Goal: Task Accomplishment & Management: Use online tool/utility

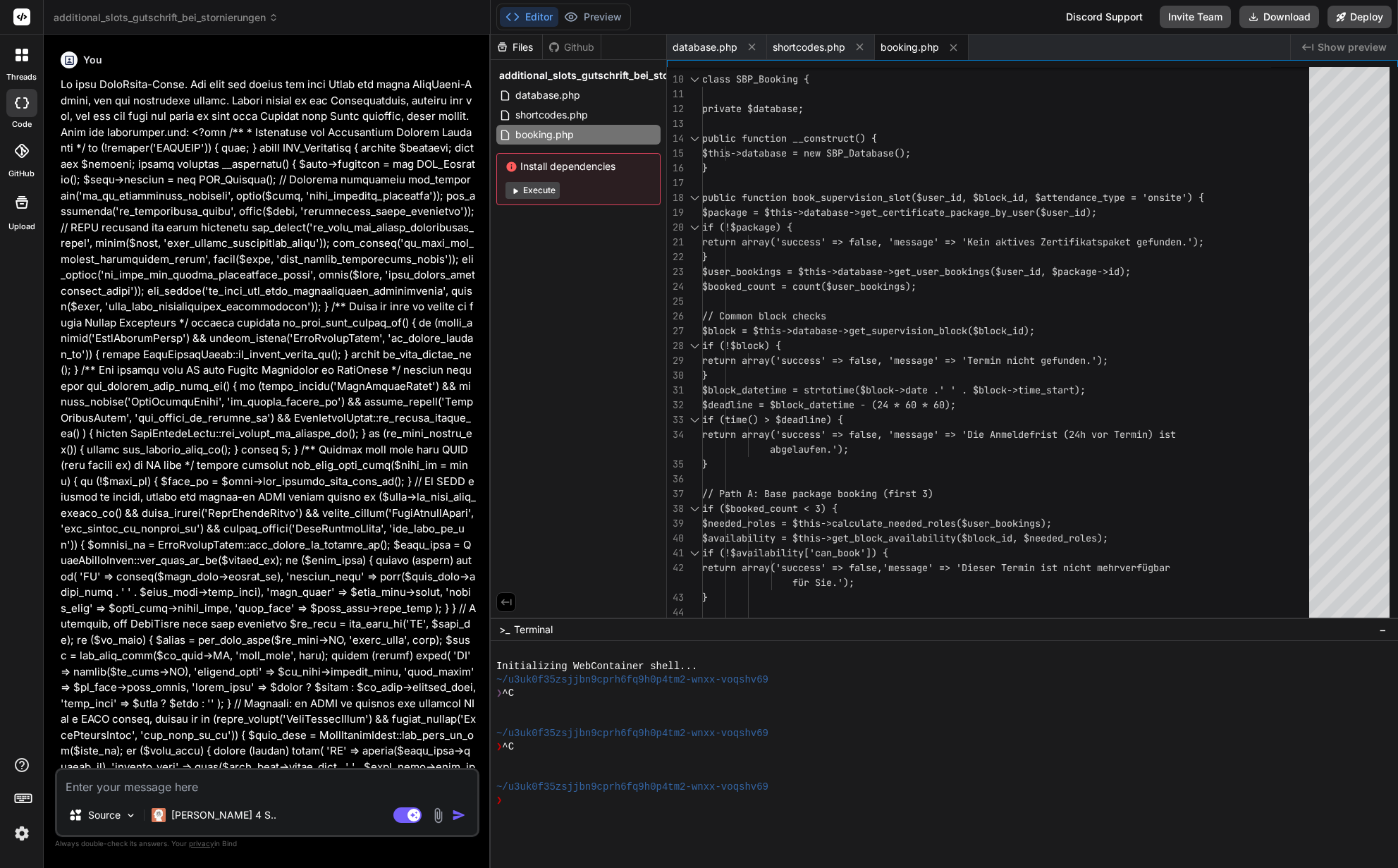
scroll to position [118, 0]
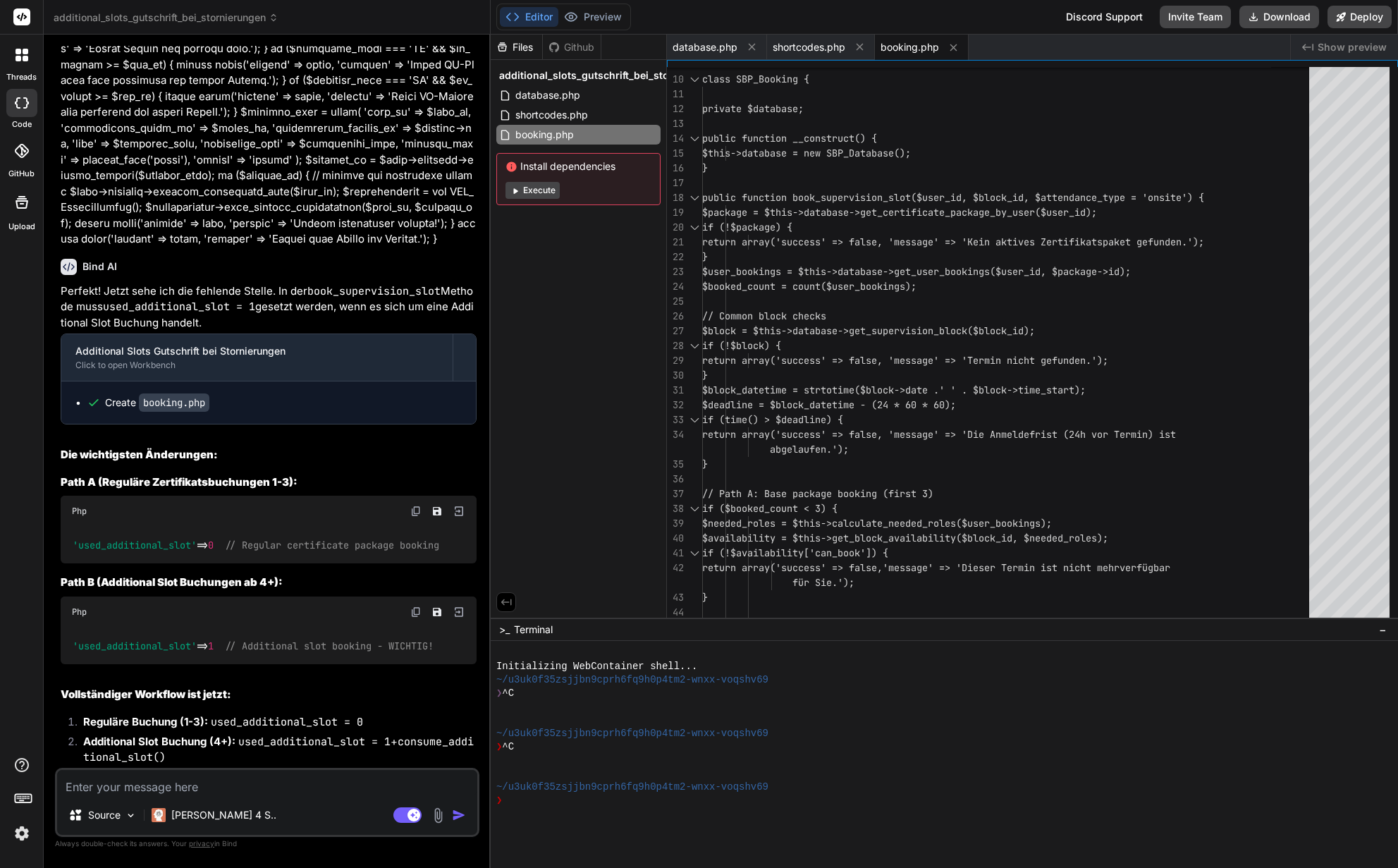
type textarea "x"
type textarea "$booking_data = array( 'user_id' => $user_id, 'supervision_block_id' => $block_…"
type textarea "x"
type textarea "'used_additional_slot' => 1 // Additional slot booking - WICHTIG! ); $booking_i…"
type textarea "x"
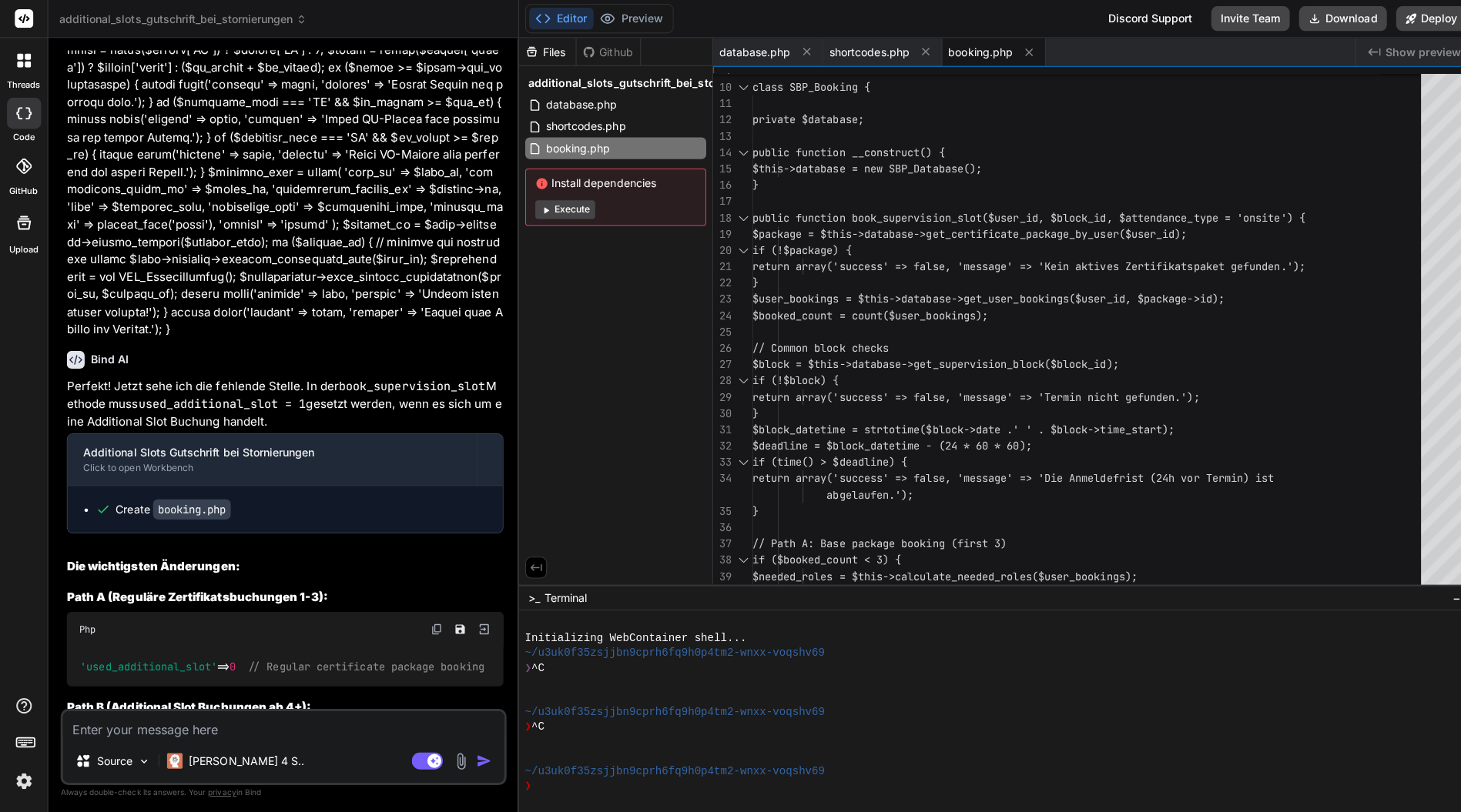
type textarea "'status' => 'active', 'used_additional_slot' => 1 // Additional slot booking - …"
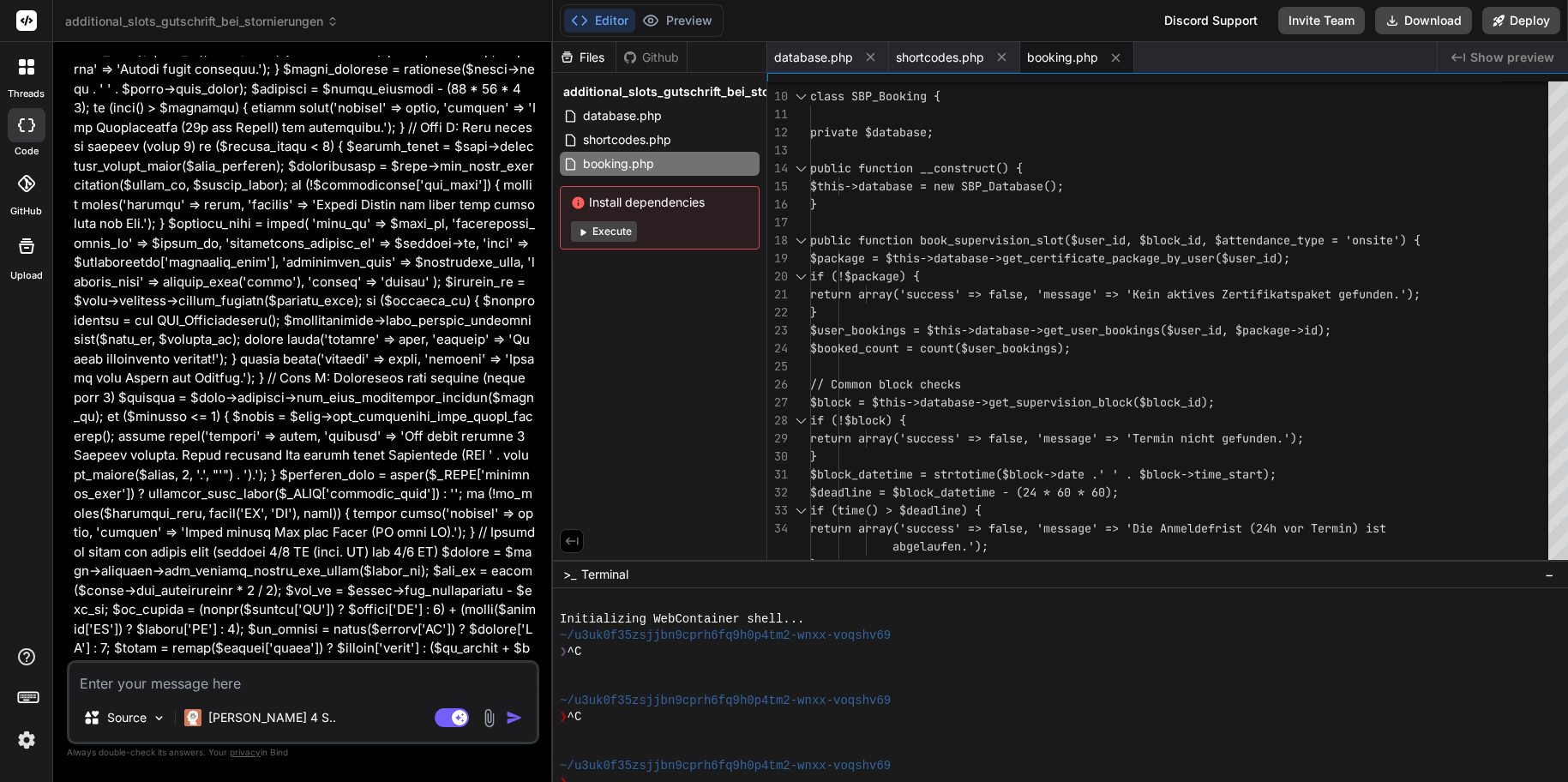
type textarea "x"
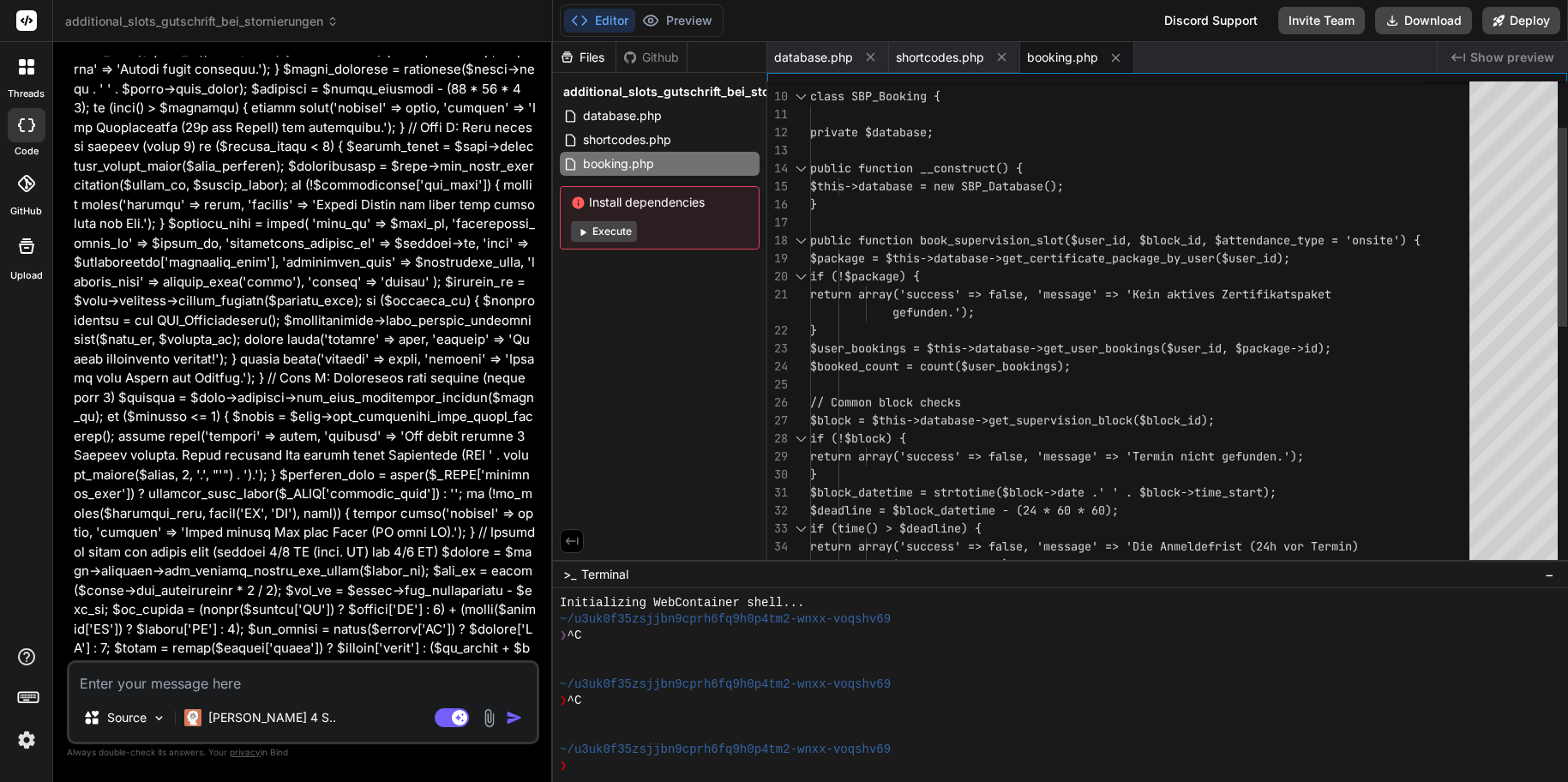
type textarea "'role' => $selected_role, 'attendance_type' => $attendance_type, 'booking_date'…"
type textarea "x"
type textarea "'certificate_package_id' => $package->id, 'role' => $selected_role, 'attendance…"
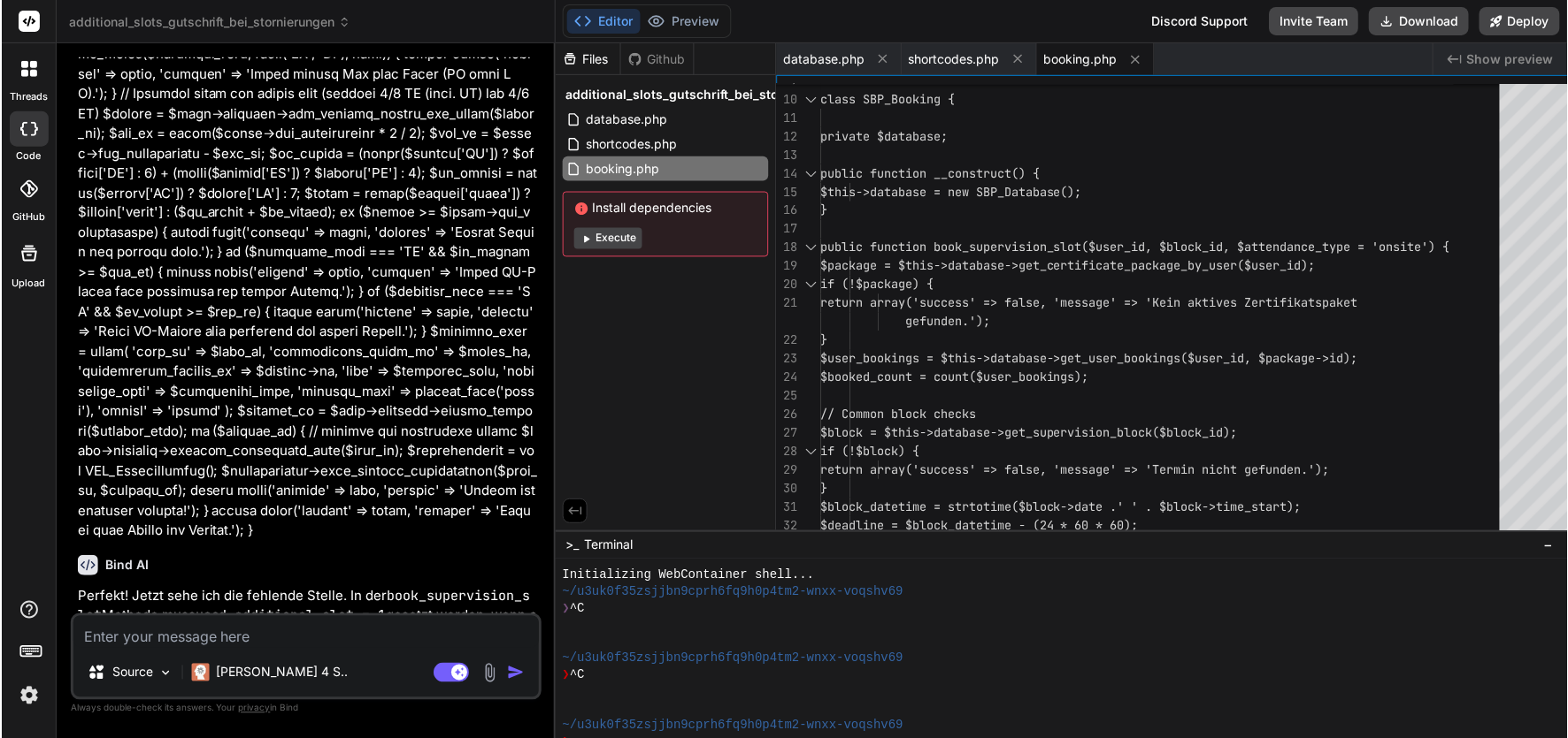
scroll to position [17650, 0]
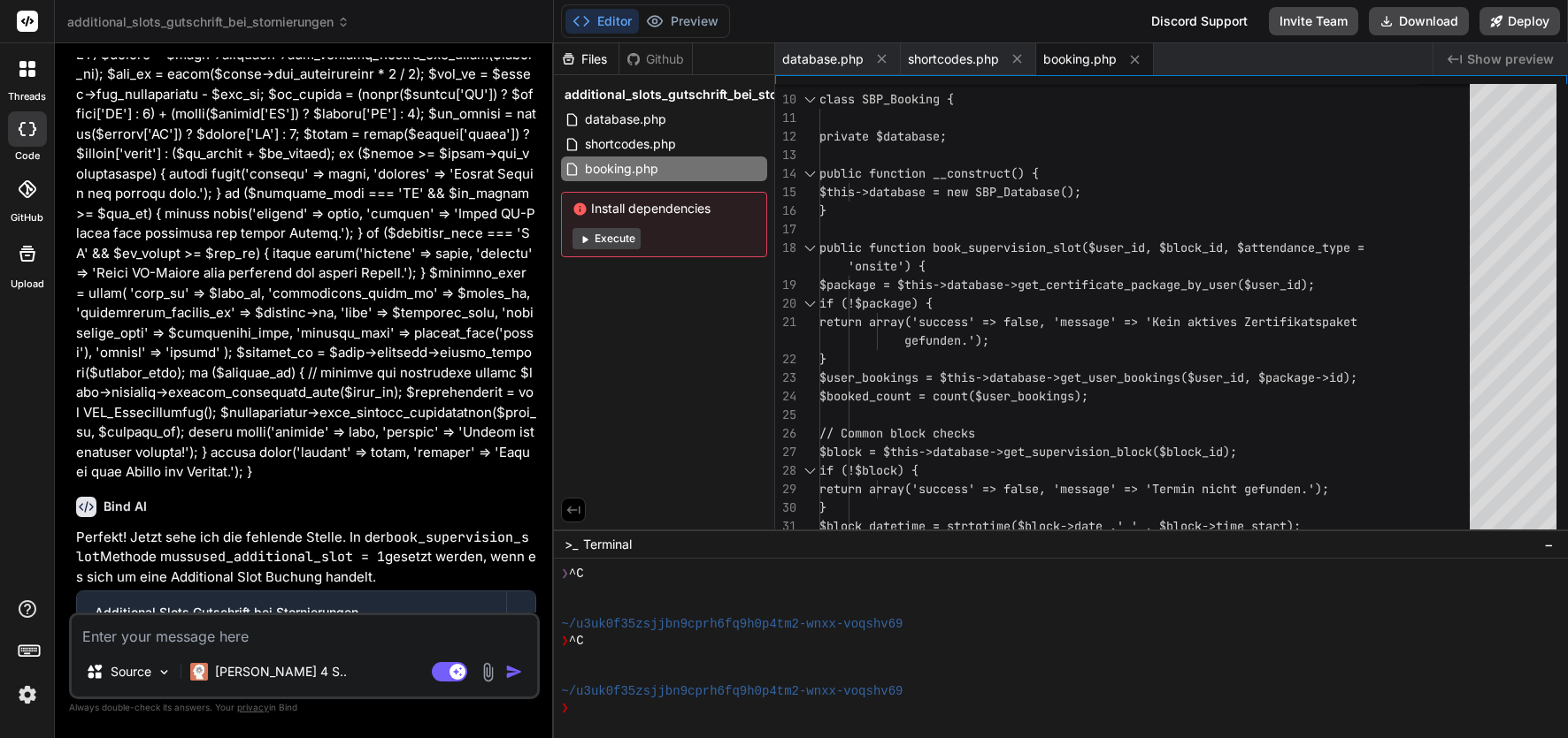
click at [26, 82] on div at bounding box center [28, 69] width 37 height 37
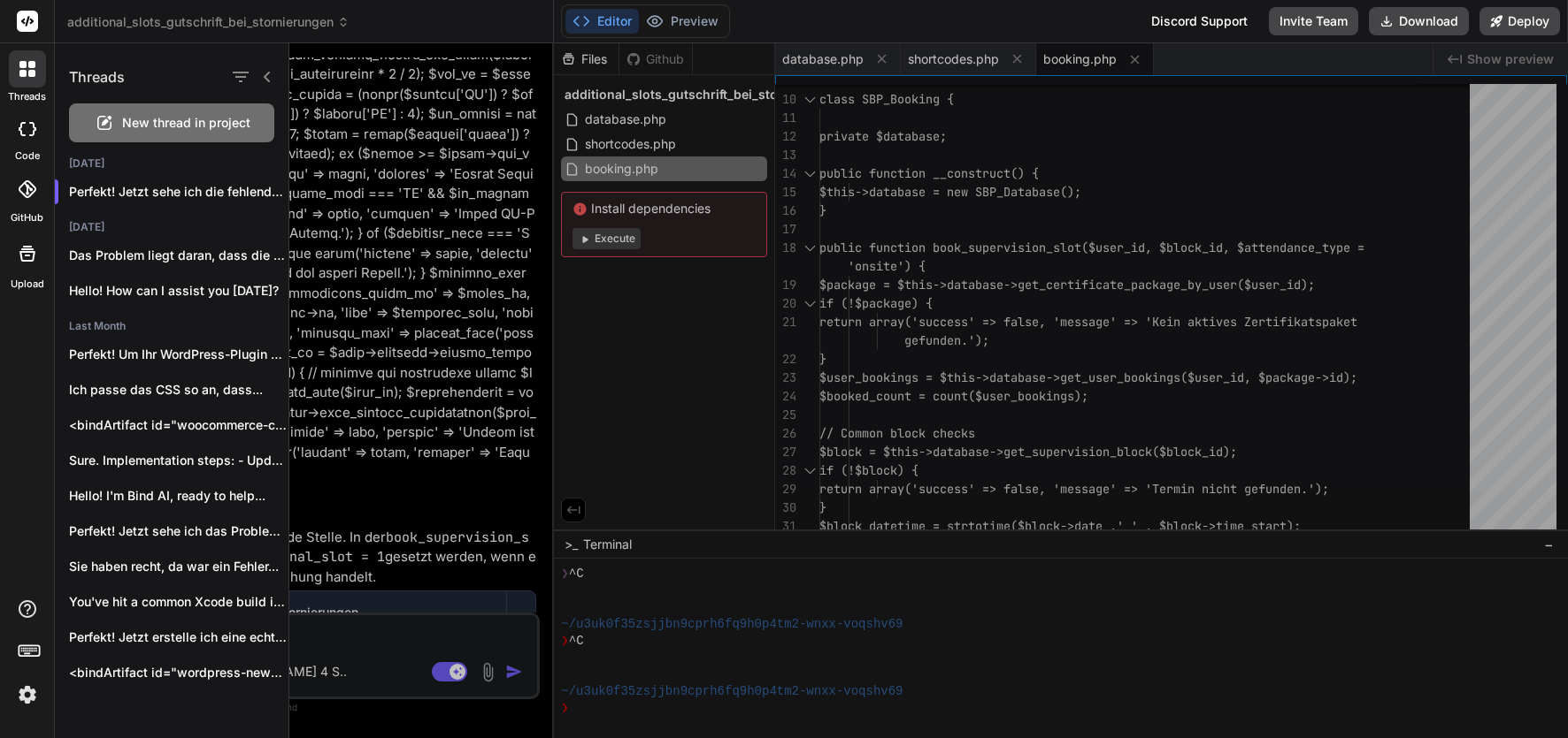
click at [132, 121] on span "New thread in project" at bounding box center [186, 123] width 128 height 18
type textarea "x"
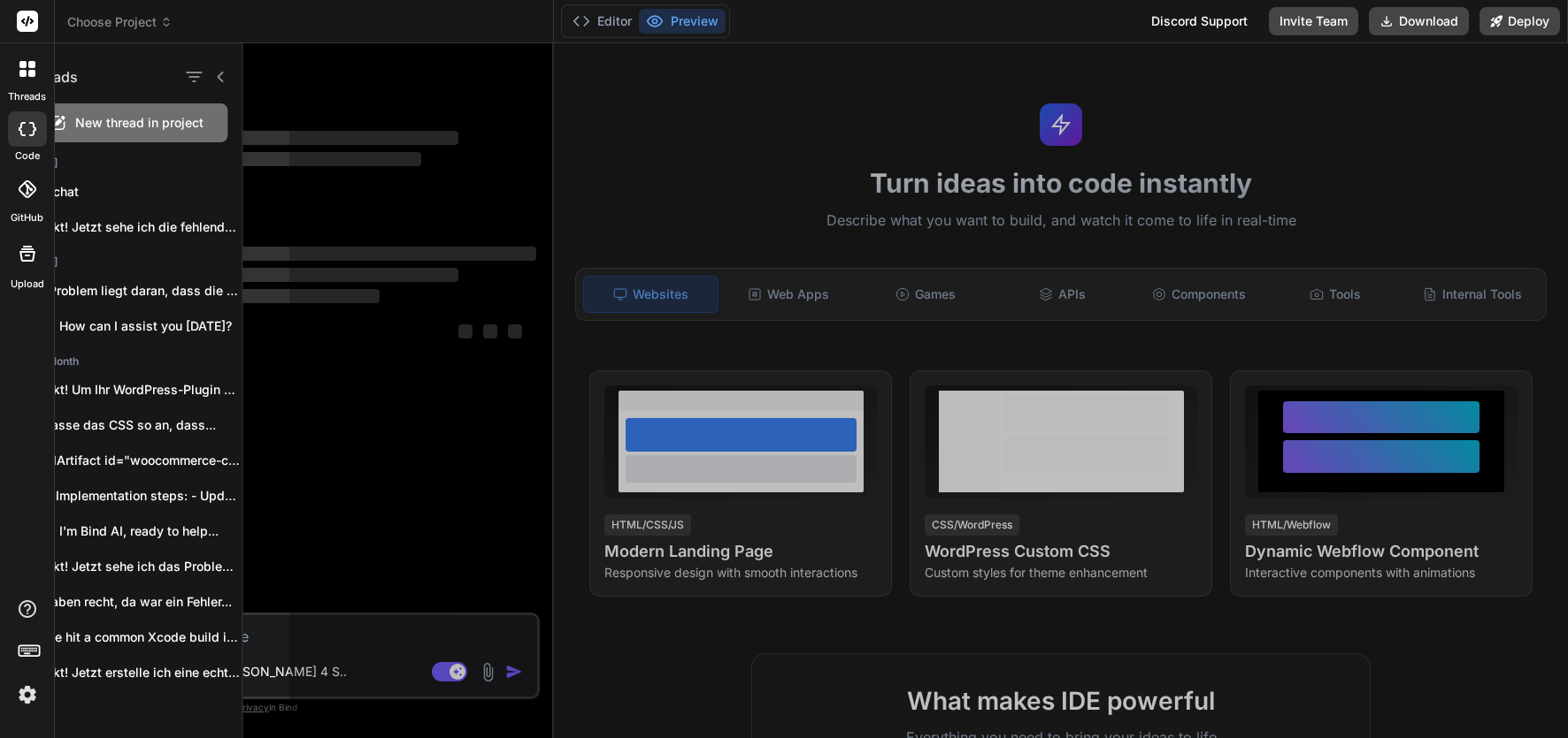
scroll to position [118, 0]
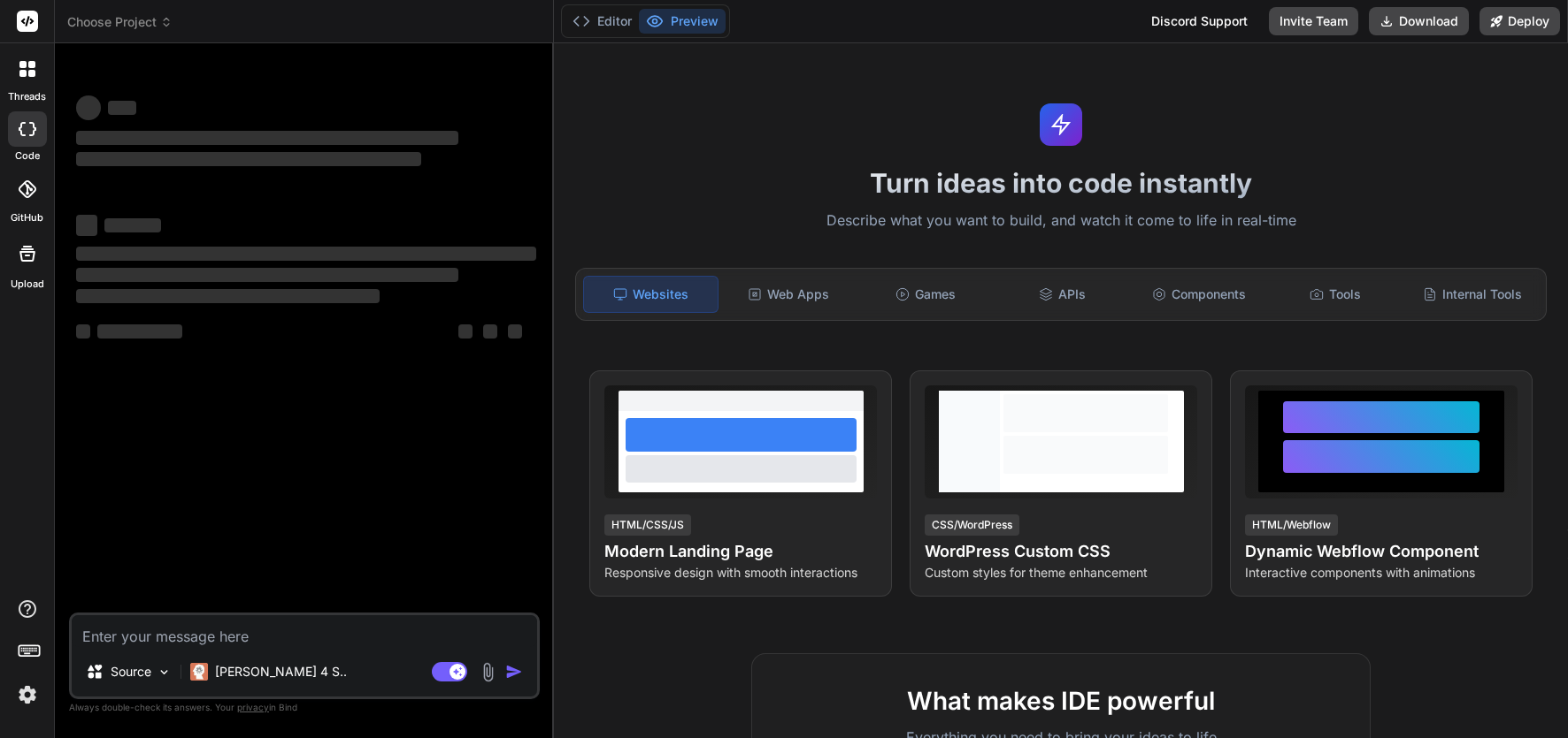
click at [223, 630] on textarea at bounding box center [304, 631] width 465 height 31
type textarea "D"
type textarea "x"
type textarea "Du"
type textarea "x"
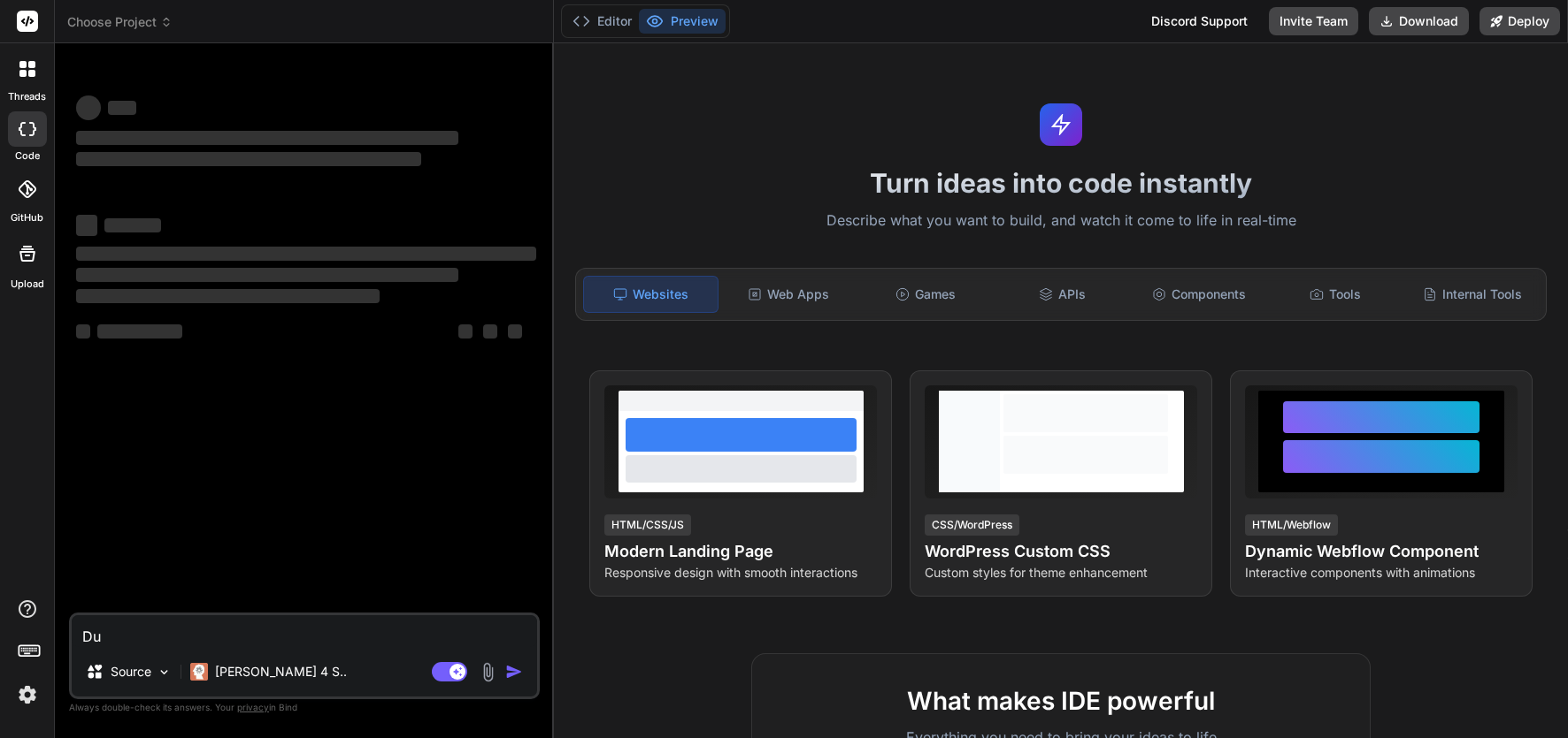
type textarea "Du"
type textarea "x"
type textarea "Du b"
type textarea "x"
type textarea "Du bi"
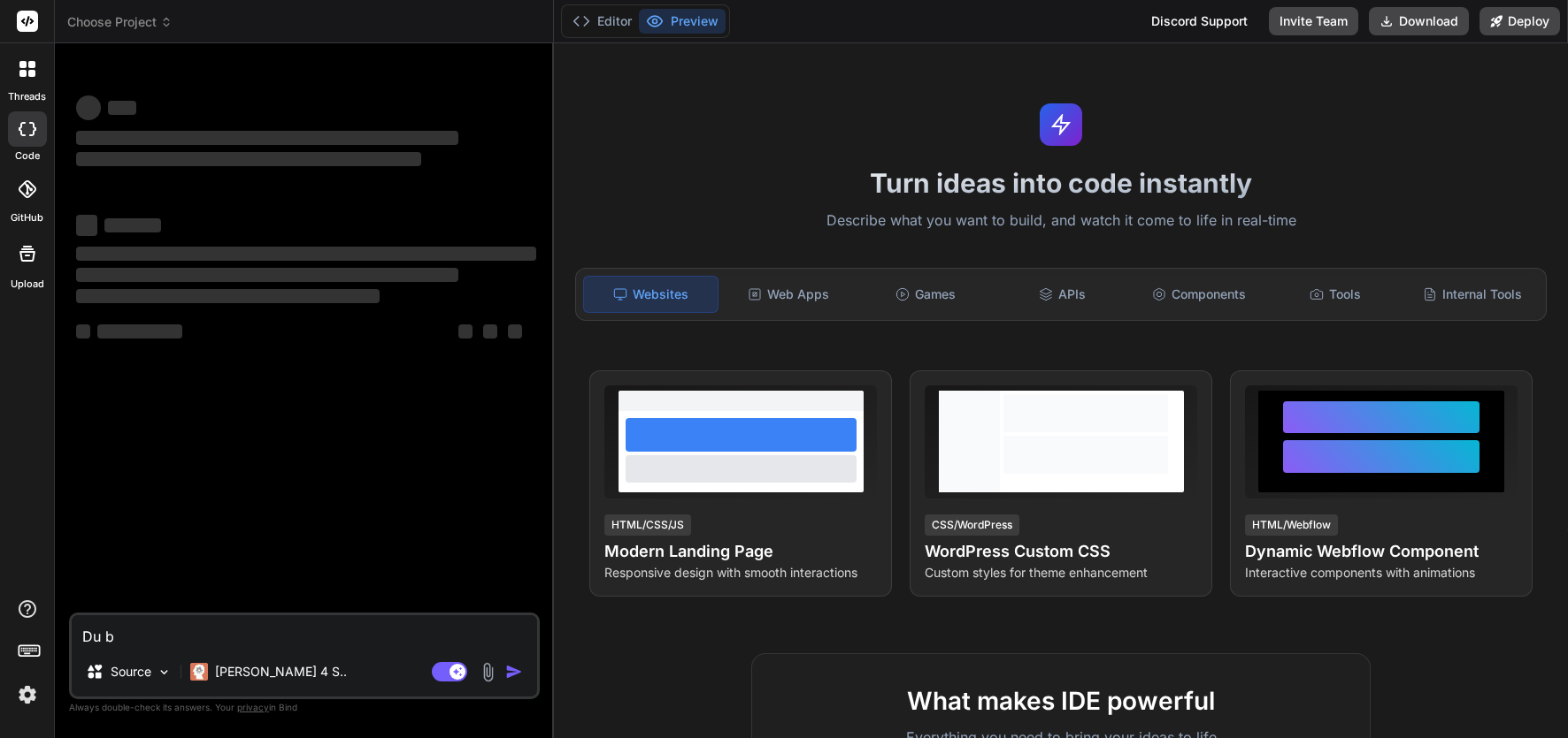
type textarea "x"
type textarea "Du bis"
type textarea "x"
type textarea "Du bist"
type textarea "x"
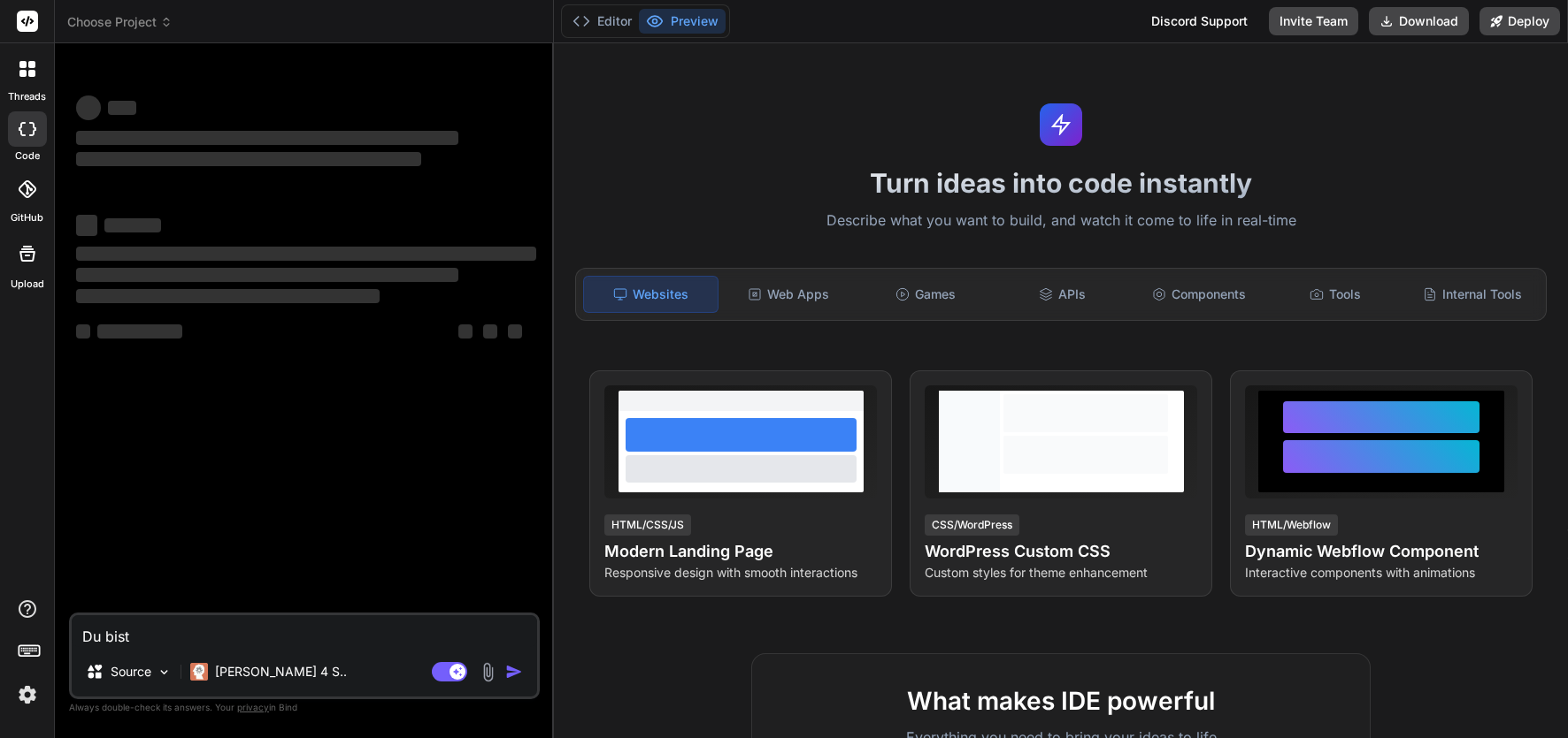
type textarea "Du bist"
type textarea "x"
type textarea "Du bist C"
type textarea "x"
type textarea "Du bist CS"
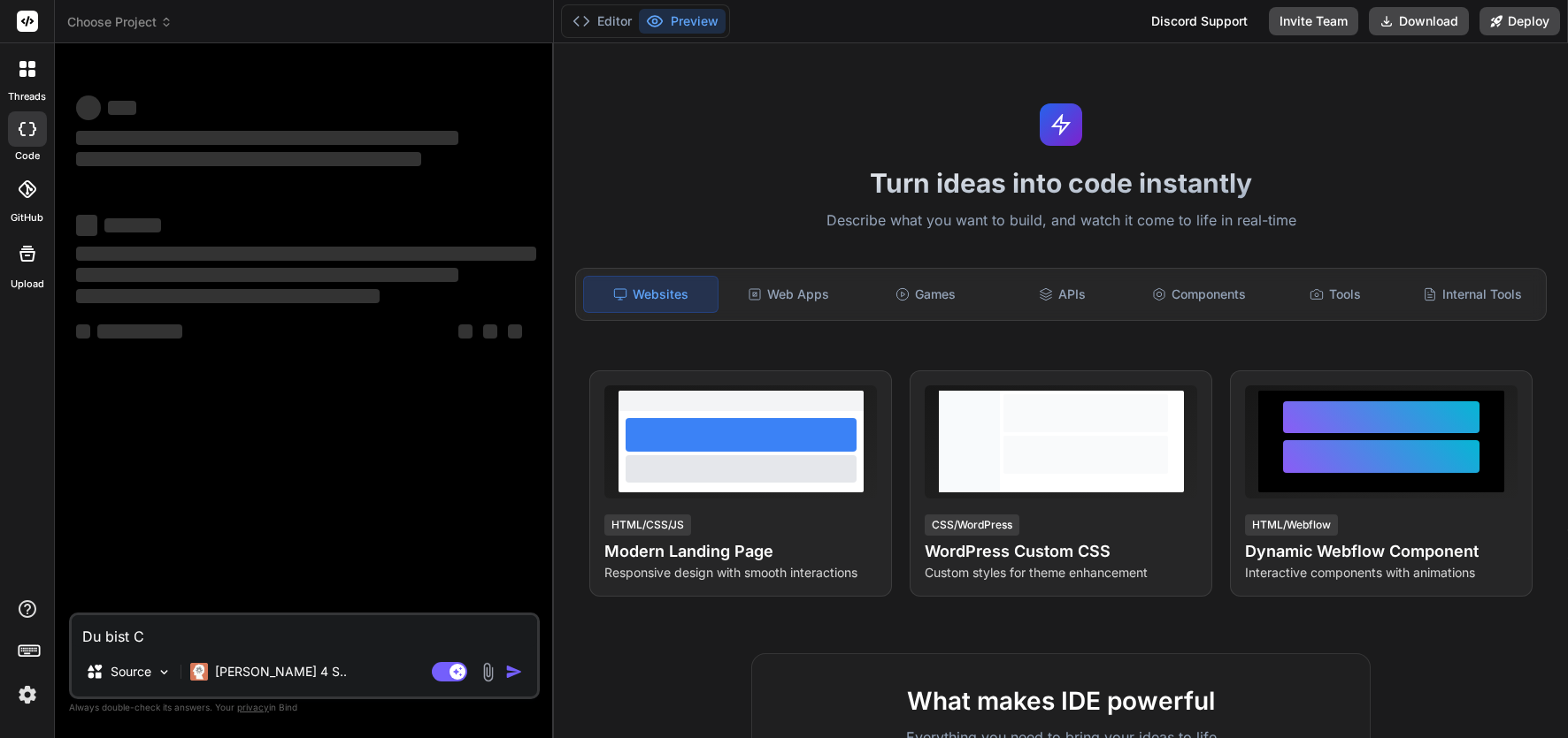
type textarea "x"
type textarea "Du bist CSS"
type textarea "x"
type textarea "Du bist CSS"
type textarea "x"
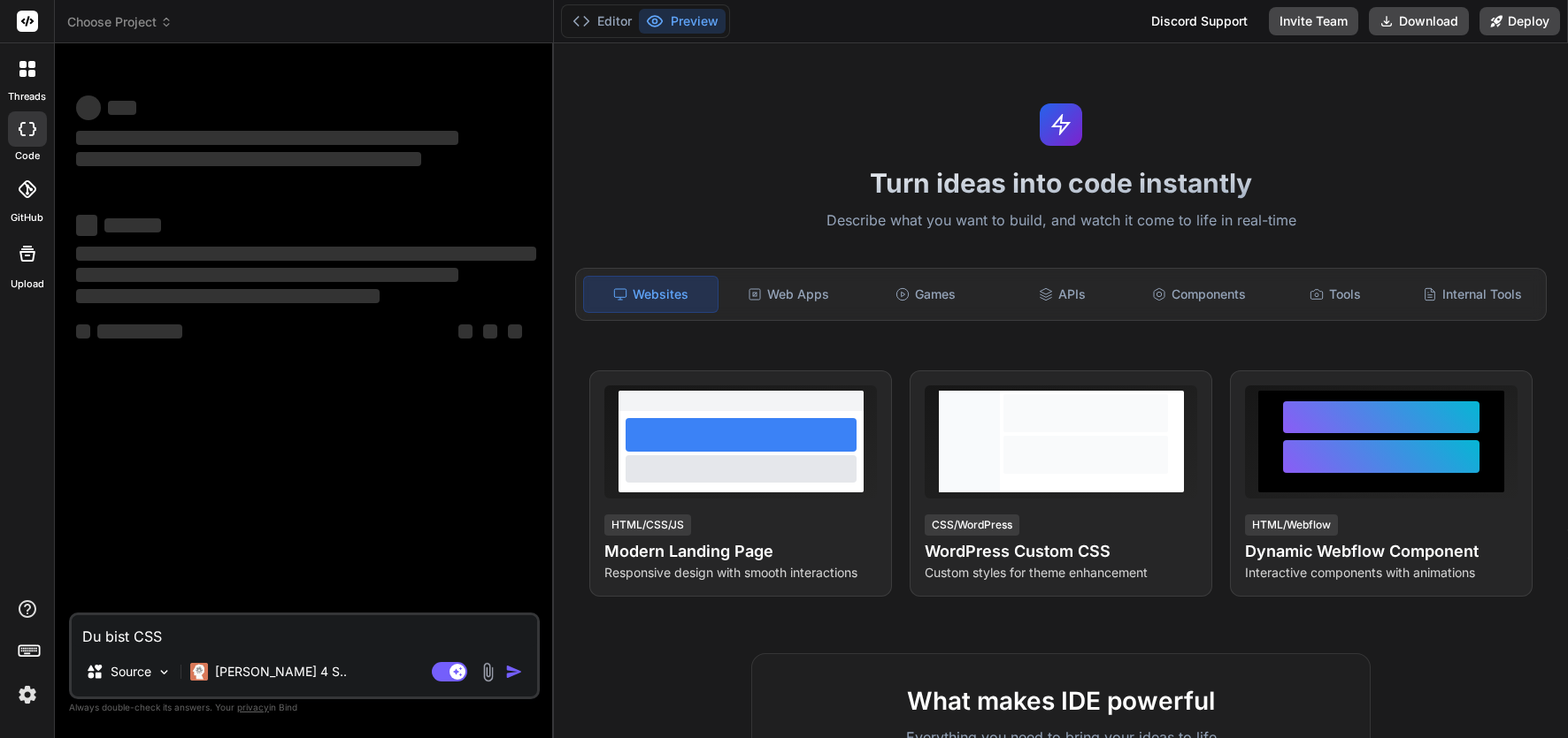
type textarea "Du bist CSS"
type textarea "x"
type textarea "Du bist CSSP"
type textarea "x"
type textarea "Du bist CSS"
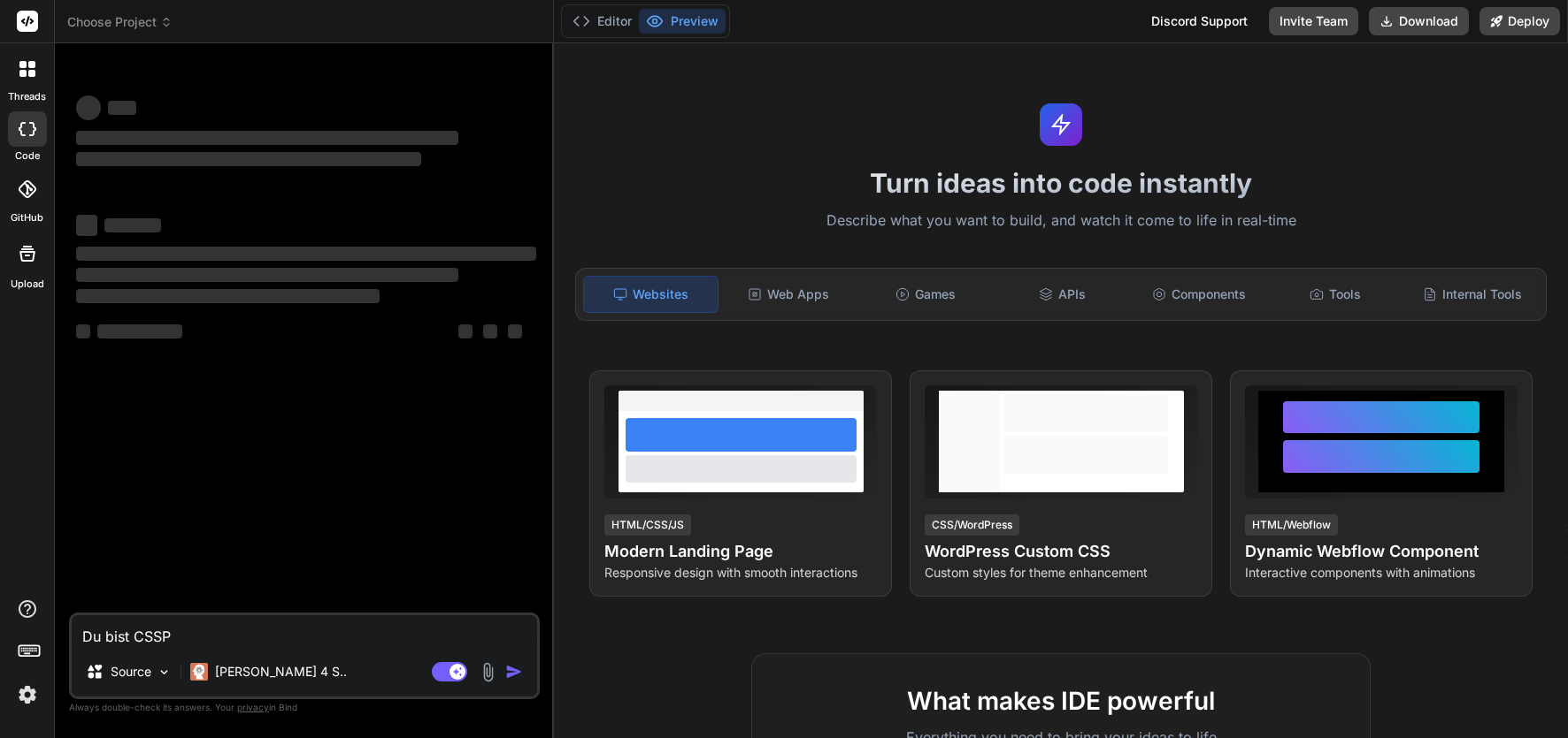
type textarea "x"
type textarea "Du bist CSS-"
type textarea "x"
type textarea "Du bist CSS-P"
type textarea "x"
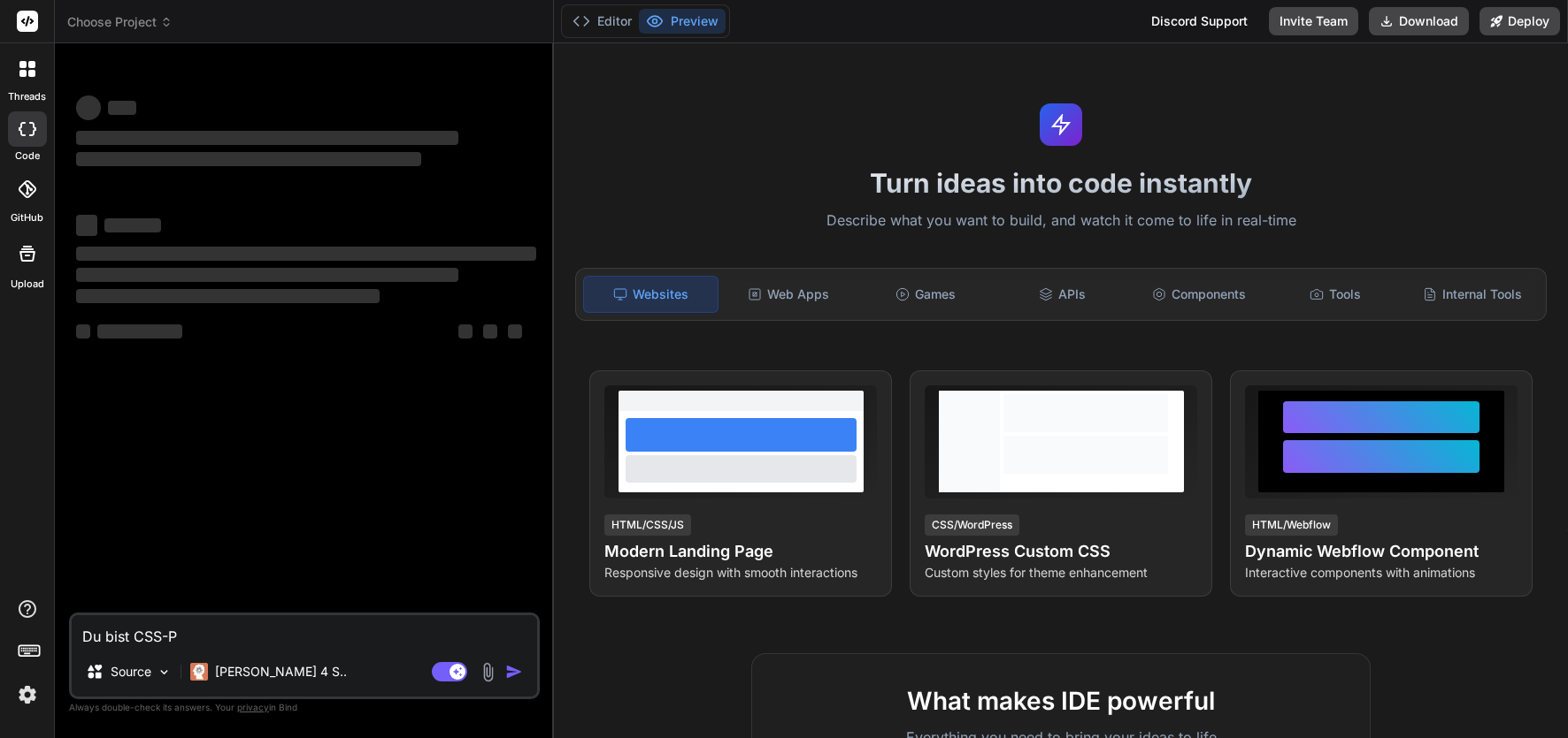
type textarea "Du bist CSS-Pr"
type textarea "x"
type textarea "Du bist CSS-Pro"
type textarea "x"
type textarea "Du bist CSS-Prof"
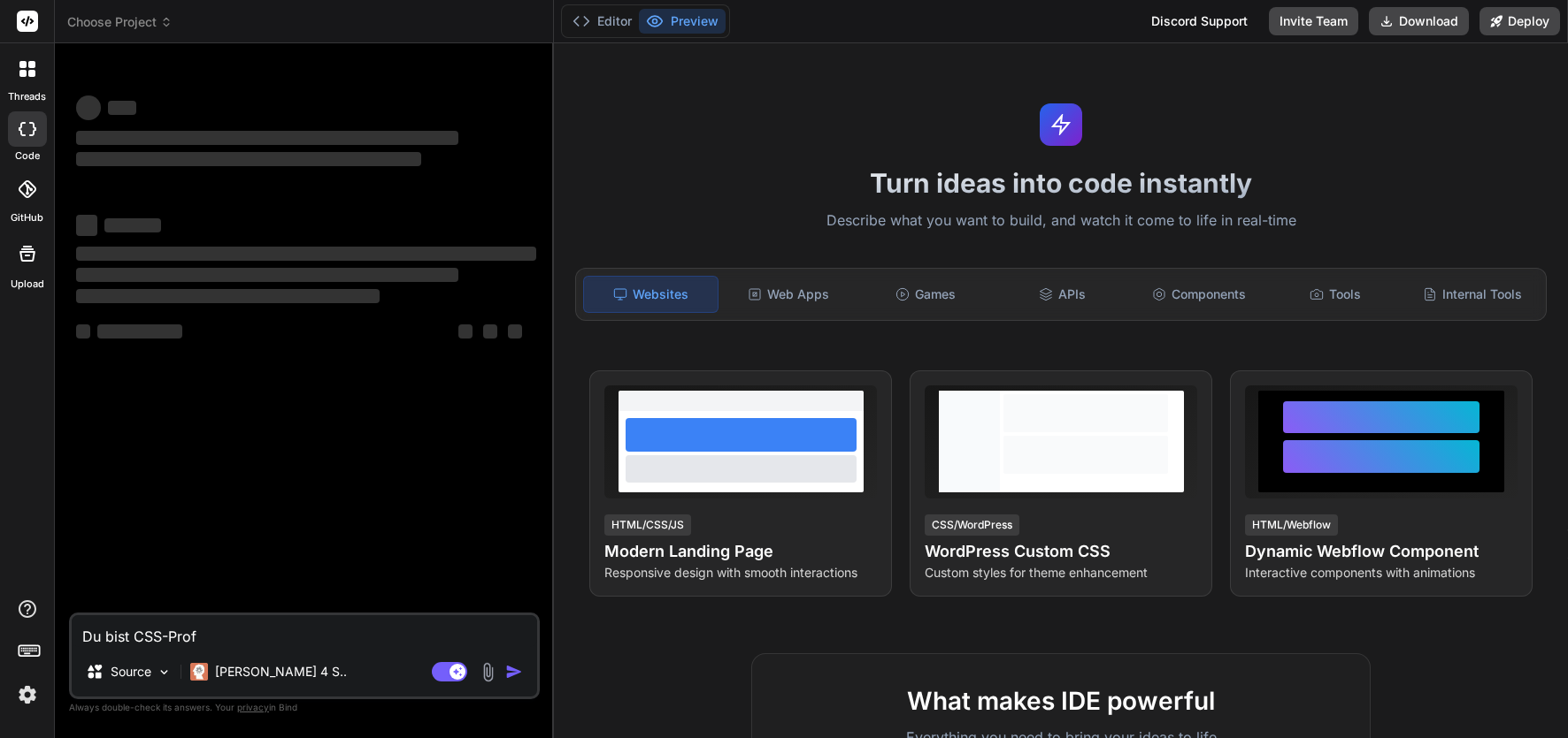
type textarea "x"
type textarea "Du bist CSS-Profi"
type textarea "x"
type textarea "Du bist CSS-Profi."
type textarea "x"
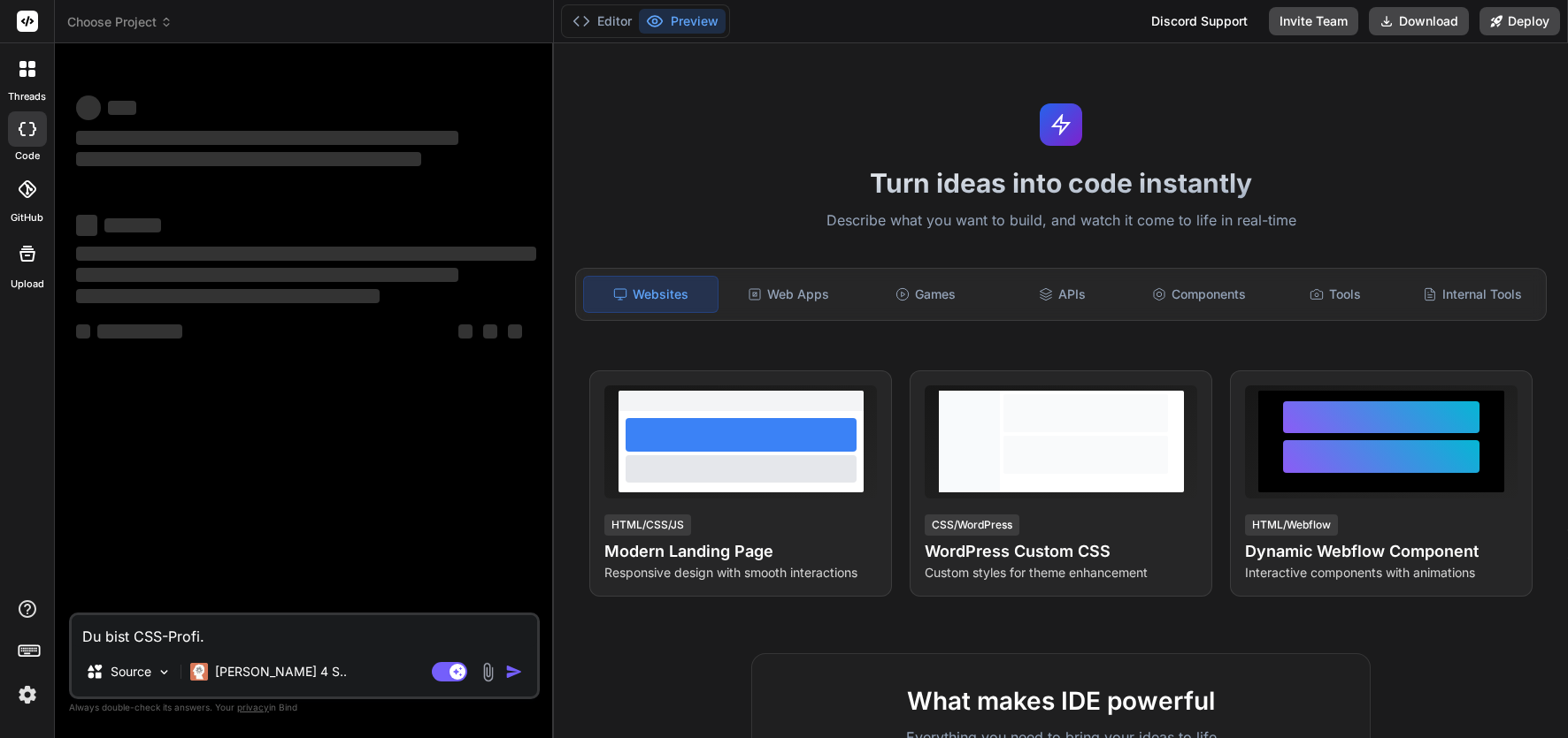
type textarea "Du bist CSS-Profi."
type textarea "x"
type textarea "Du bist CSS-Profi. I"
type textarea "x"
type textarea "Du bist CSS-Profi. In"
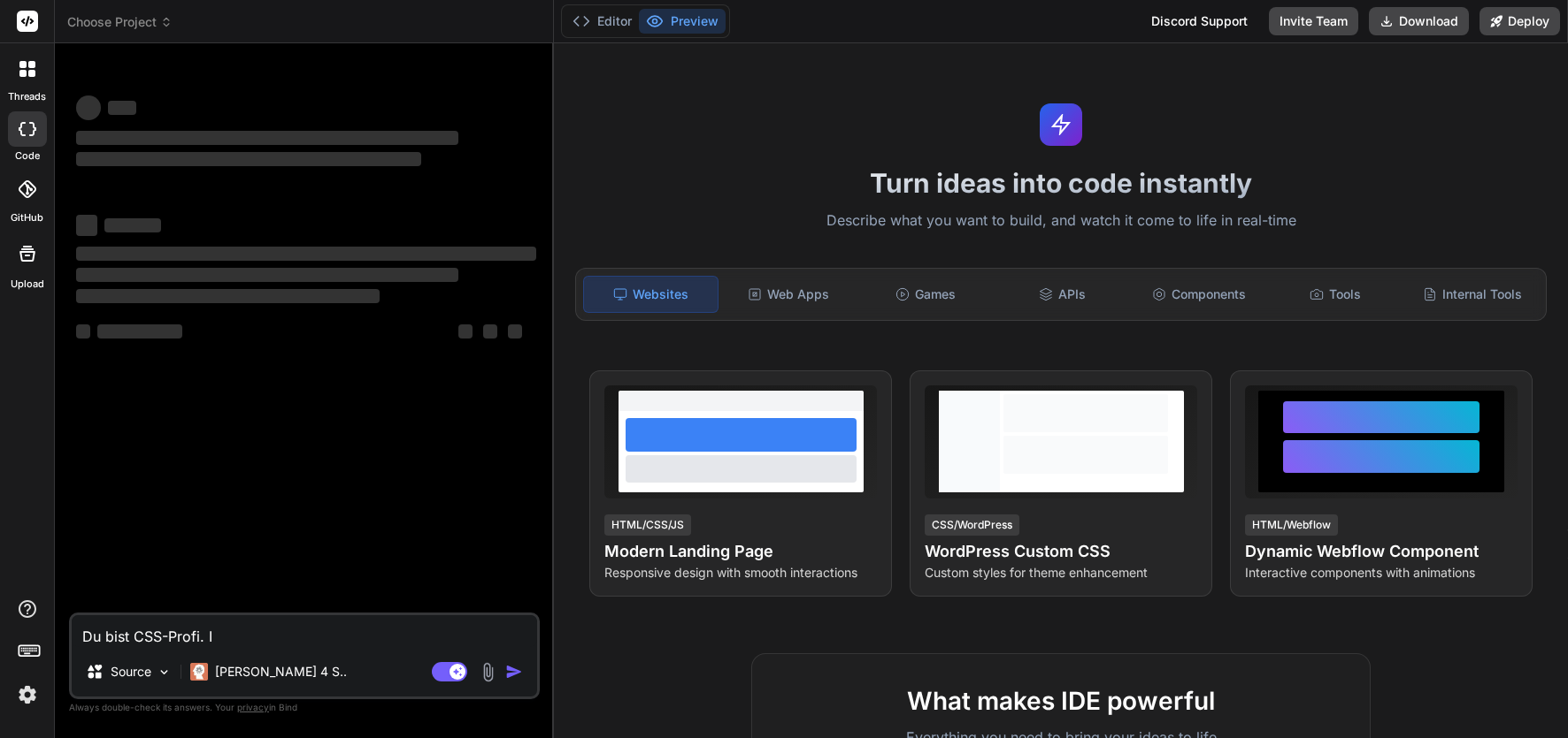
type textarea "x"
type textarea "Du bist CSS-Profi. In"
type textarea "x"
type textarea "Du bist CSS-Profi. In d"
type textarea "x"
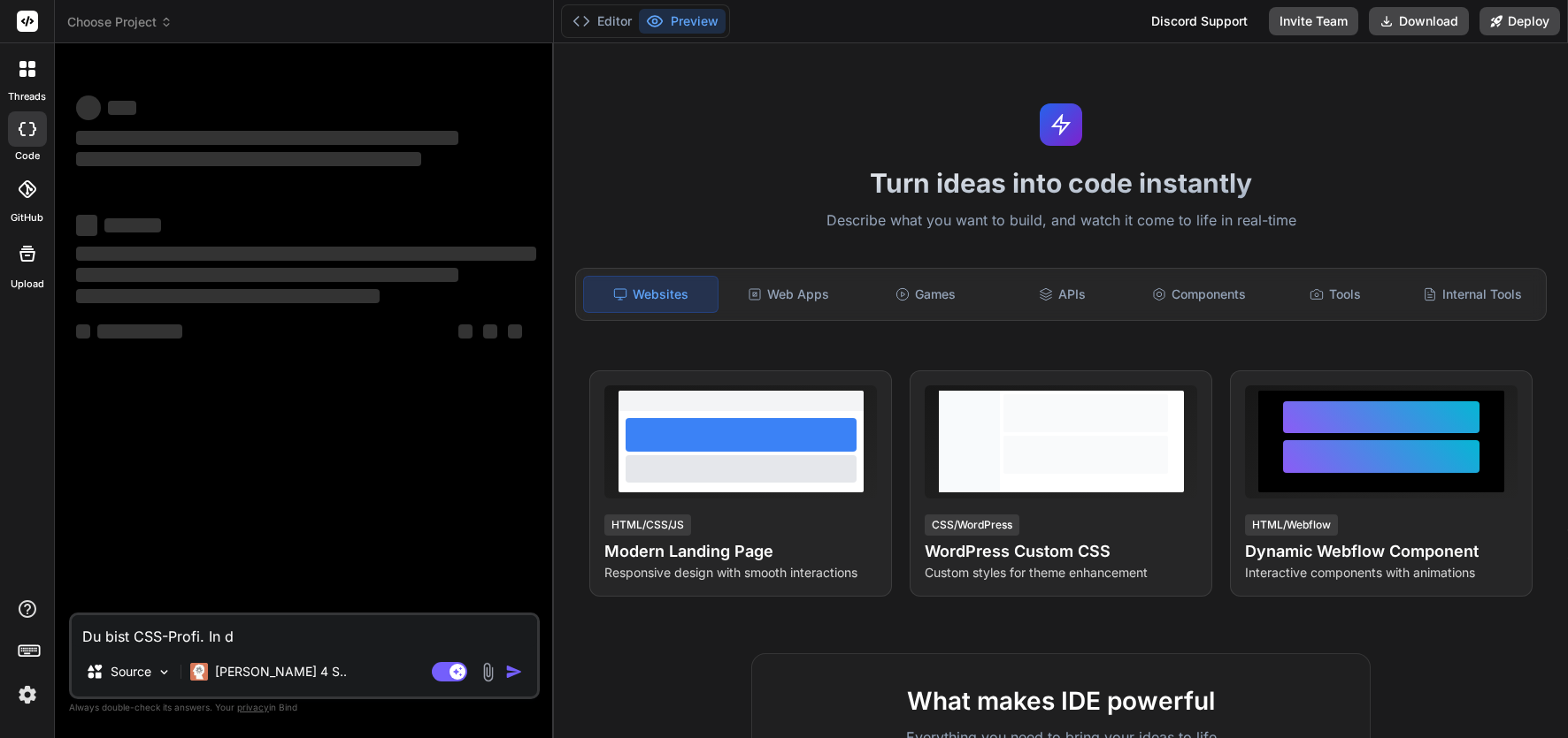
type textarea "Du bist CSS-Profi. In di"
type textarea "x"
type textarea "Du bist CSS-Profi. In die"
type textarea "x"
type textarea "Du bist CSS-Profi. In dies"
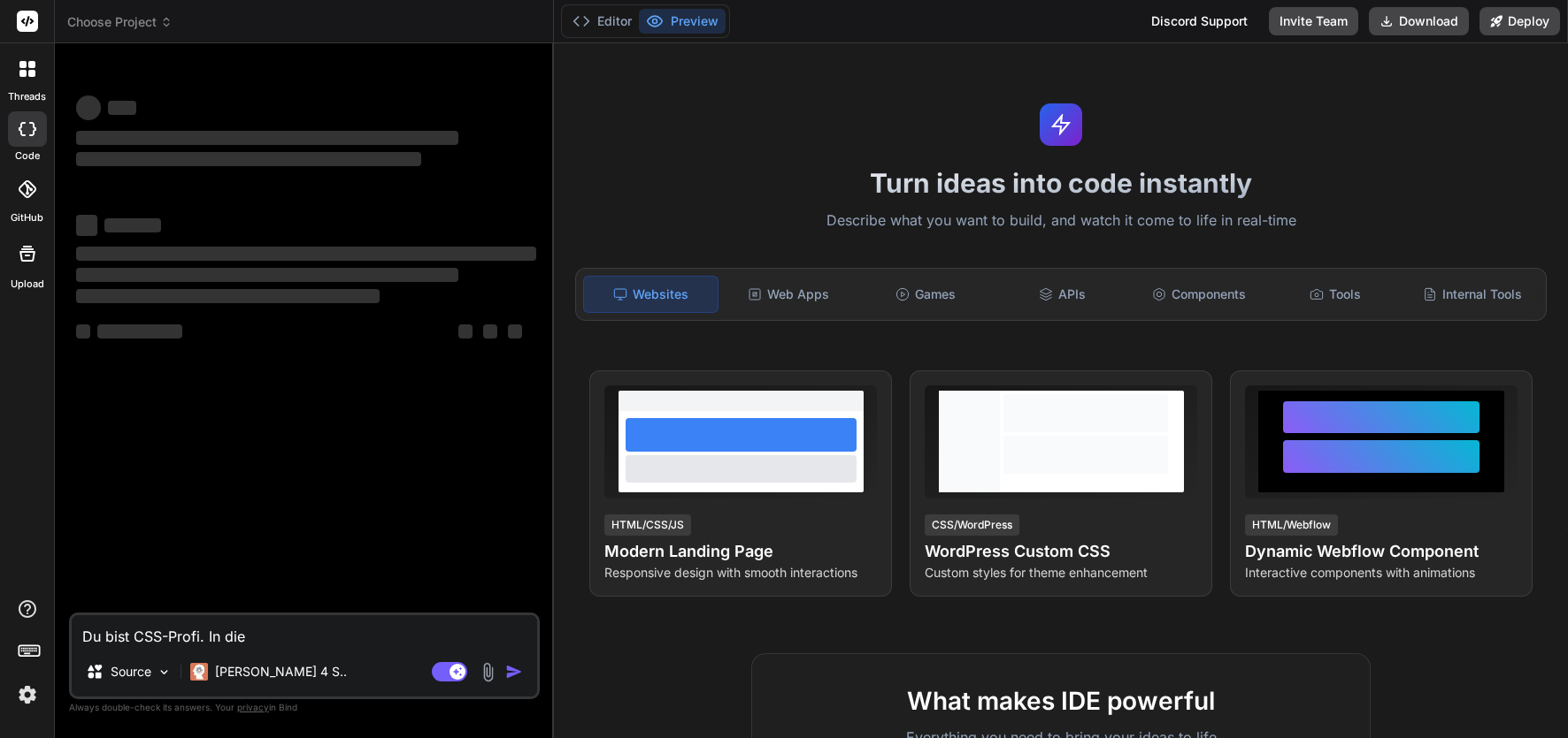
type textarea "x"
type textarea "Du bist CSS-Profi. In diese"
type textarea "x"
type textarea "Du bist CSS-Profi. In diesem"
type textarea "x"
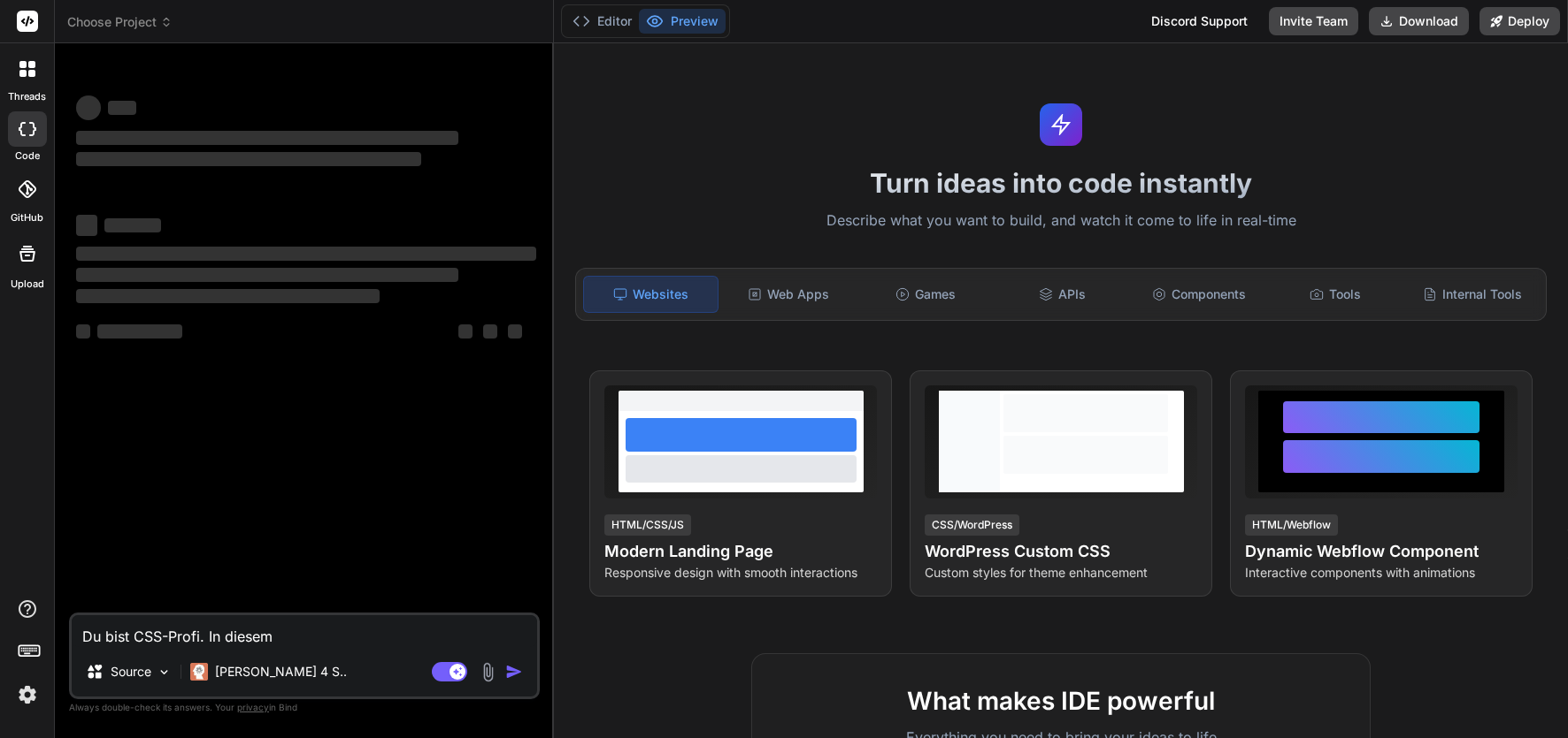
type textarea "Du bist CSS-Profi. In diesem"
type textarea "x"
type textarea "Du bist CSS-Profi. In diesem P"
type textarea "x"
type textarea "Du bist CSS-Profi. In diesem Pr"
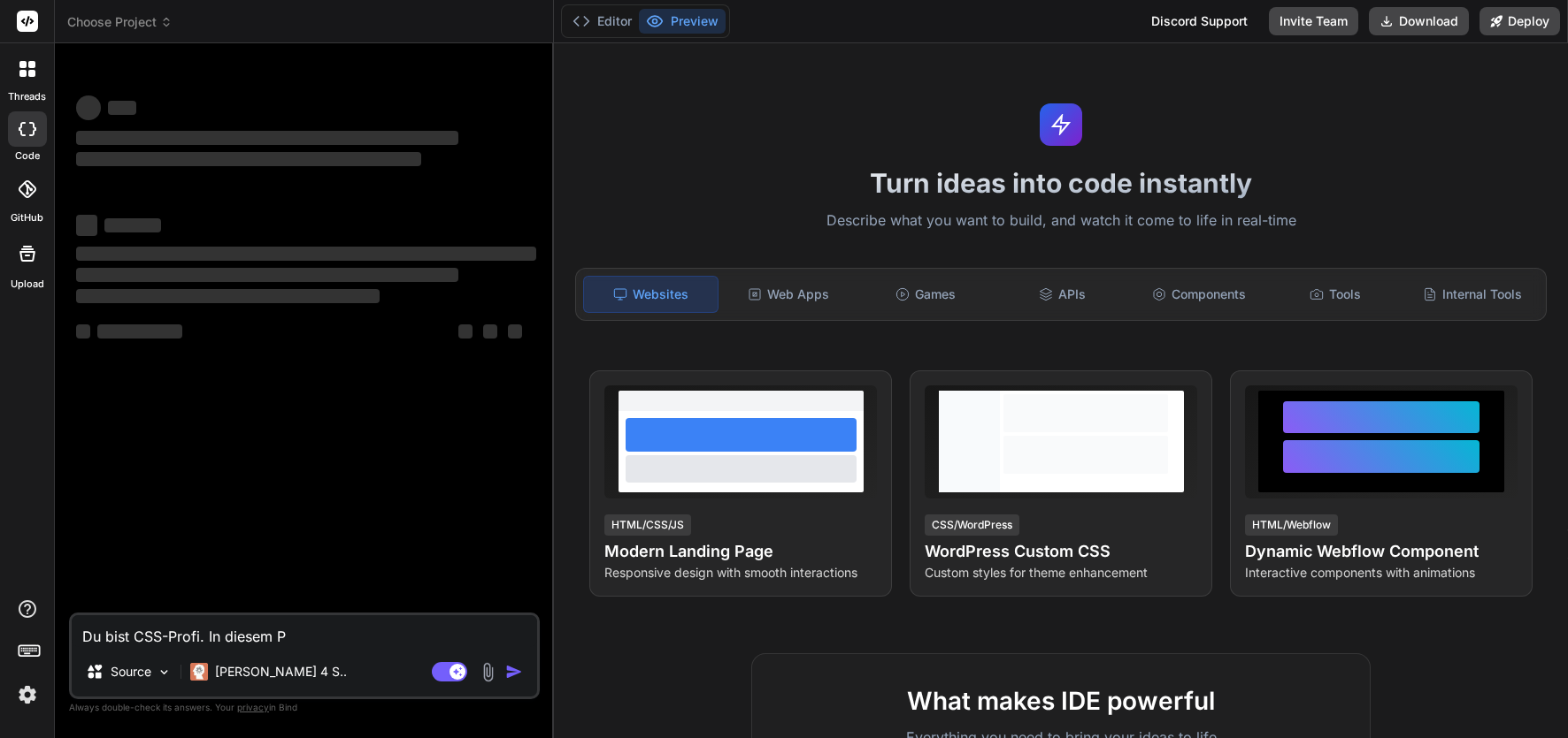
type textarea "x"
type textarea "Du bist CSS-Profi. In diesem Pre"
type textarea "x"
type textarea "Du bist CSS-Profi. In diesem Prei"
type textarea "x"
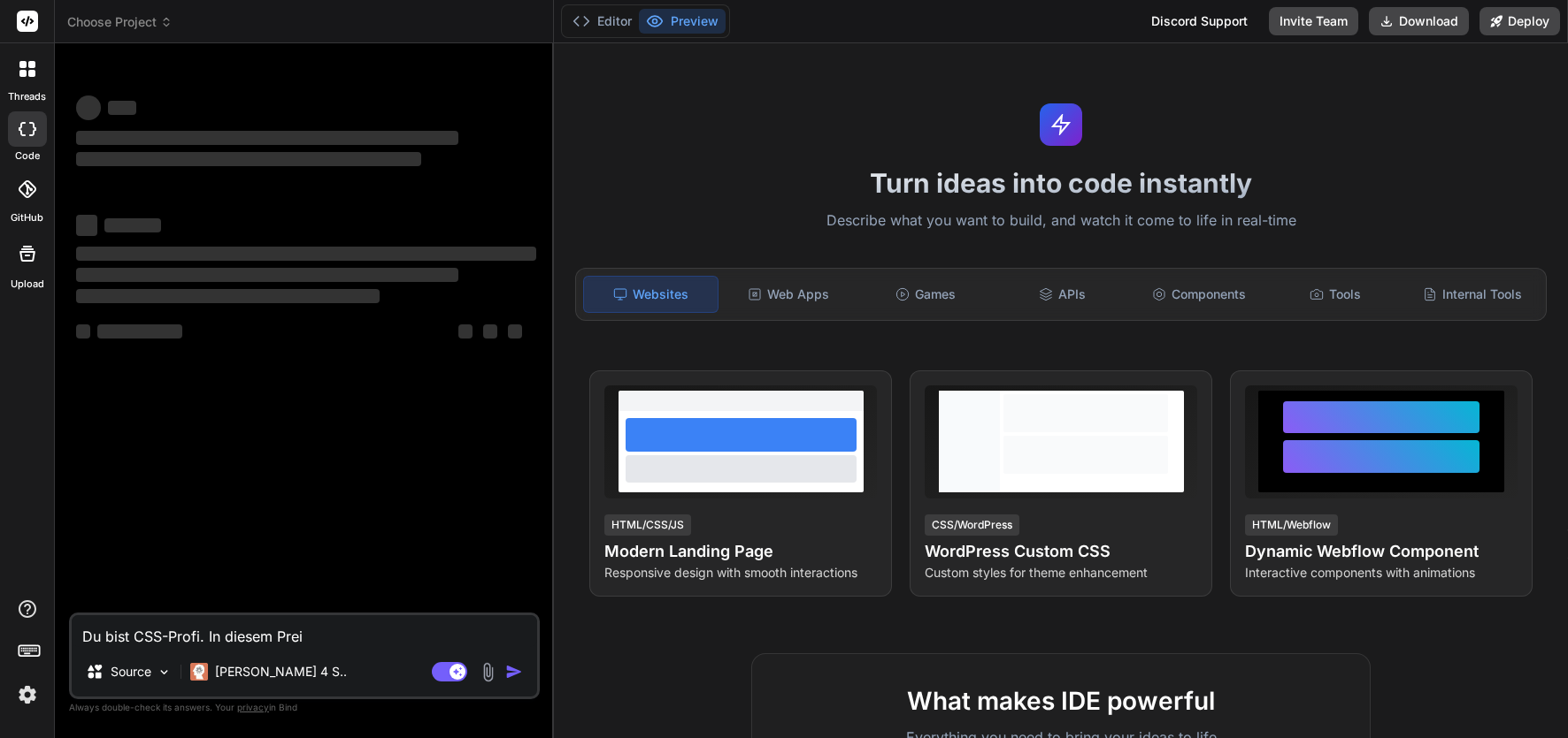
type textarea "Du bist CSS-Profi. In diesem Preis"
type textarea "x"
type textarea "Du bist CSS-Profi. In diesem Preis-"
type textarea "x"
type textarea "Du bist CSS-Profi. In diesem Preis-C"
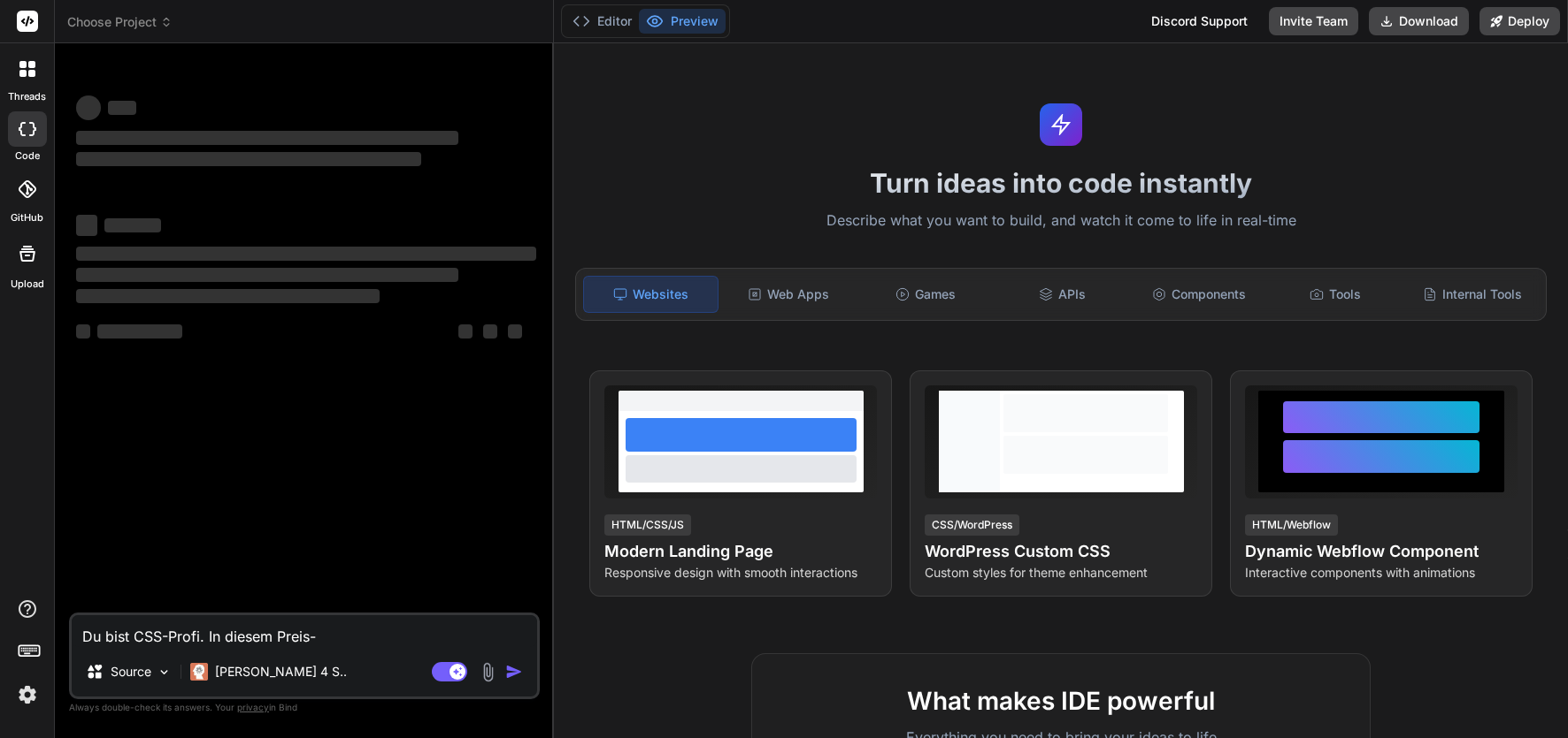
type textarea "x"
type textarea "Du bist CSS-Profi. In diesem Preis-Co"
type textarea "x"
type textarea "Du bist CSS-Profi. In diesem Preis-Col"
type textarea "x"
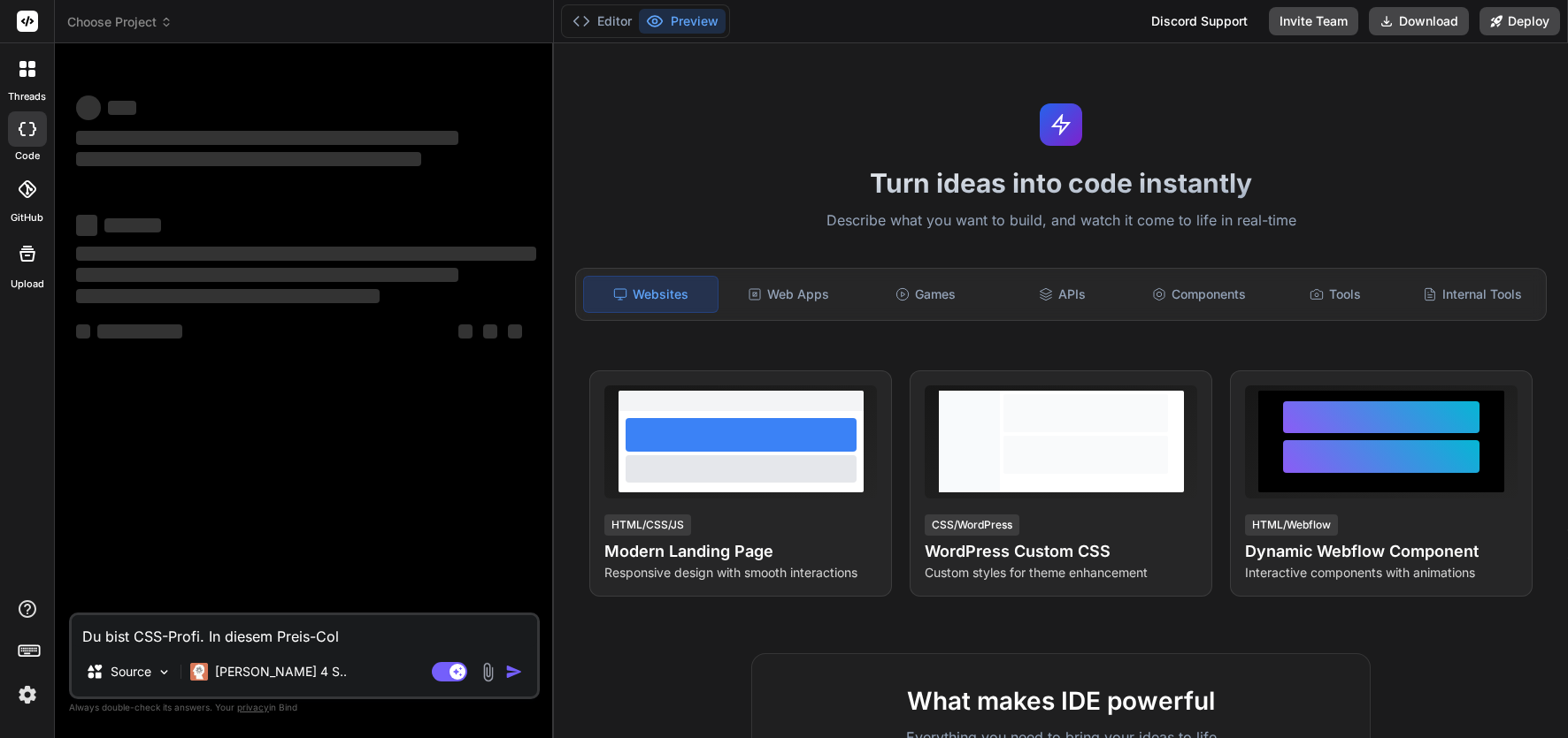
type textarea "Du bist CSS-Profi. In diesem Preis-Colu"
type textarea "x"
type textarea "Du bist CSS-Profi. In diesem Preis-Colum"
type textarea "x"
type textarea "Du bist CSS-Profi. In diesem Preis-Column"
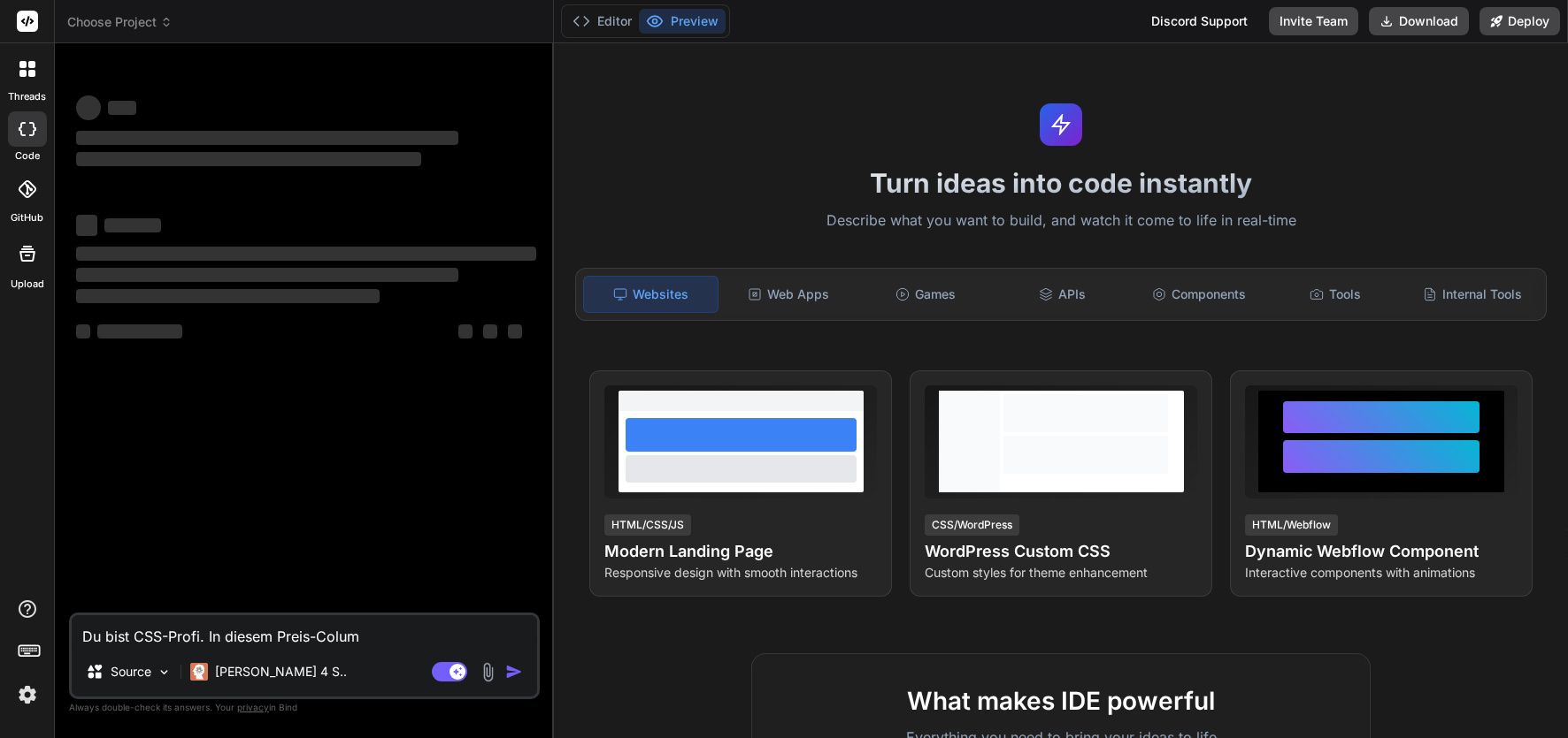
type textarea "x"
type textarea "Du bist CSS-Profi. In diesem Preis-Column s"
type textarea "x"
type textarea "Du bist CSS-Profi. In diesem Preis-Column si"
type textarea "x"
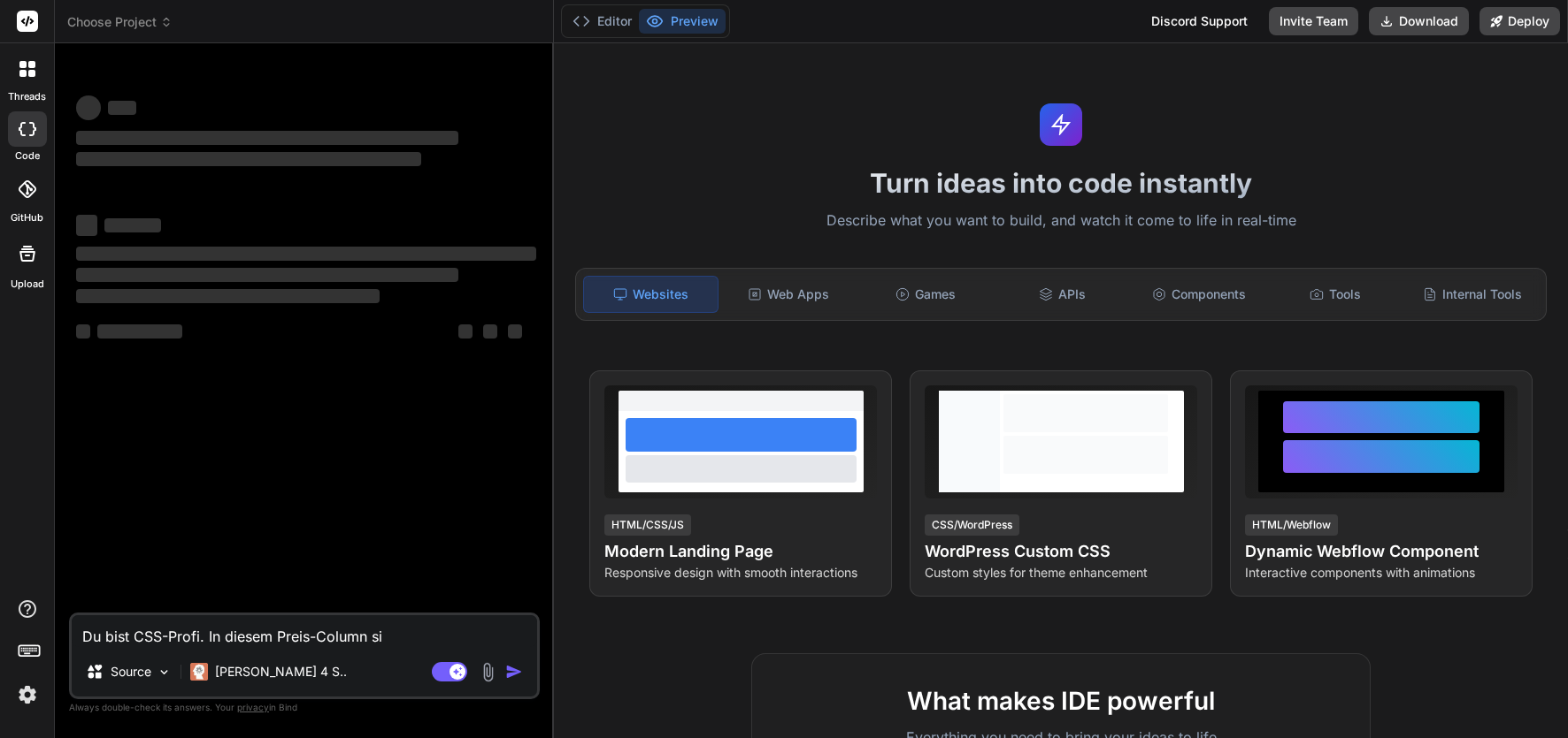
type textarea "Du bist CSS-Profi. In diesem Preis-Column sin"
type textarea "x"
type textarea "Du bist CSS-Profi. In diesem Preis-Column sind"
type textarea "x"
type textarea "Du bist CSS-Profi. In diesem Preis-Column sind"
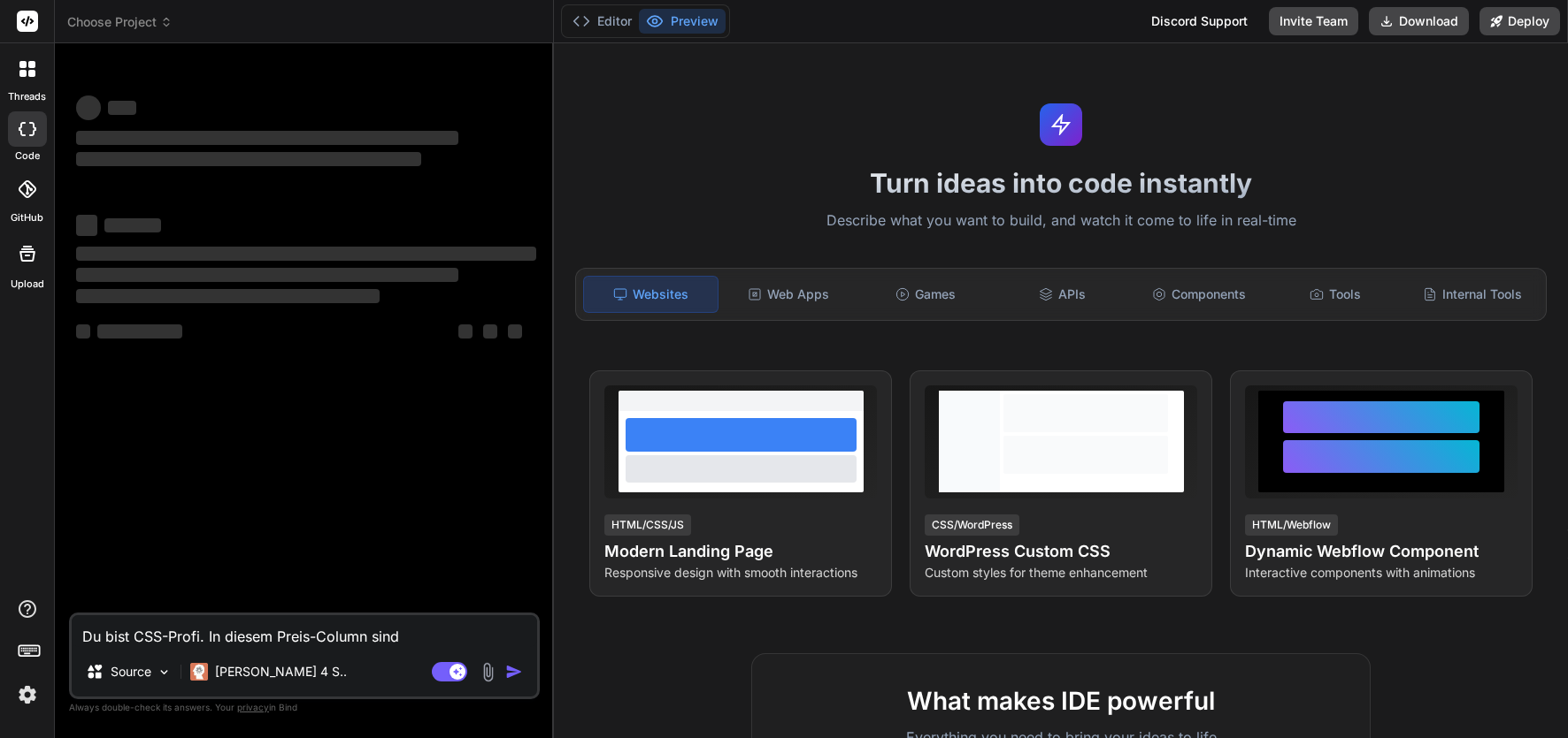
type textarea "x"
type textarea "Du bist CSS-Profi. In diesem Preis-Column sind d"
type textarea "x"
type textarea "Du bist CSS-Profi. In diesem Preis-Column sind di"
type textarea "x"
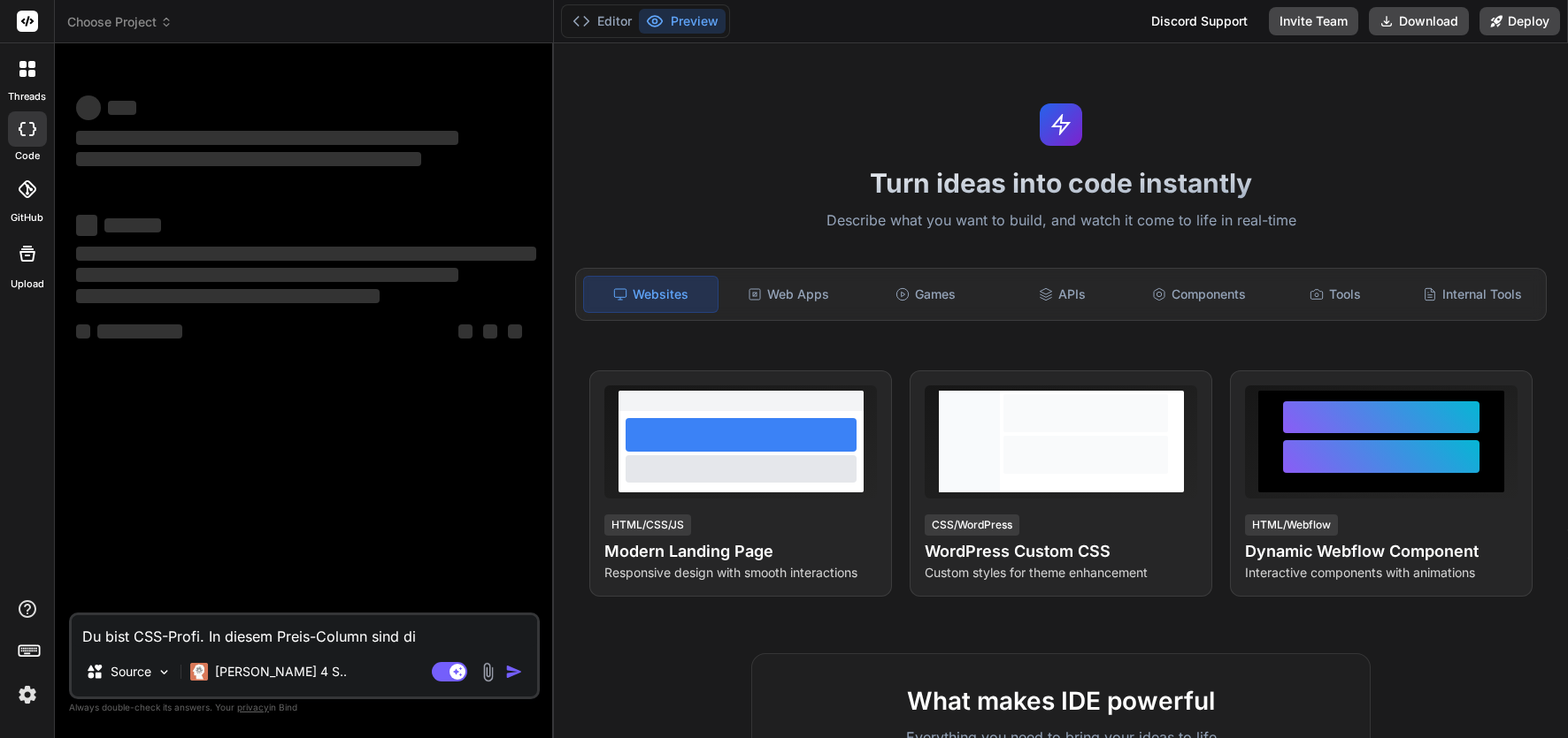
type textarea "Du bist CSS-Profi. In diesem Preis-Column sind die"
type textarea "x"
type textarea "Du bist CSS-Profi. In diesem Preis-Column sind die"
type textarea "x"
type textarea "Du bist CSS-Profi. In diesem Preis-Column sind die"
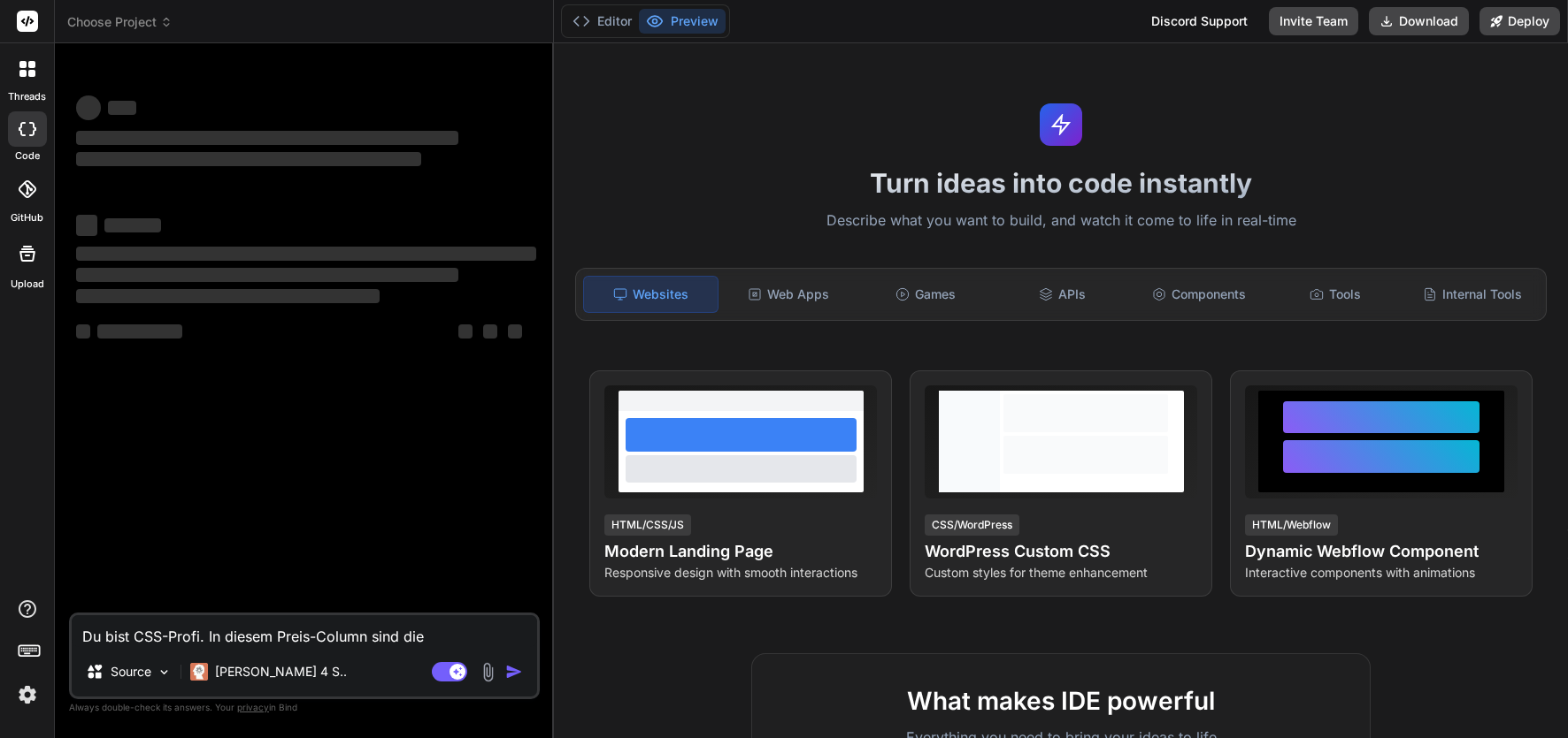
type textarea "x"
type textarea "Du bist CSS-Profi. In diesem Preis-Column sind di"
type textarea "x"
type textarea "Du bist CSS-Profi. In diesem Preis-Column sind die"
type textarea "x"
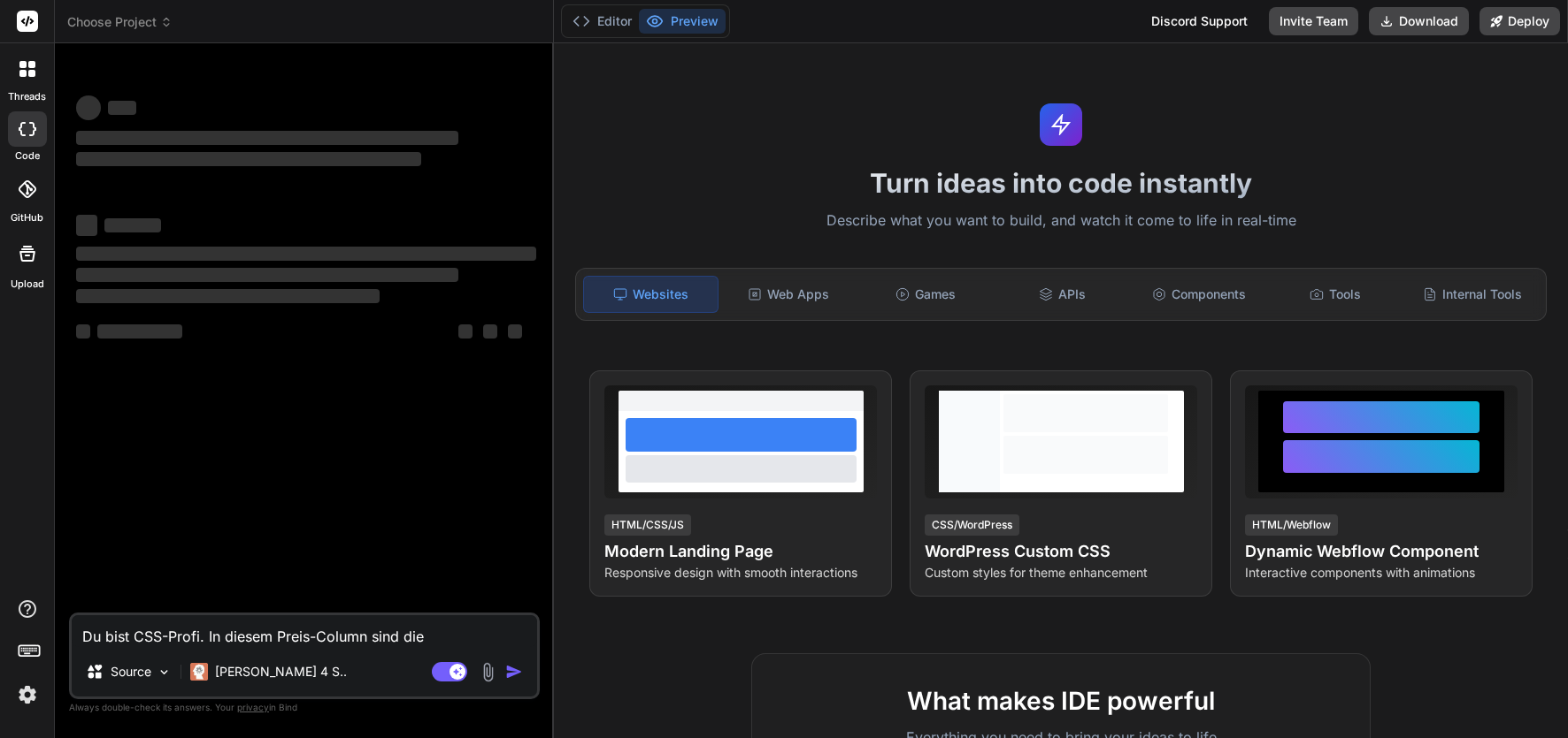
type textarea "Du bist CSS-Profi. In diesem Preis-Column sind die"
type textarea "x"
type textarea "Du bist CSS-Profi. In diesem Preis-Column sind die e"
type textarea "x"
type textarea "Du bist CSS-Profi. In diesem Preis-Column sind die ei"
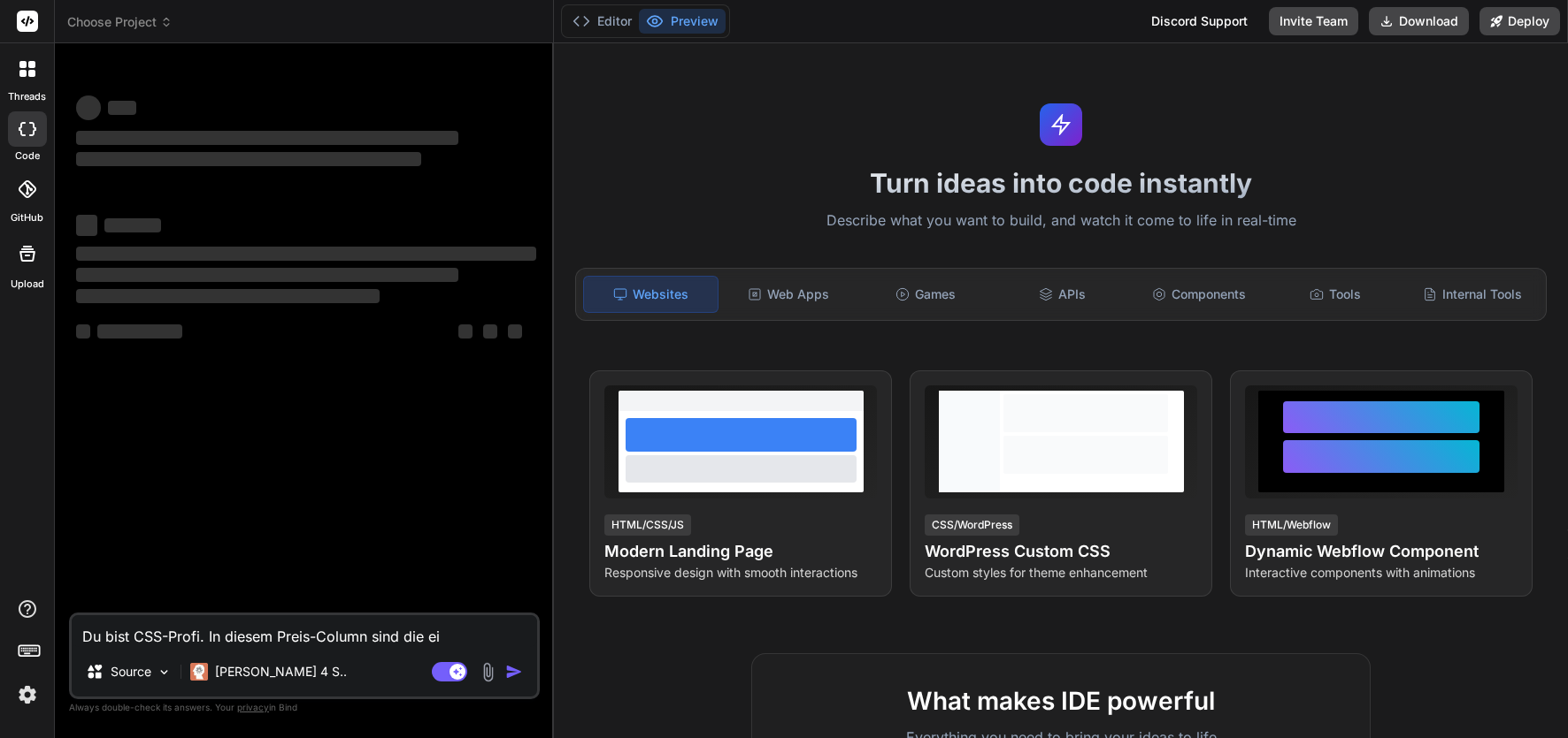
type textarea "x"
type textarea "Du bist CSS-Profi. In diesem Preis-Column sind die ein"
type textarea "x"
type textarea "Du bist CSS-Profi. In diesem Preis-Column sind die einz"
type textarea "x"
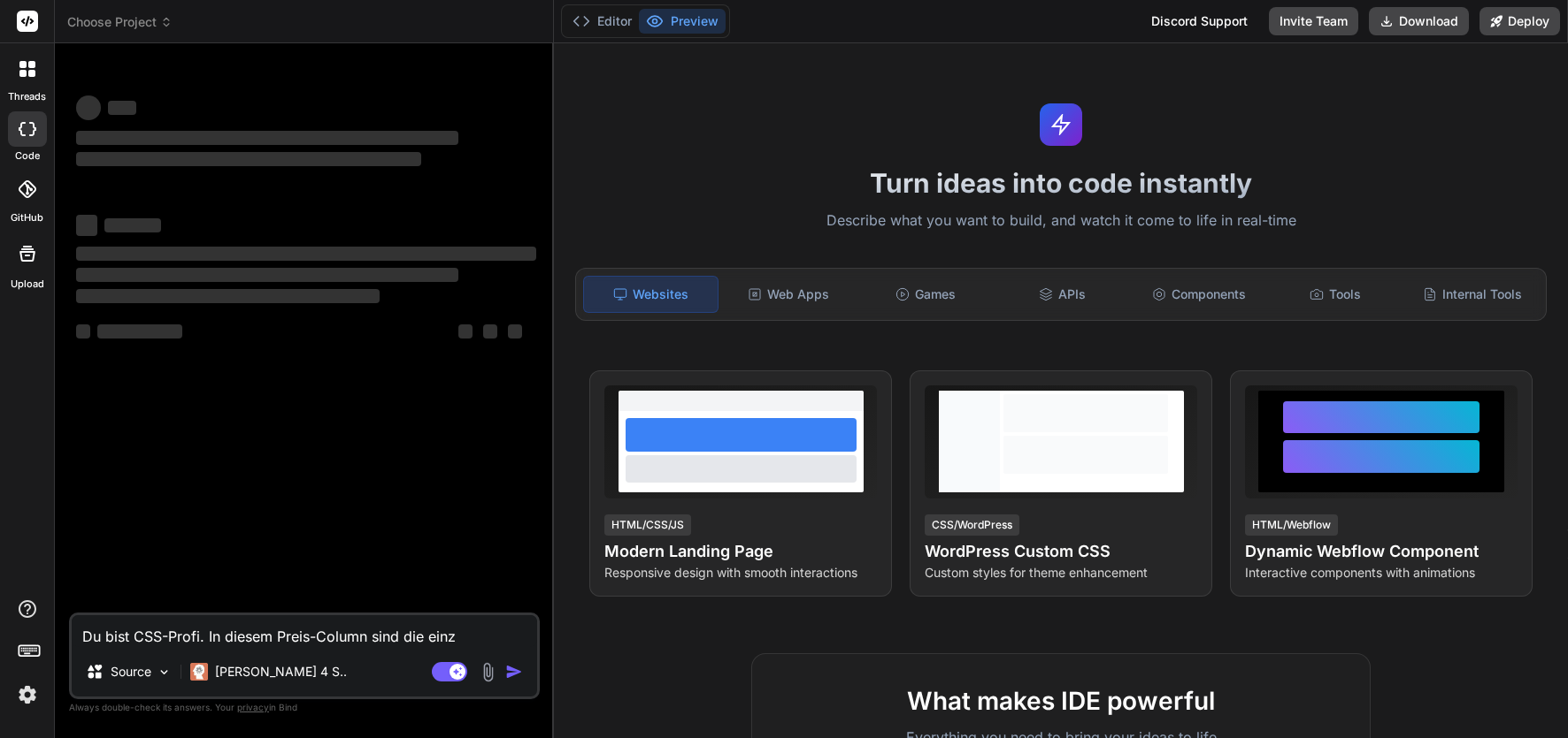
type textarea "Du bist CSS-Profi. In diesem Preis-Column sind die einze"
type textarea "x"
type textarea "Du bist CSS-Profi. In diesem Preis-Column sind die einzel"
type textarea "x"
type textarea "Du bist CSS-Profi. In diesem Preis-Column sind die einzeln"
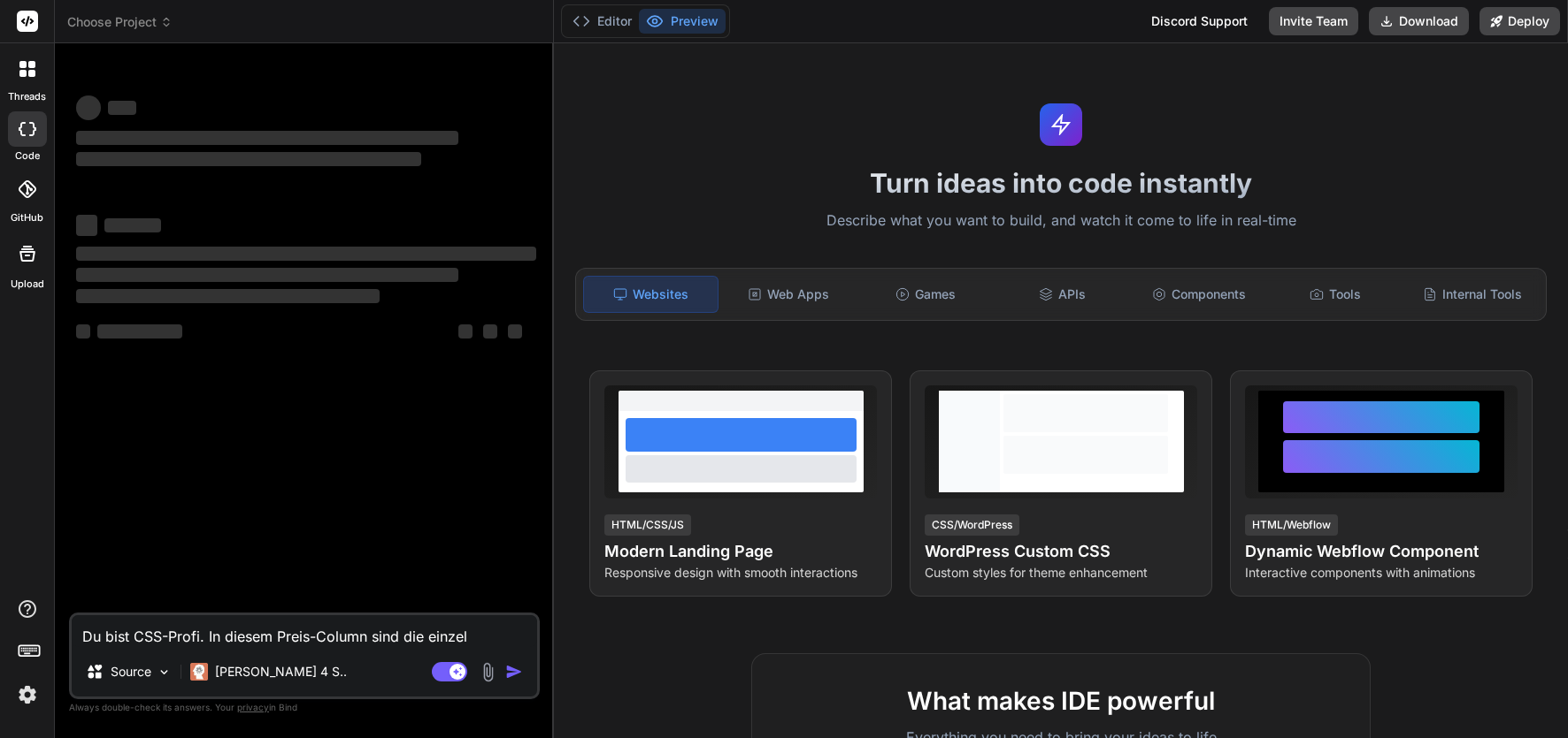
type textarea "x"
type textarea "Du bist CSS-Profi. In diesem Preis-Column sind die einzelne"
type textarea "x"
type textarea "Du bist CSS-Profi. In diesem Preis-Column sind die einzelnen"
type textarea "x"
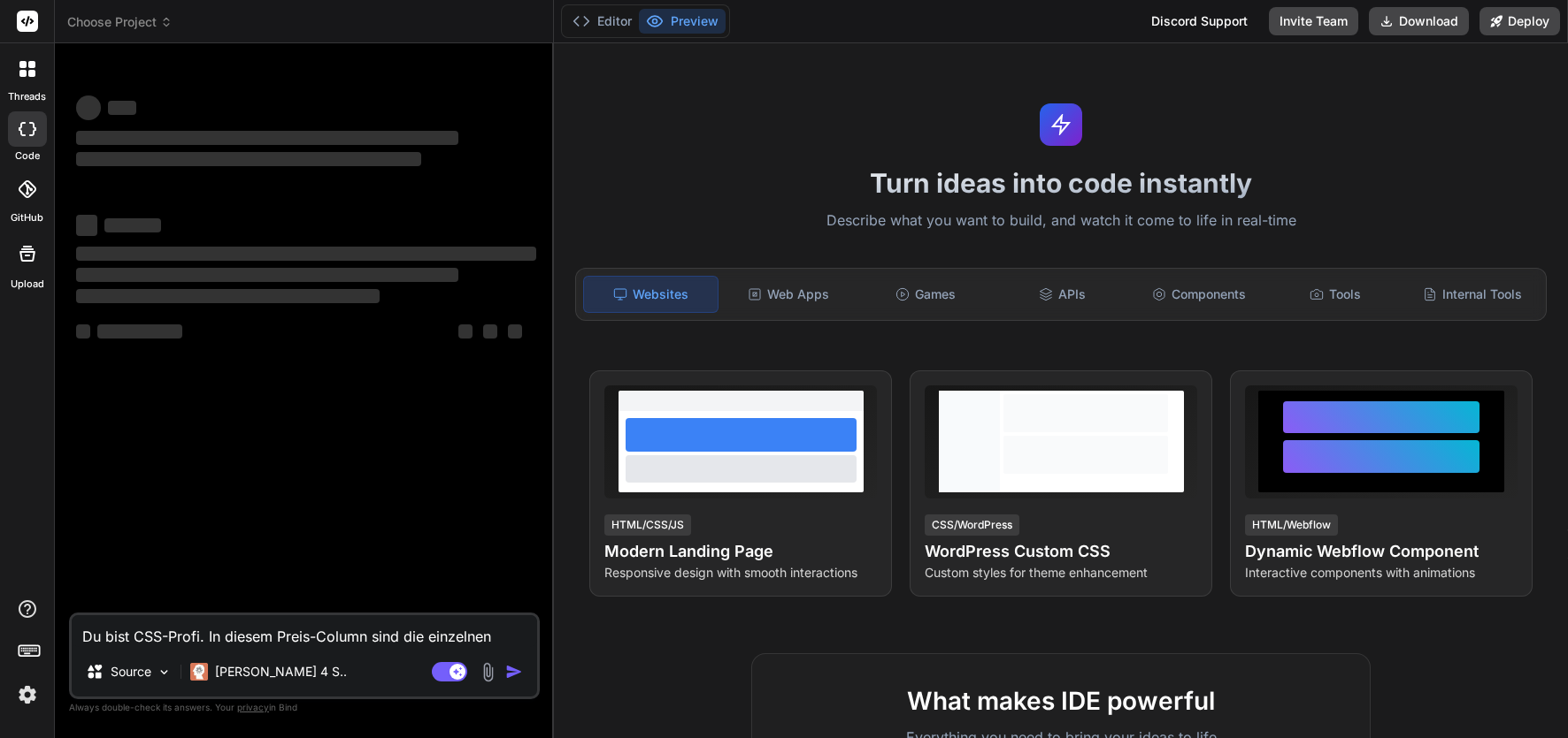
type textarea "Du bist CSS-Profi. In diesem Preis-Column sind die einzelnen"
type textarea "x"
type textarea "Du bist CSS-Profi. In diesem Preis-Column sind die einzelnen P"
type textarea "x"
type textarea "Du bist CSS-Profi. In diesem Preis-Column sind die einzelnen"
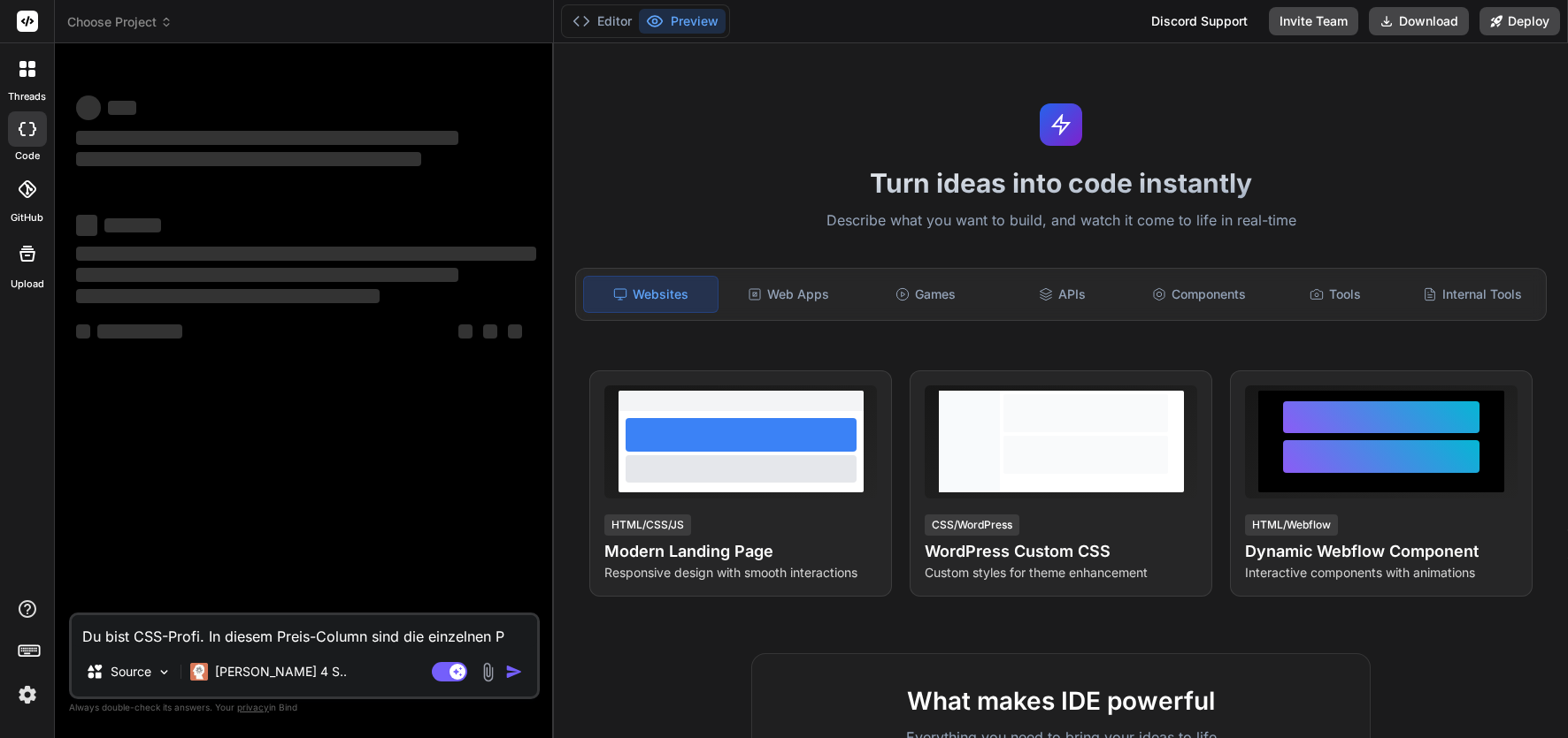
type textarea "x"
type textarea "Du bist CSS-Profi. In diesem Preis-Column sind die einzelnen S"
type textarea "x"
type textarea "Du bist CSS-Profi. In diesem Preis-Column sind die einzelnen Sp"
type textarea "x"
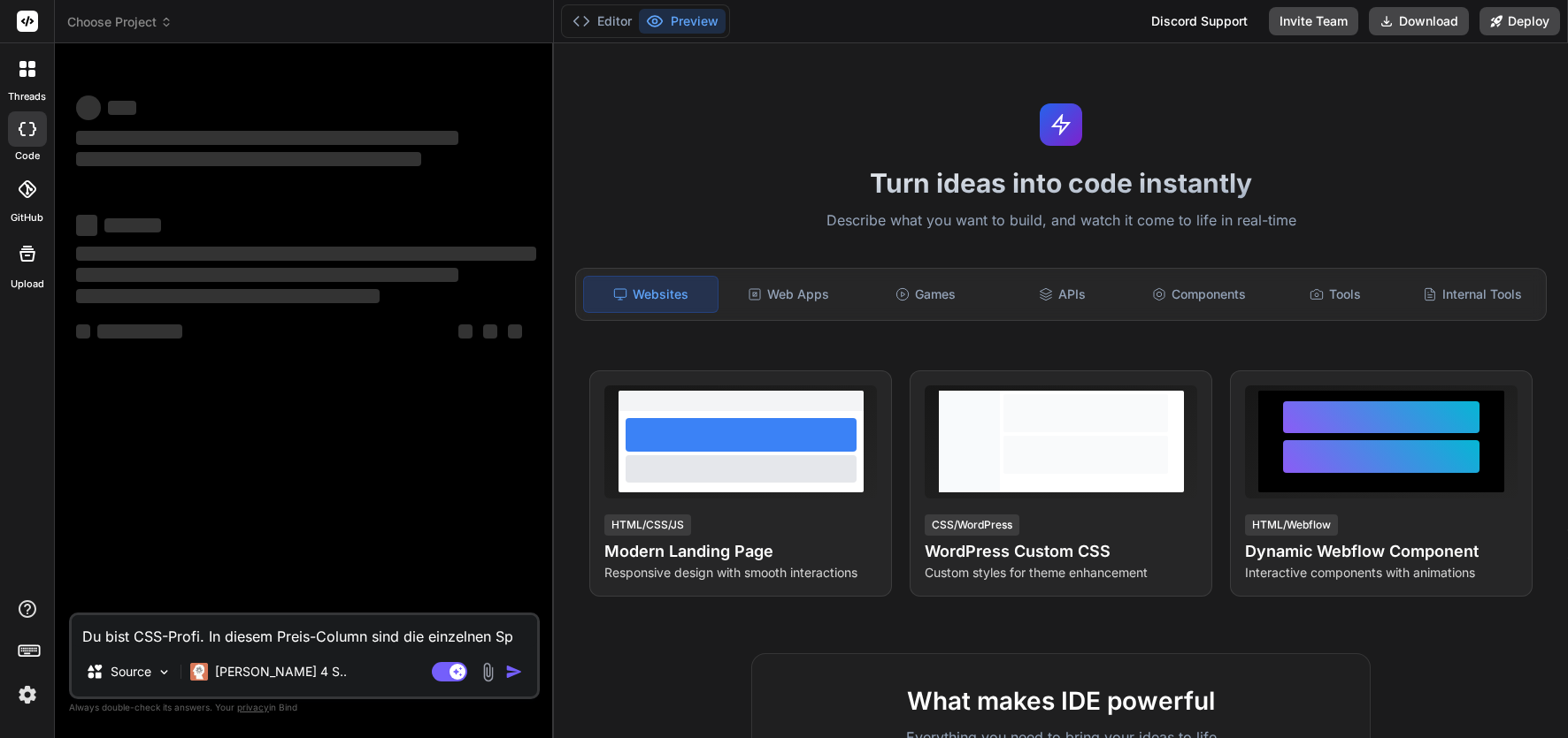
type textarea "Du bist CSS-Profi. In diesem Preis-Column sind die einzelnen Spa"
type textarea "x"
type textarea "Du bist CSS-Profi. In diesem Preis-Column sind die einzelnen Spal"
type textarea "x"
type textarea "Du bist CSS-Profi. In diesem Preis-Column sind die einzelnen Spalt"
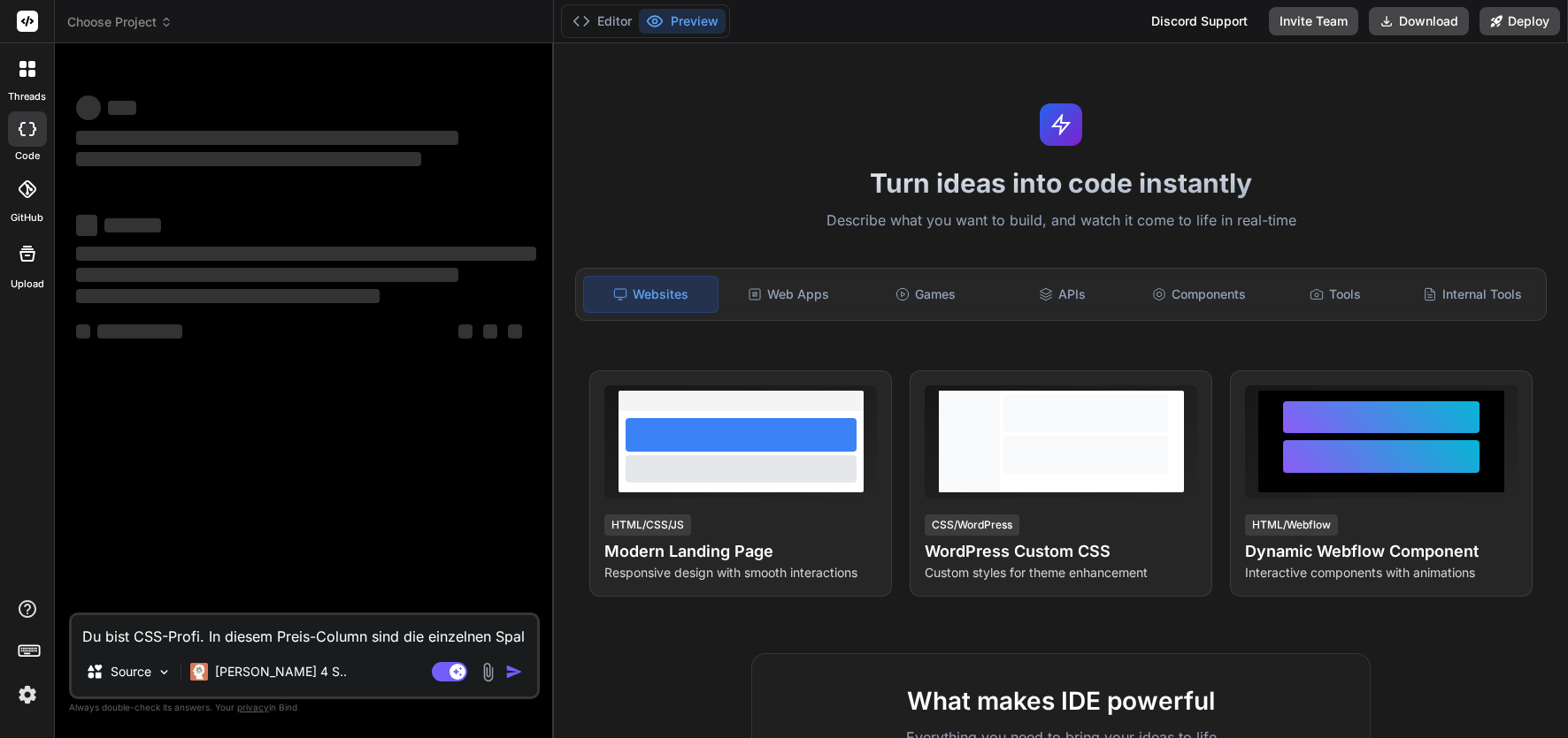
type textarea "x"
type textarea "Du bist CSS-Profi. In diesem Preis-Column sind die einzelnen Spalte"
type textarea "x"
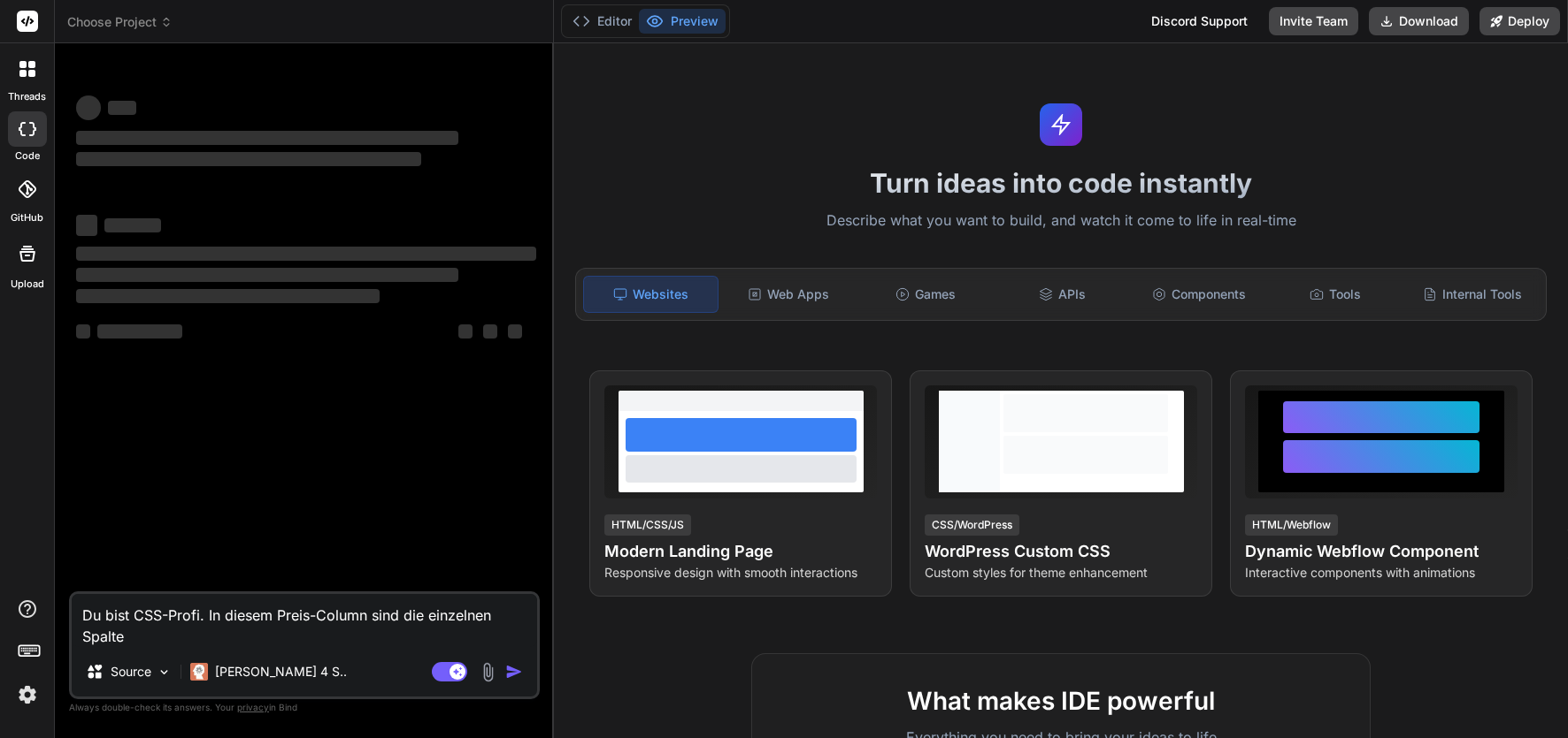
type textarea "Du bist CSS-Profi. In diesem Preis-Column sind die einzelnen Spalten"
type textarea "x"
type textarea "Du bist CSS-Profi. In diesem Preis-Column sind die einzelnen Spalten"
type textarea "x"
type textarea "Du bist CSS-Profi. In diesem Preis-Column sind die einzelnen Spalten u"
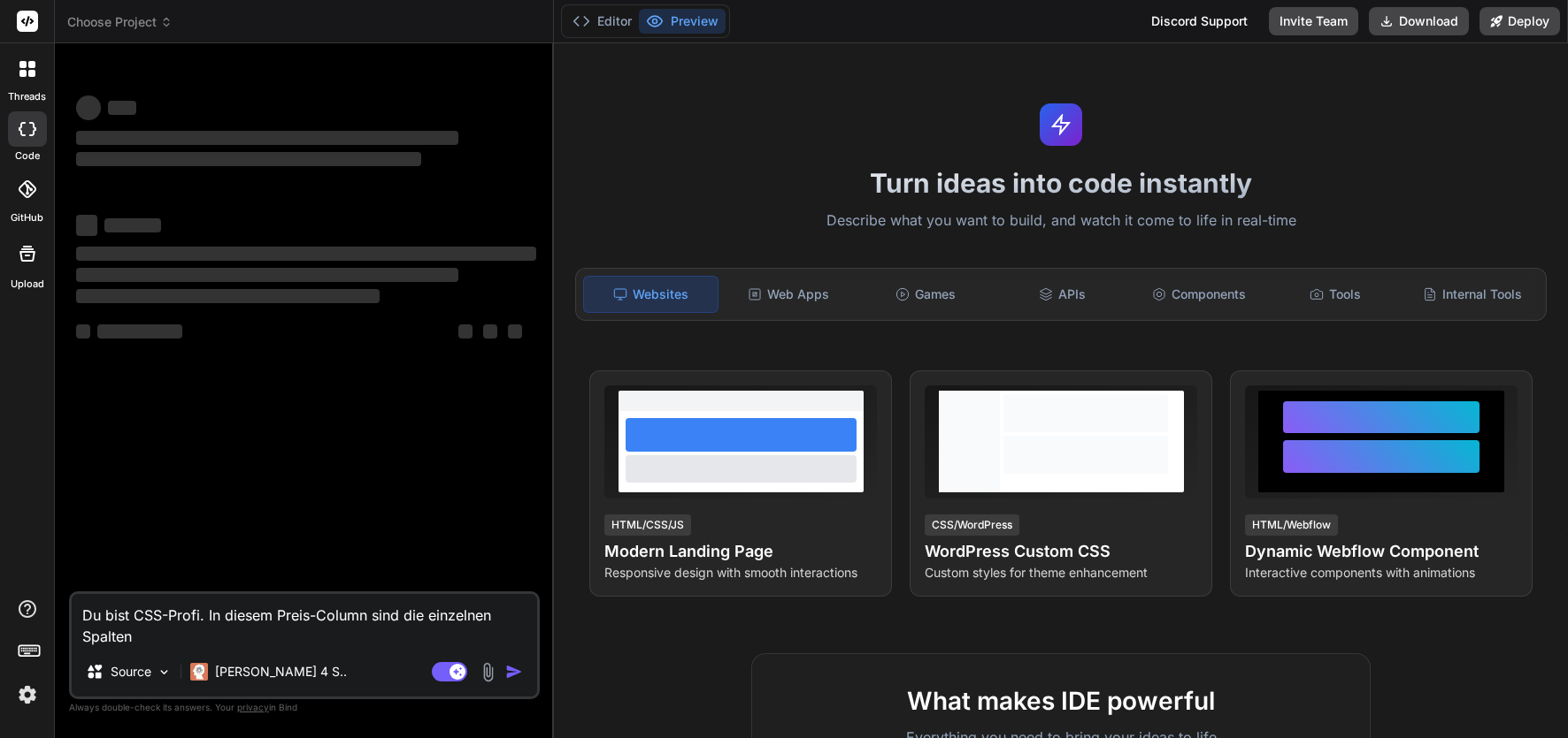
type textarea "x"
type textarea "Du bist CSS-Profi. In diesem Preis-Column sind die einzelnen Spalten un"
type textarea "x"
type textarea "Du bist CSS-Profi. In diesem Preis-Column sind die einzelnen Spalten unt"
type textarea "x"
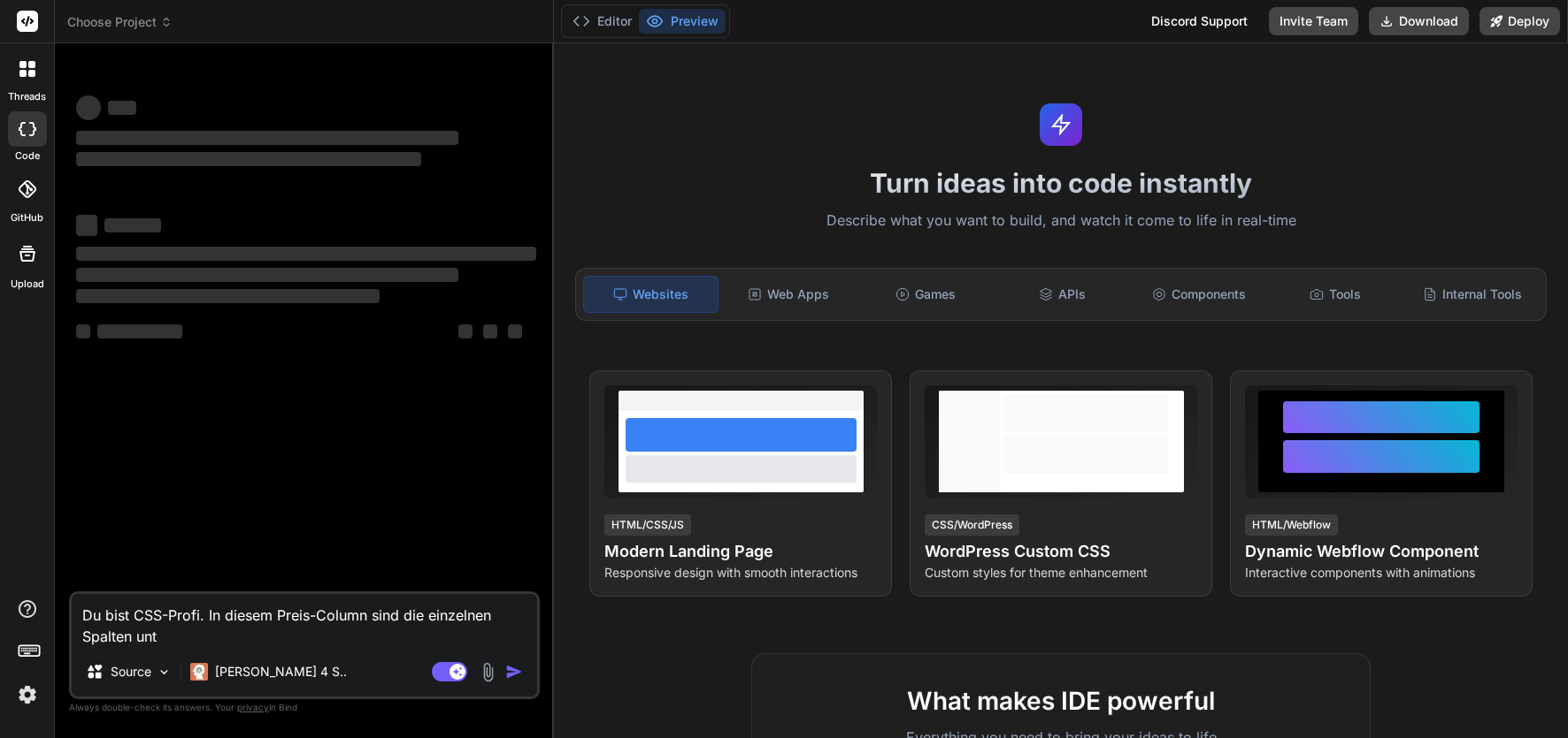
type textarea "Du bist CSS-Profi. In diesem Preis-Column sind die einzelnen Spalten unte"
type textarea "x"
type textarea "Du bist CSS-Profi. In diesem Preis-Column sind die einzelnen Spalten unter"
type textarea "x"
type textarea "Du bist CSS-Profi. In diesem Preis-Column sind die einzelnen Spalten unters"
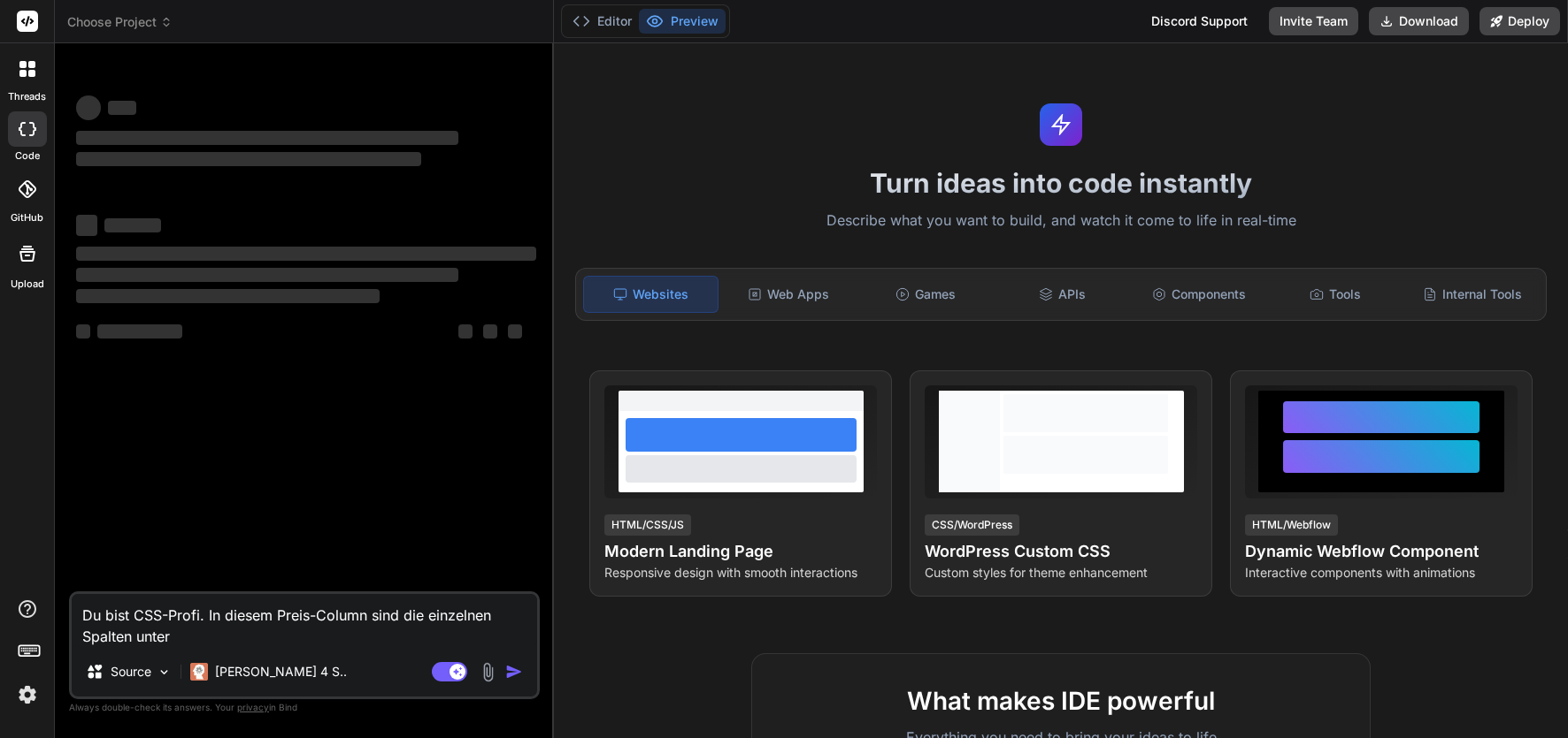
type textarea "x"
type textarea "Du bist CSS-Profi. In diesem Preis-Column sind die einzelnen Spalten untersc"
type textarea "x"
type textarea "Du bist CSS-Profi. In diesem Preis-Column sind die einzelnen Spalten untersch"
type textarea "x"
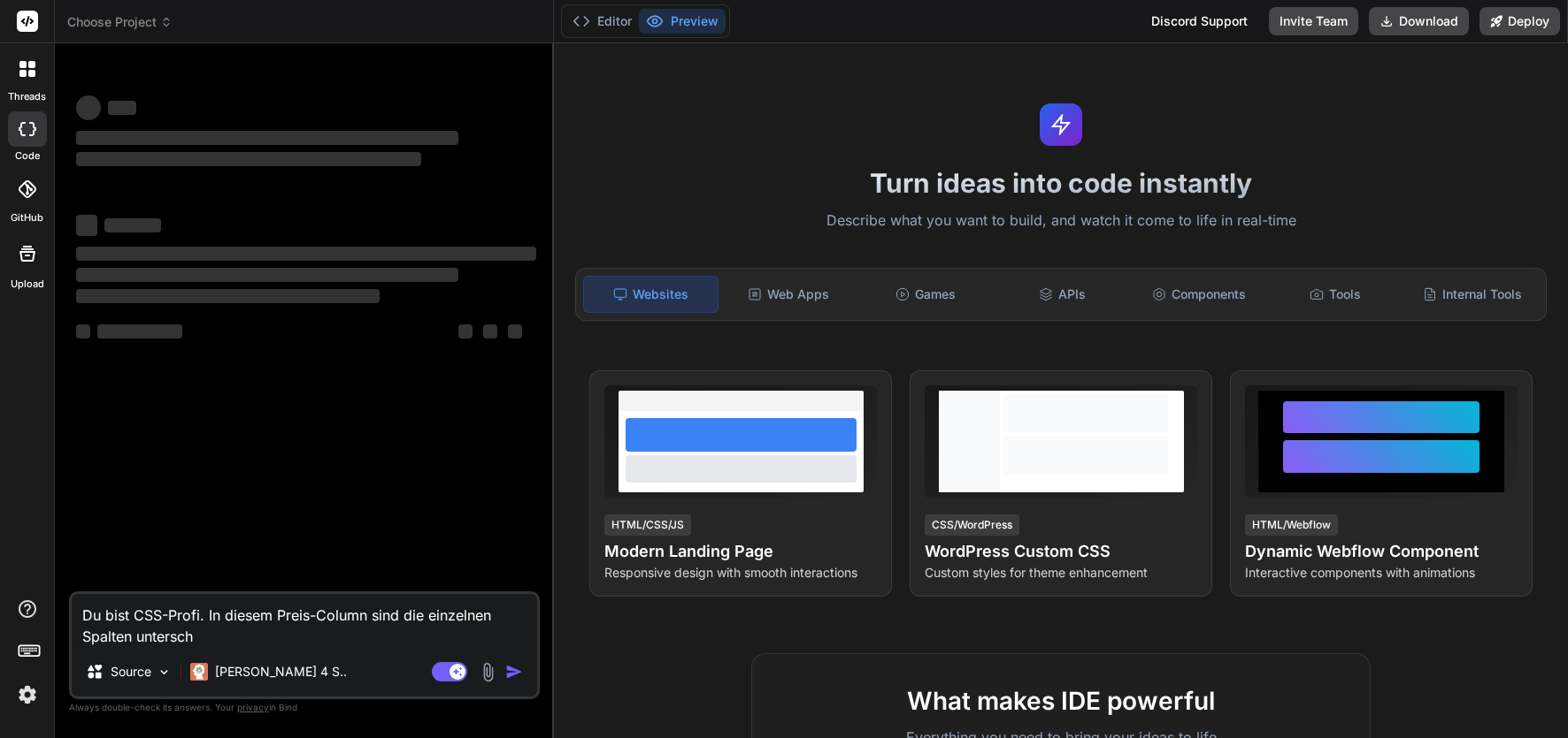
type textarea "Du bist CSS-Profi. In diesem Preis-Column sind die einzelnen Spalten unterschi"
type textarea "x"
type textarea "Du bist CSS-Profi. In diesem Preis-Column sind die einzelnen Spalten unterschie"
type textarea "x"
type textarea "Du bist CSS-Profi. In diesem Preis-Column sind die einzelnen Spalten unterschied"
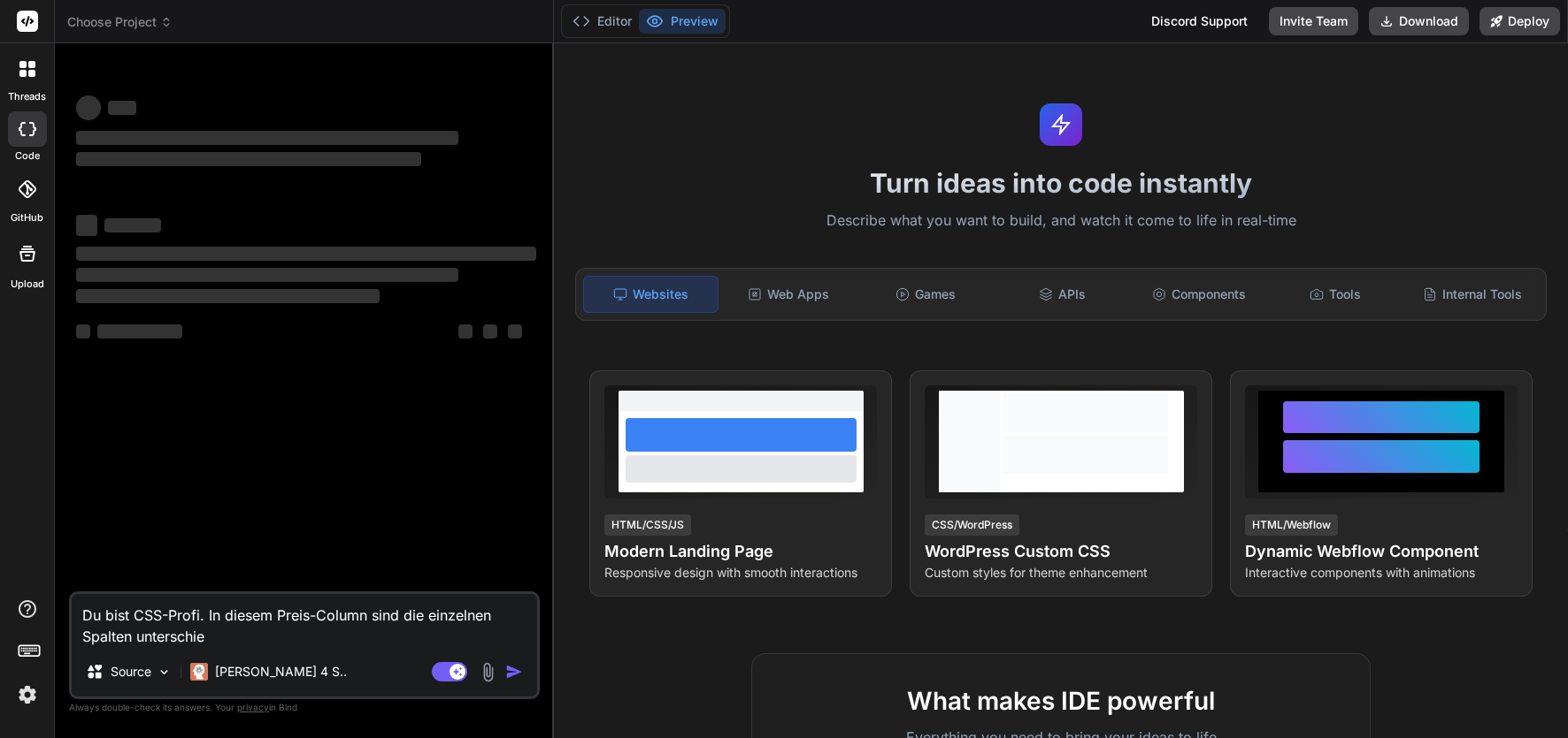
type textarea "x"
type textarea "Du bist CSS-Profi. In diesem Preis-Column sind die einzelnen Spalten unterschie…"
type textarea "x"
type textarea "Du bist CSS-Profi. In diesem Preis-Column sind die einzelnen Spalten unterschie…"
type textarea "x"
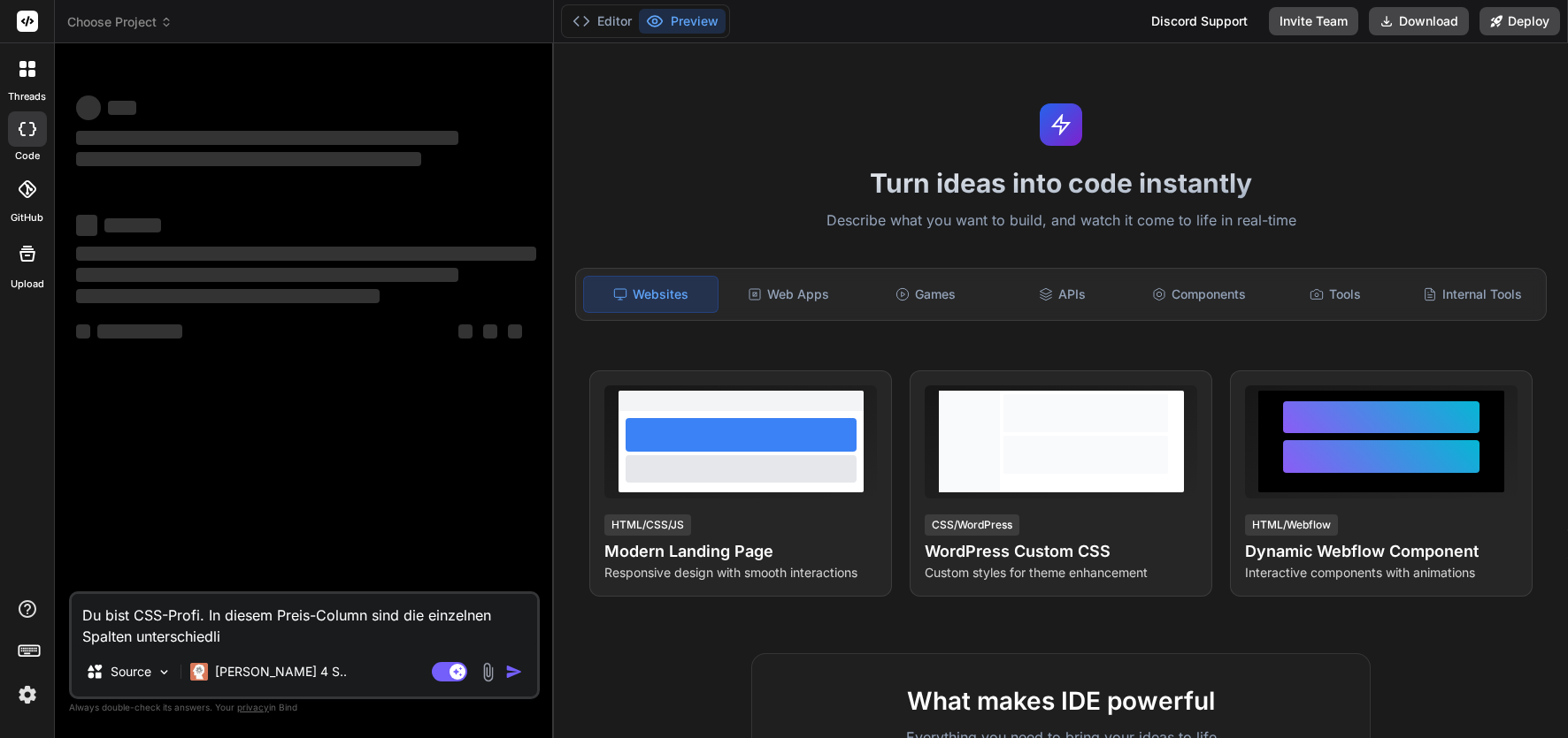
type textarea "Du bist CSS-Profi. In diesem Preis-Column sind die einzelnen Spalten unterschie…"
type textarea "x"
type textarea "Du bist CSS-Profi. In diesem Preis-Column sind die einzelnen Spalten unterschie…"
type textarea "x"
type textarea "Du bist CSS-Profi. In diesem Preis-Column sind die einzelnen Spalten unterschie…"
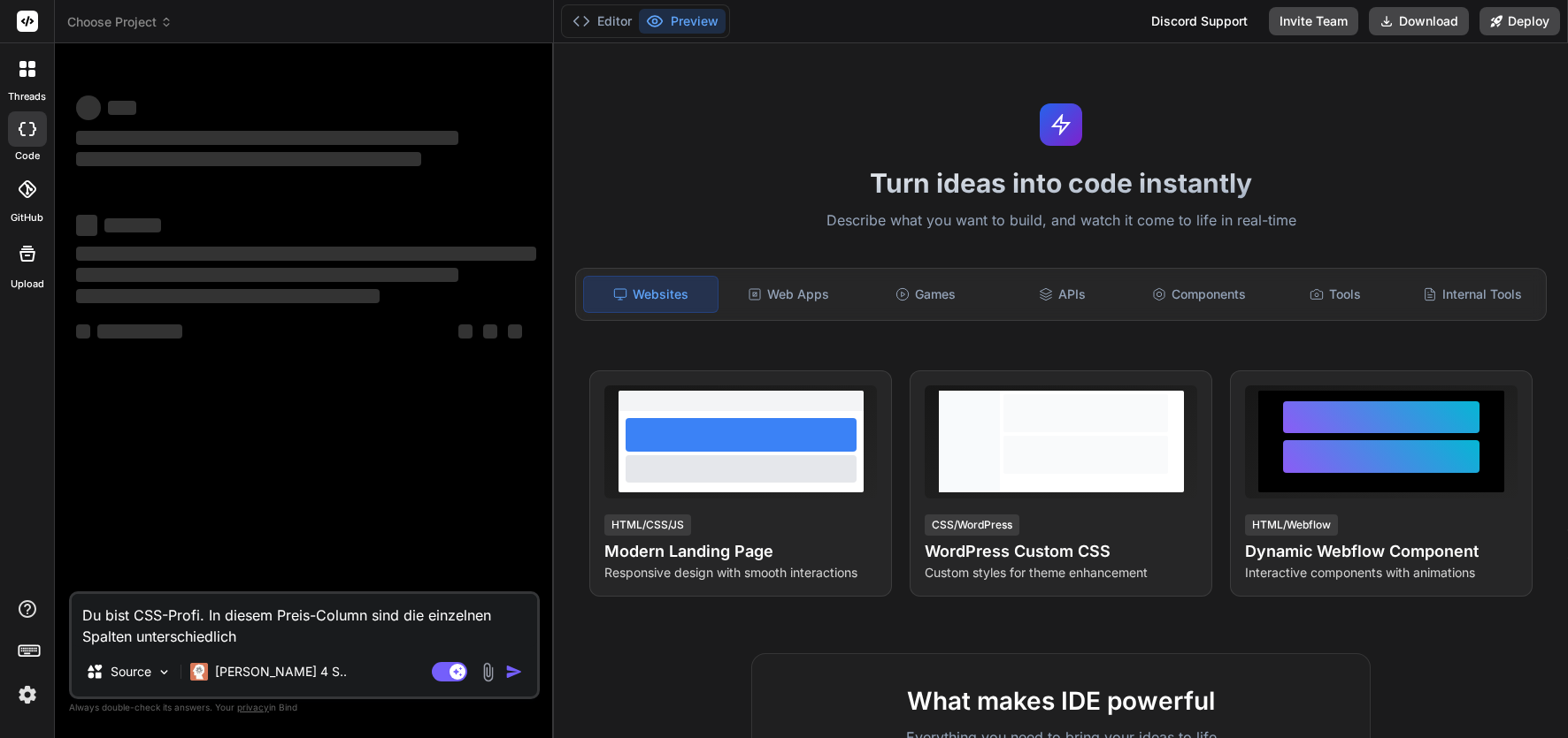
type textarea "x"
type textarea "Du bist CSS-Profi. In diesem Preis-Column sind die einzelnen Spalten unterschie…"
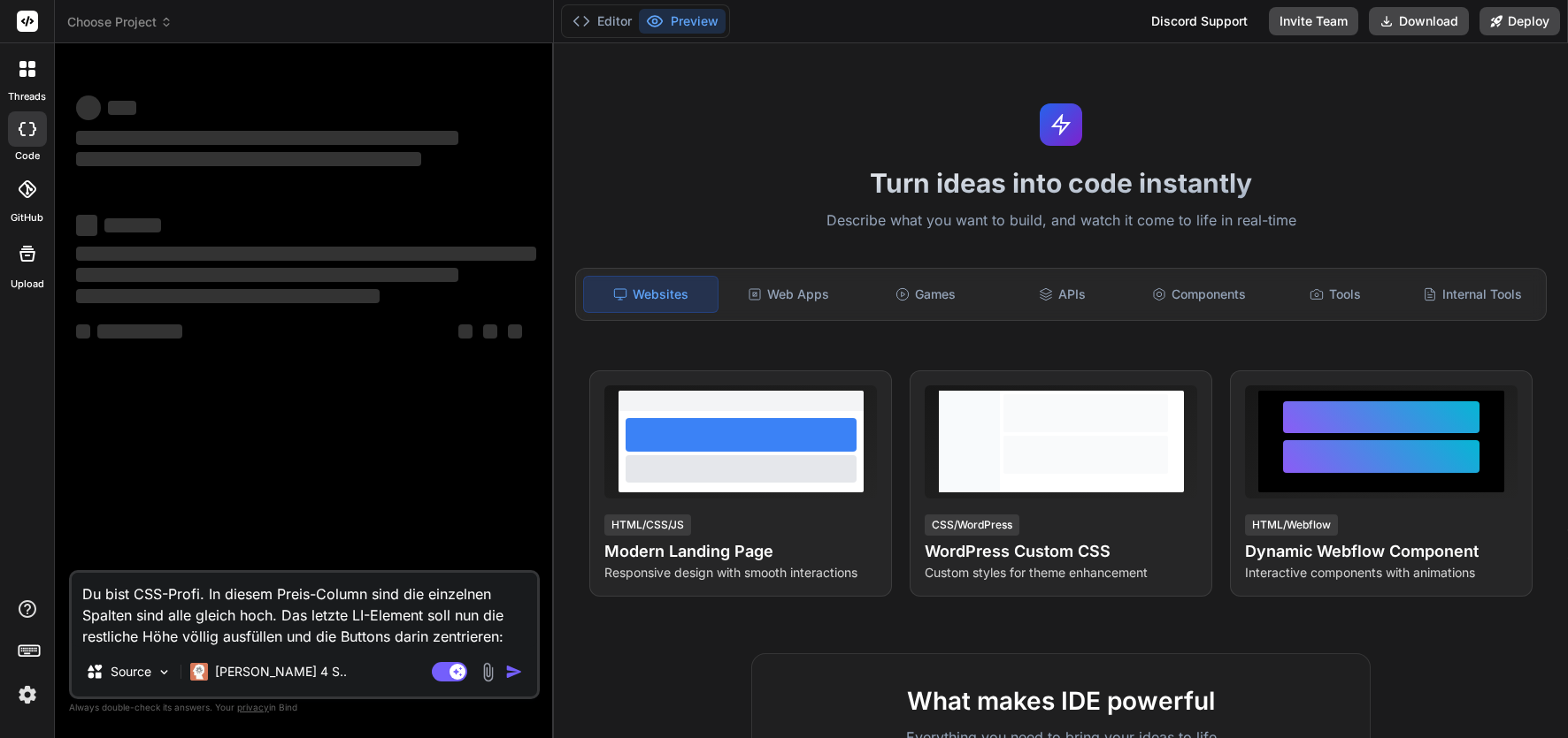
paste textarea "<div class="uabb-pricing-table-column uabb-pricing-table-column-1"> <div class=…"
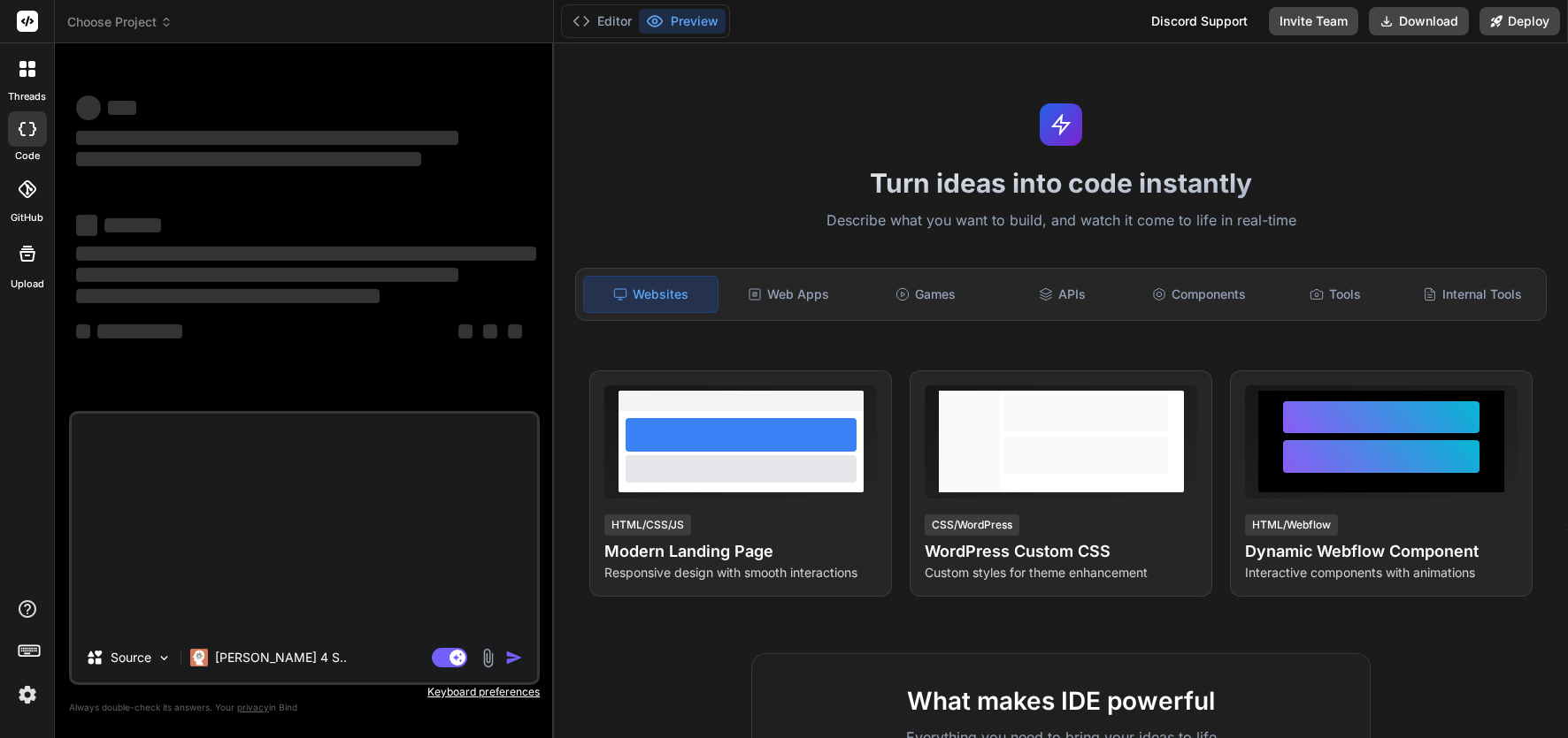
scroll to position [0, 0]
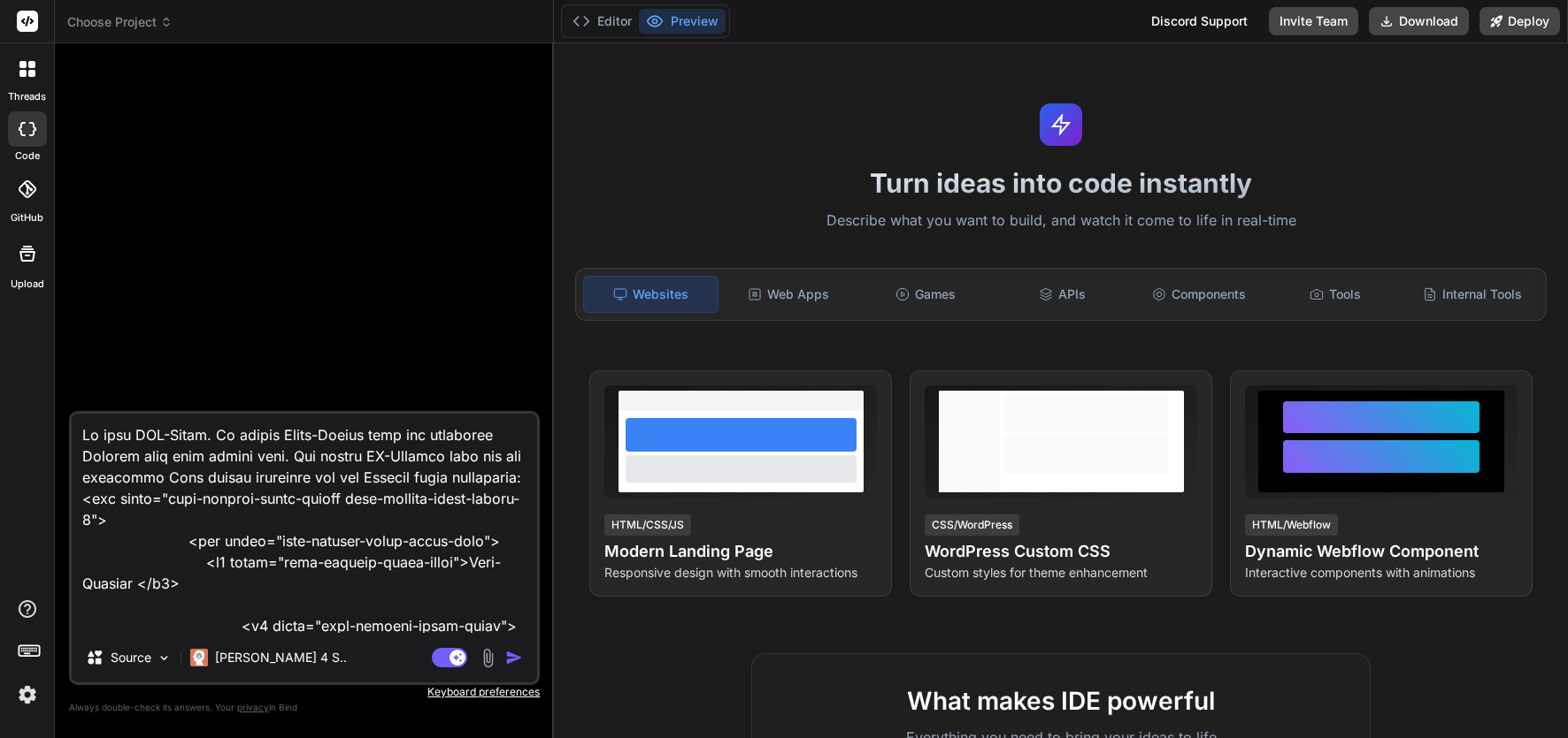
click at [513, 656] on img "button" at bounding box center [514, 658] width 18 height 18
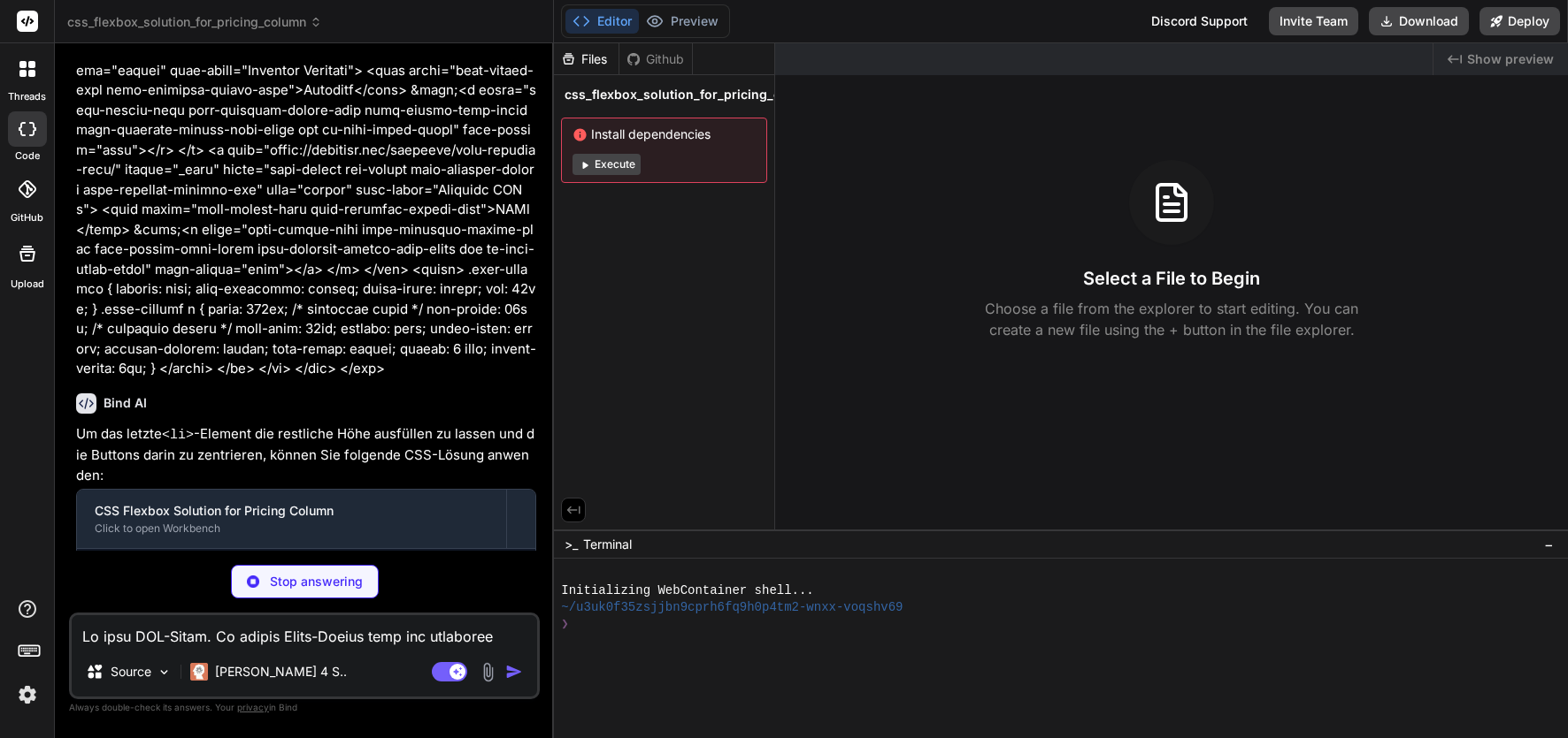
scroll to position [703, 0]
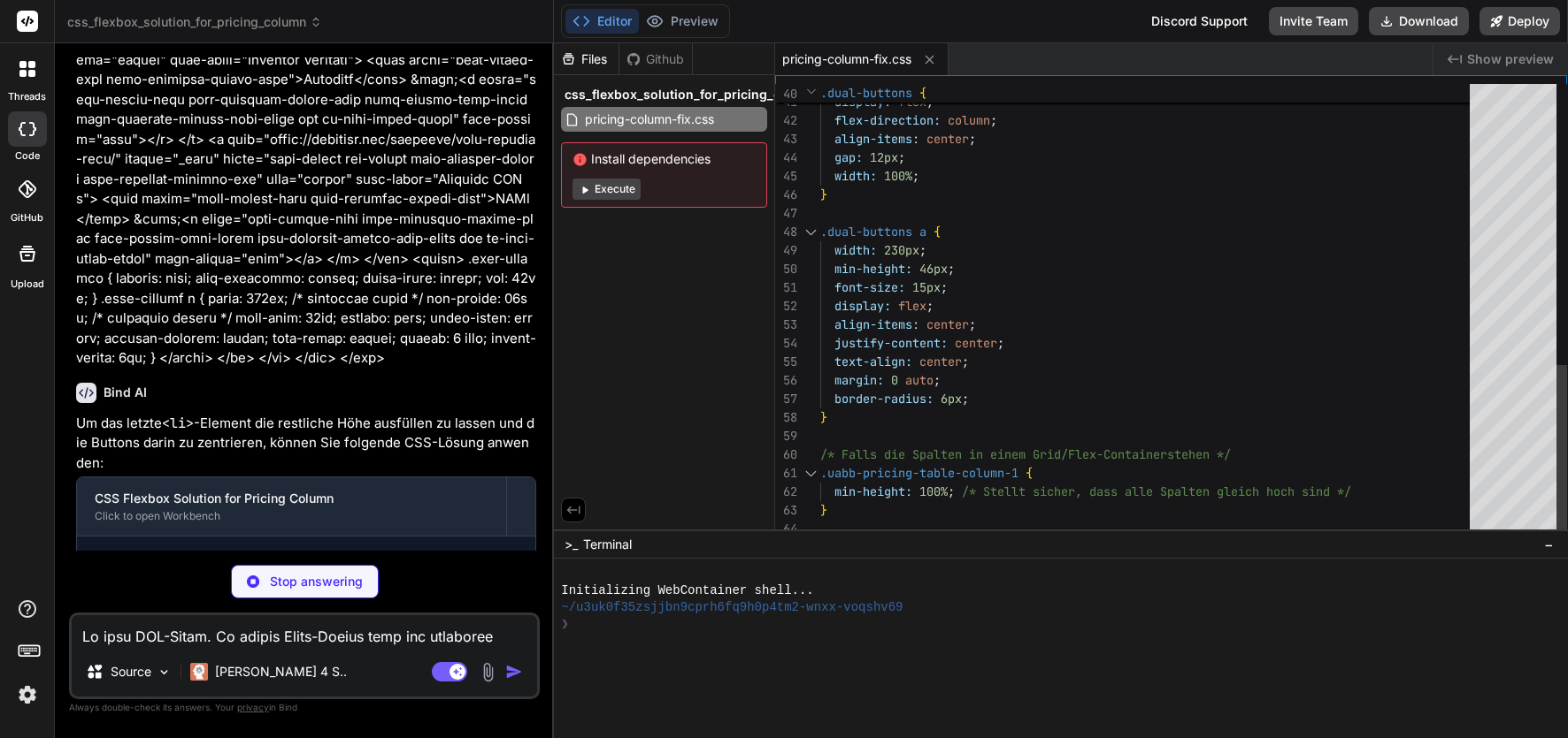
type textarea "x"
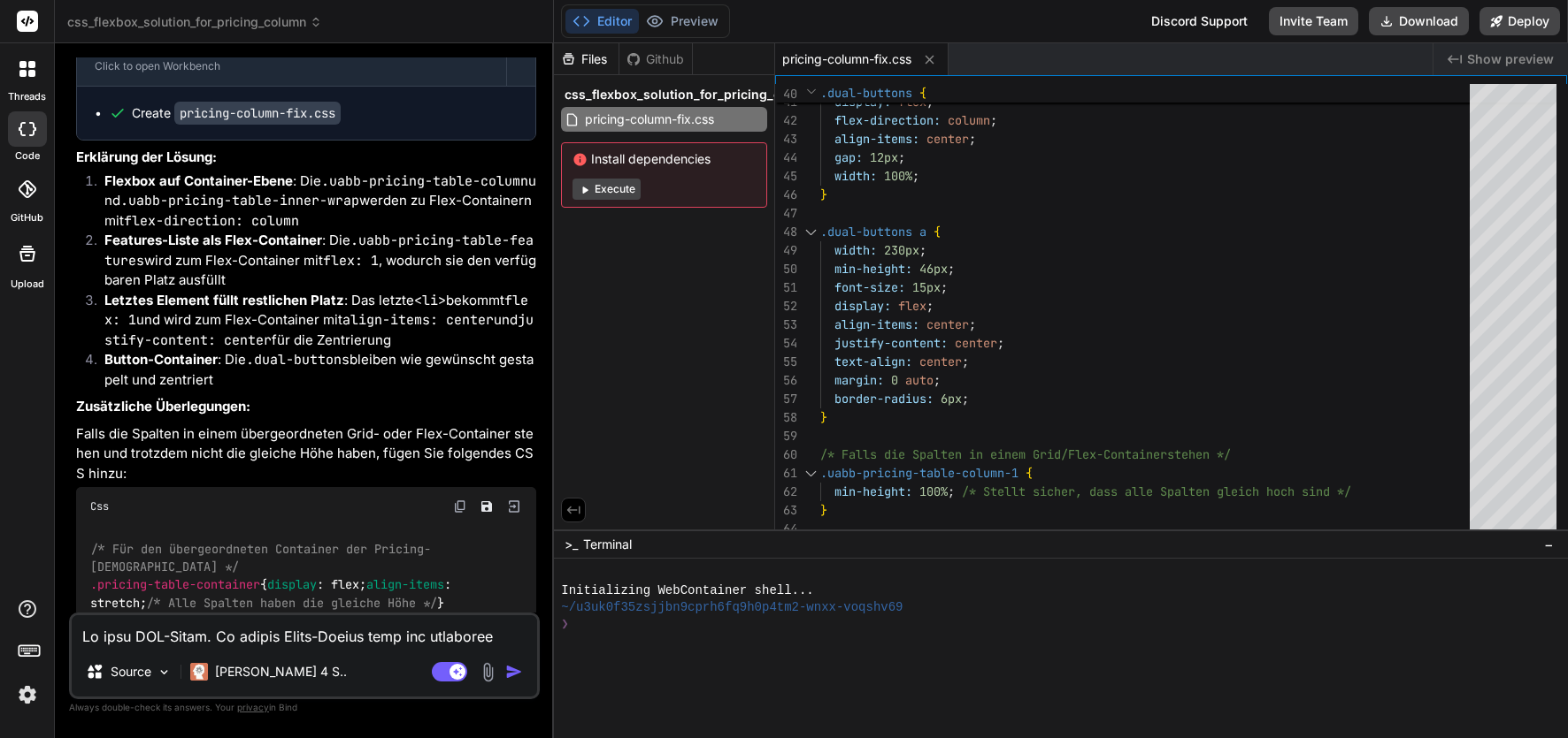
scroll to position [1214, 0]
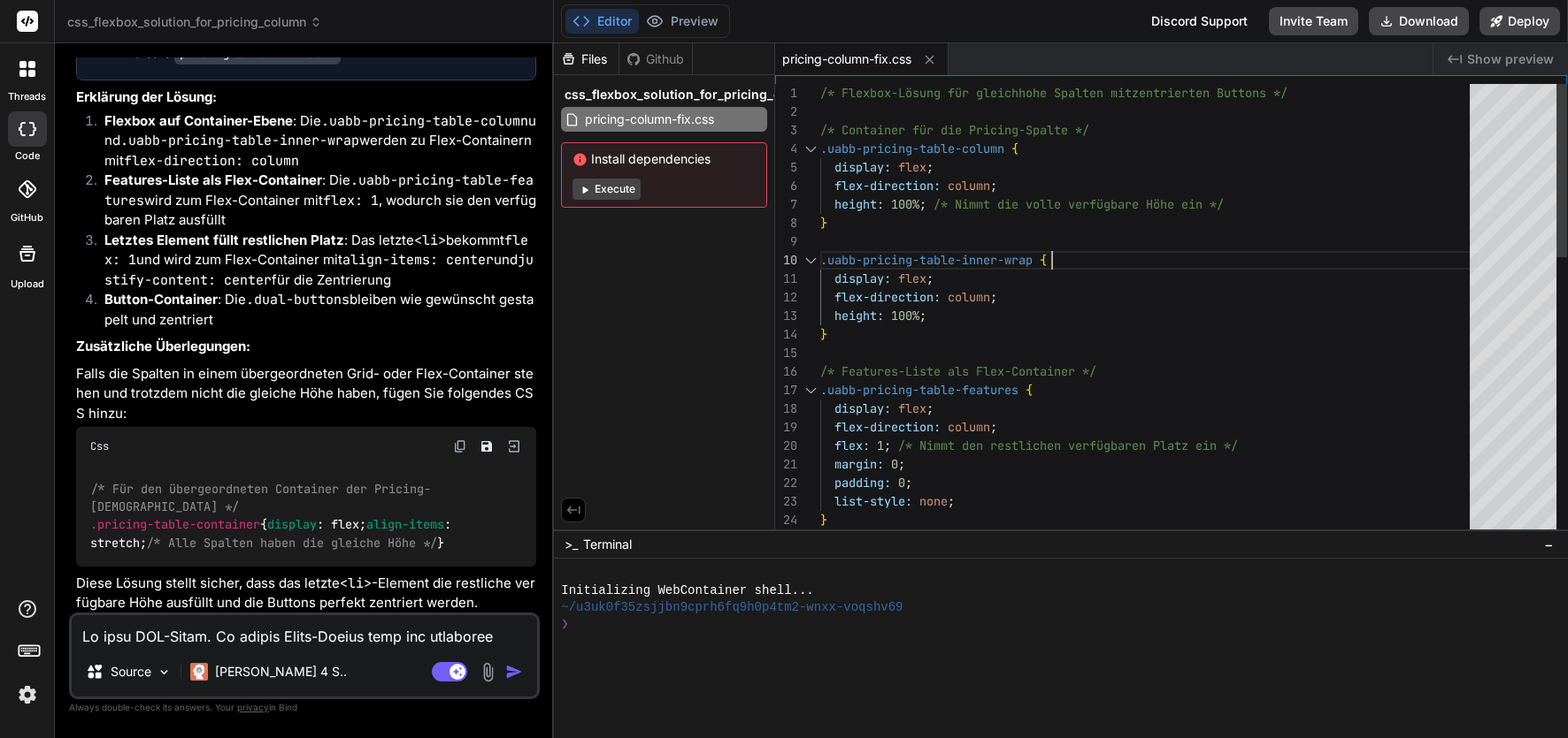
click at [1197, 252] on div ".uabb-pricing-table-inner-wrap { display: flex ; flex-direction: column ; heigh…" at bounding box center [1149, 677] width 660 height 1188
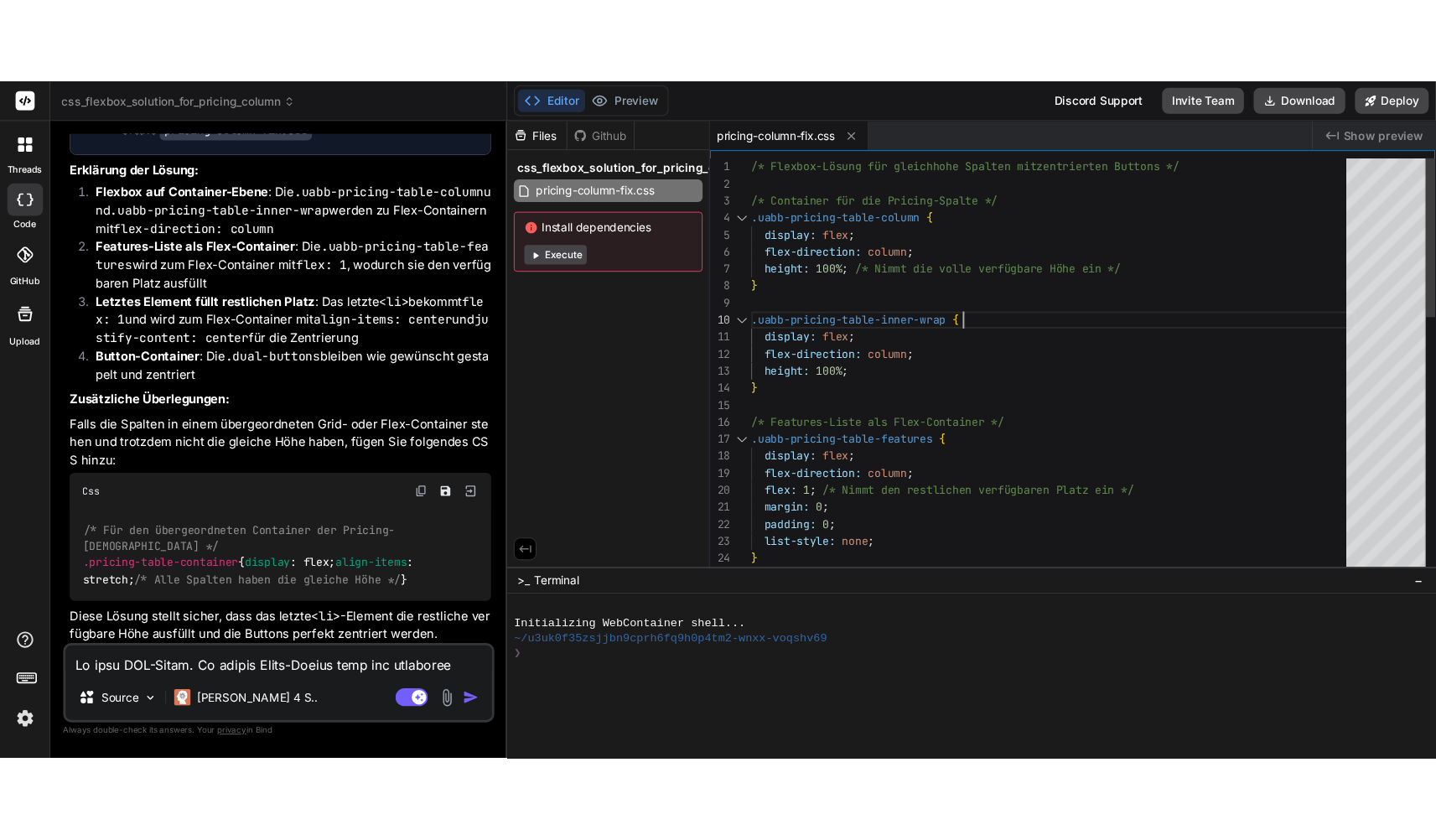
scroll to position [158, 0]
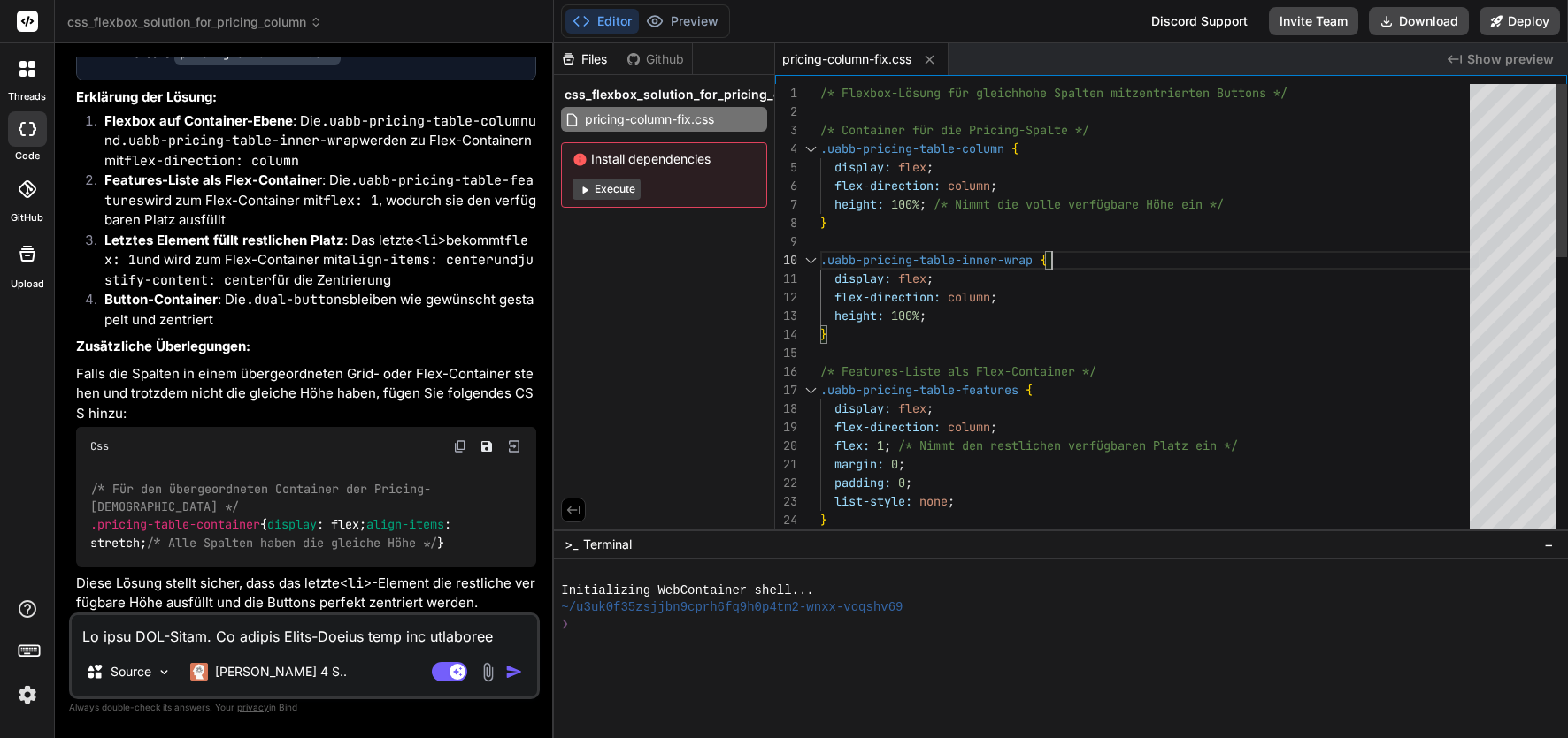
type textarea "/* Flexbox-Lösung für gleichhohe Spalten mit zentrierten Buttons */ /* Containe…"
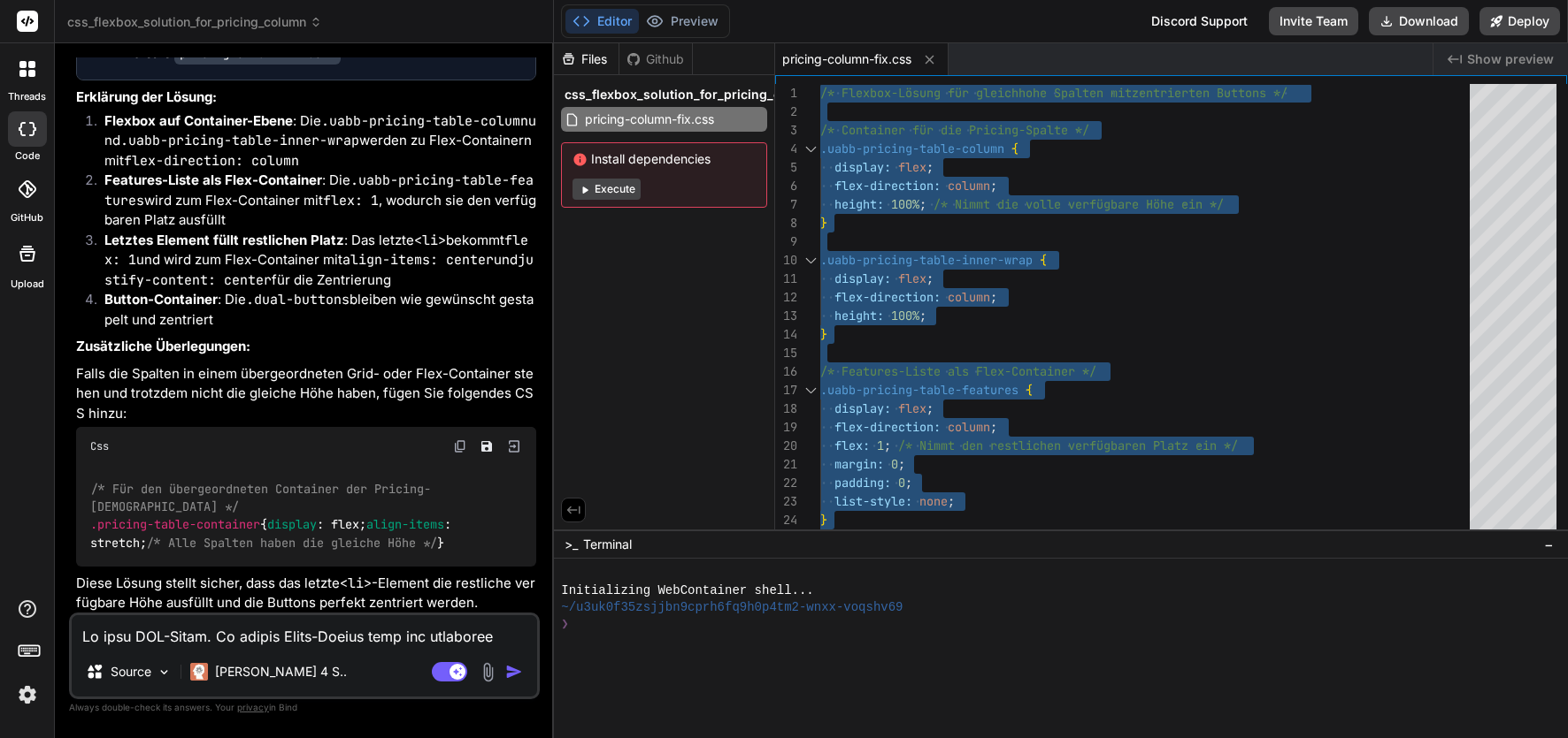
click at [183, 526] on div "/* Für den übergeordneten Container der Pricing-Spalten */ .pricing-table-conta…" at bounding box center [306, 516] width 460 height 101
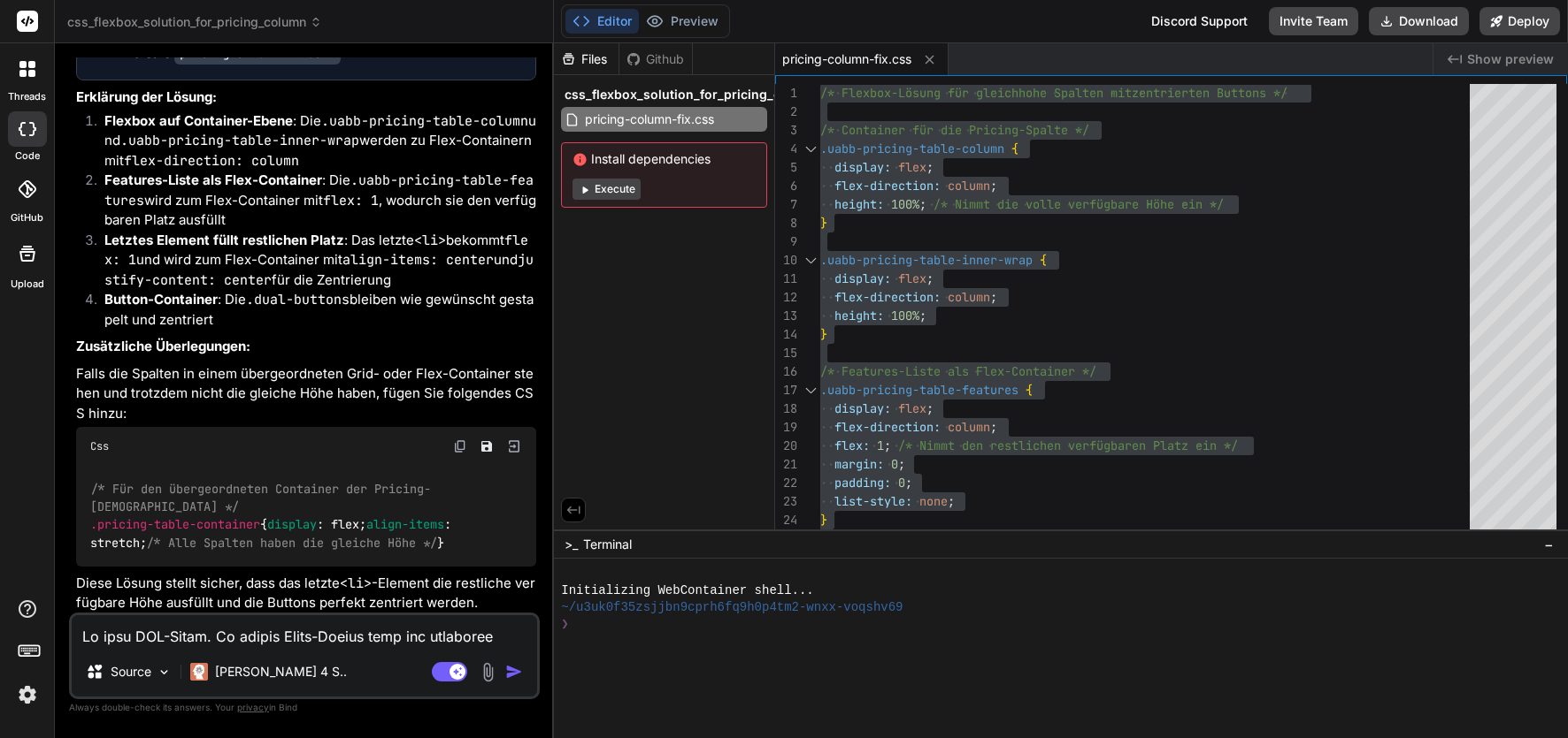
drag, startPoint x: 128, startPoint y: 542, endPoint x: 92, endPoint y: 453, distance: 96.0
click at [92, 466] on div "/* Für den übergeordneten Container der Pricing-Spalten */ .pricing-table-conta…" at bounding box center [306, 516] width 460 height 101
copy code "/* Für den übergeordneten Container der Pricing-Spalten */ .pricing-table-conta…"
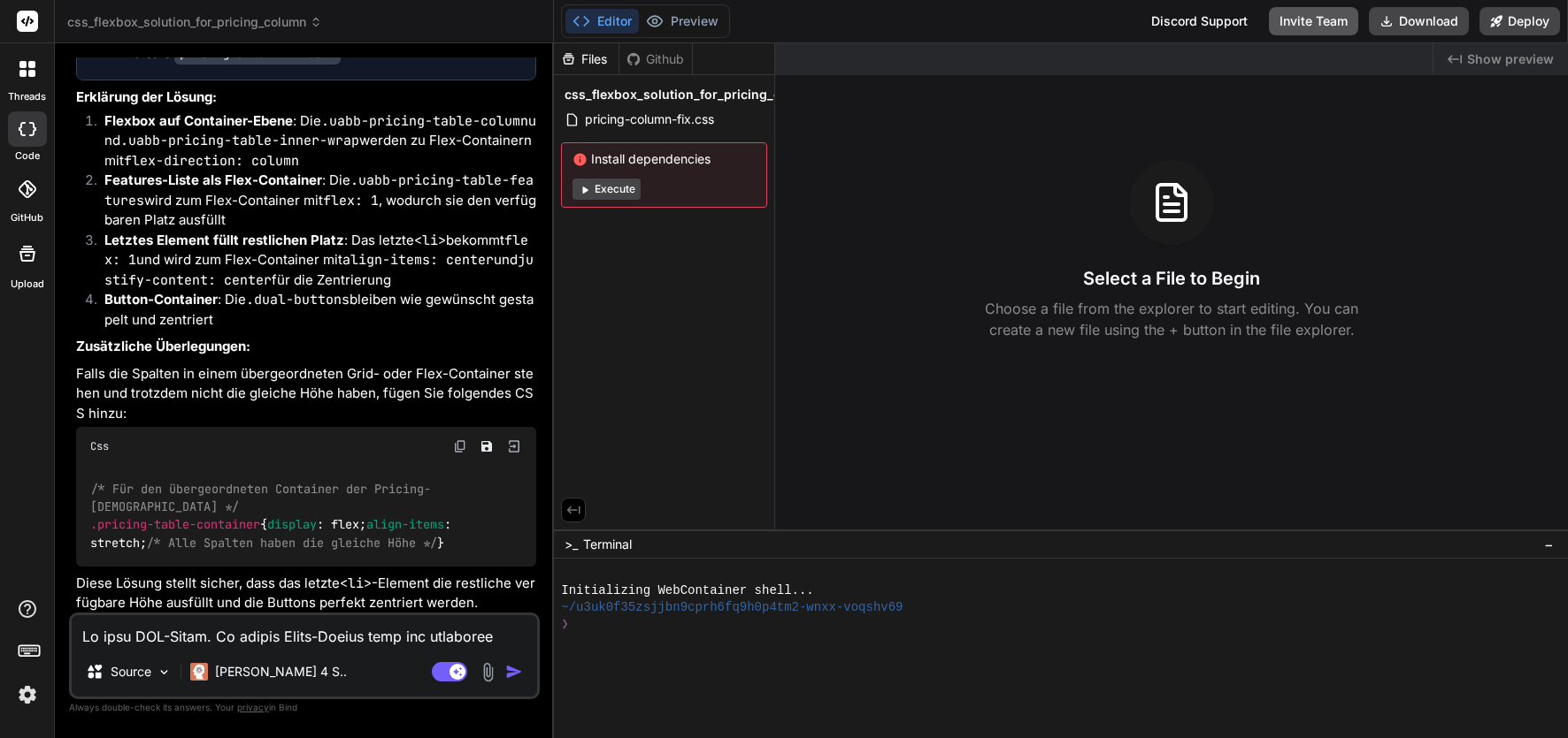
click at [1288, 22] on button "Invite Team" at bounding box center [1312, 21] width 89 height 28
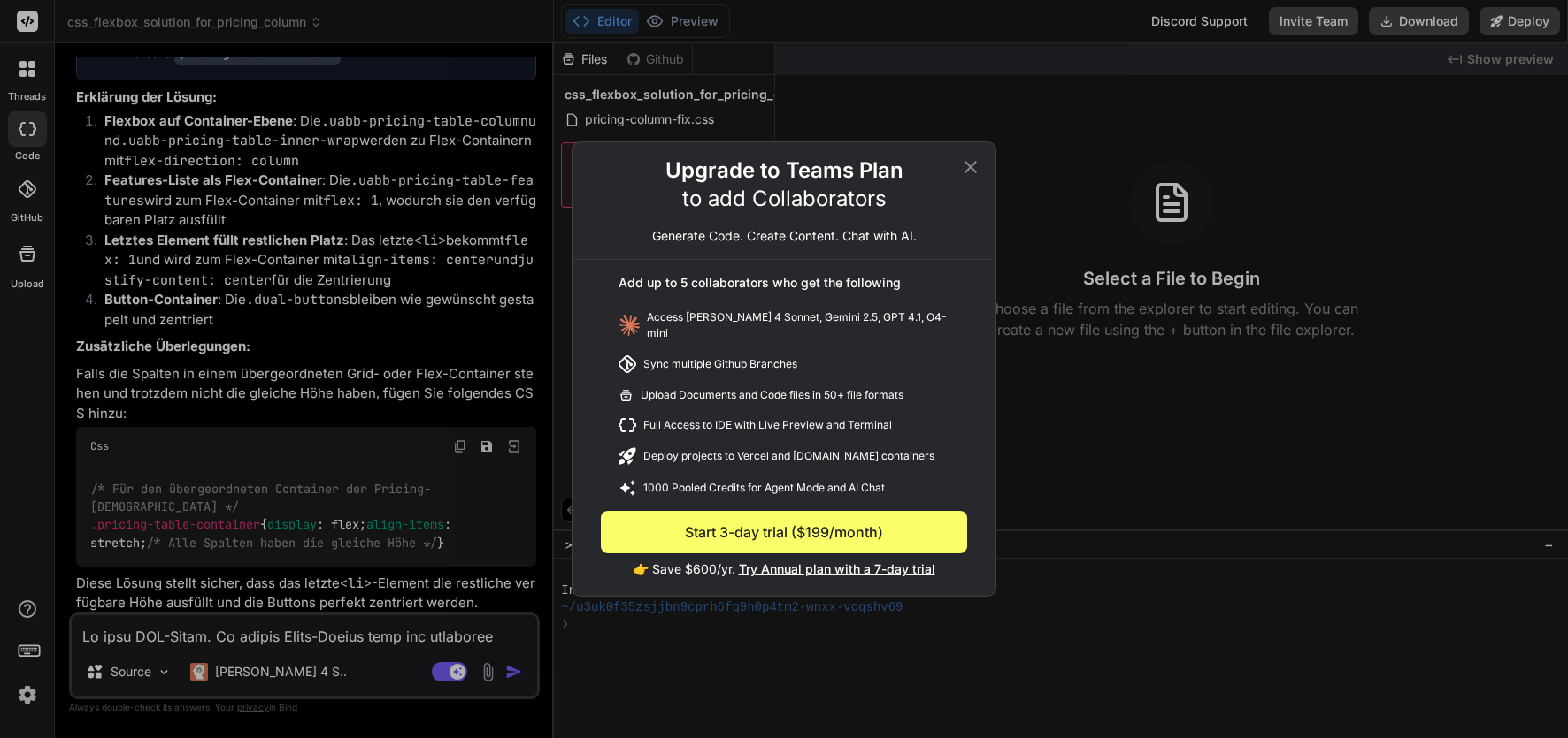
click at [978, 171] on icon at bounding box center [970, 167] width 22 height 22
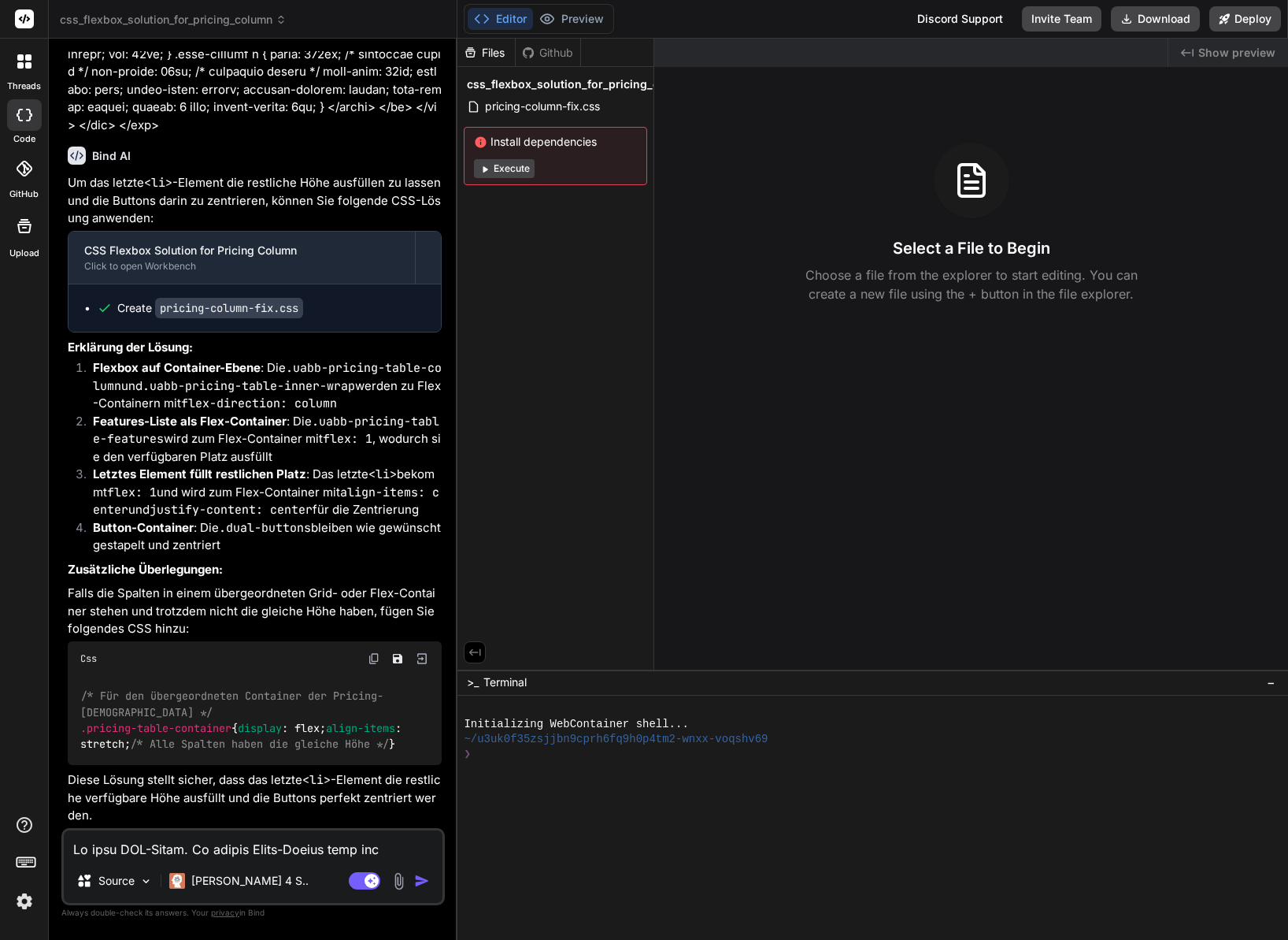
scroll to position [922, 0]
click at [20, 657] on img at bounding box center [24, 901] width 27 height 27
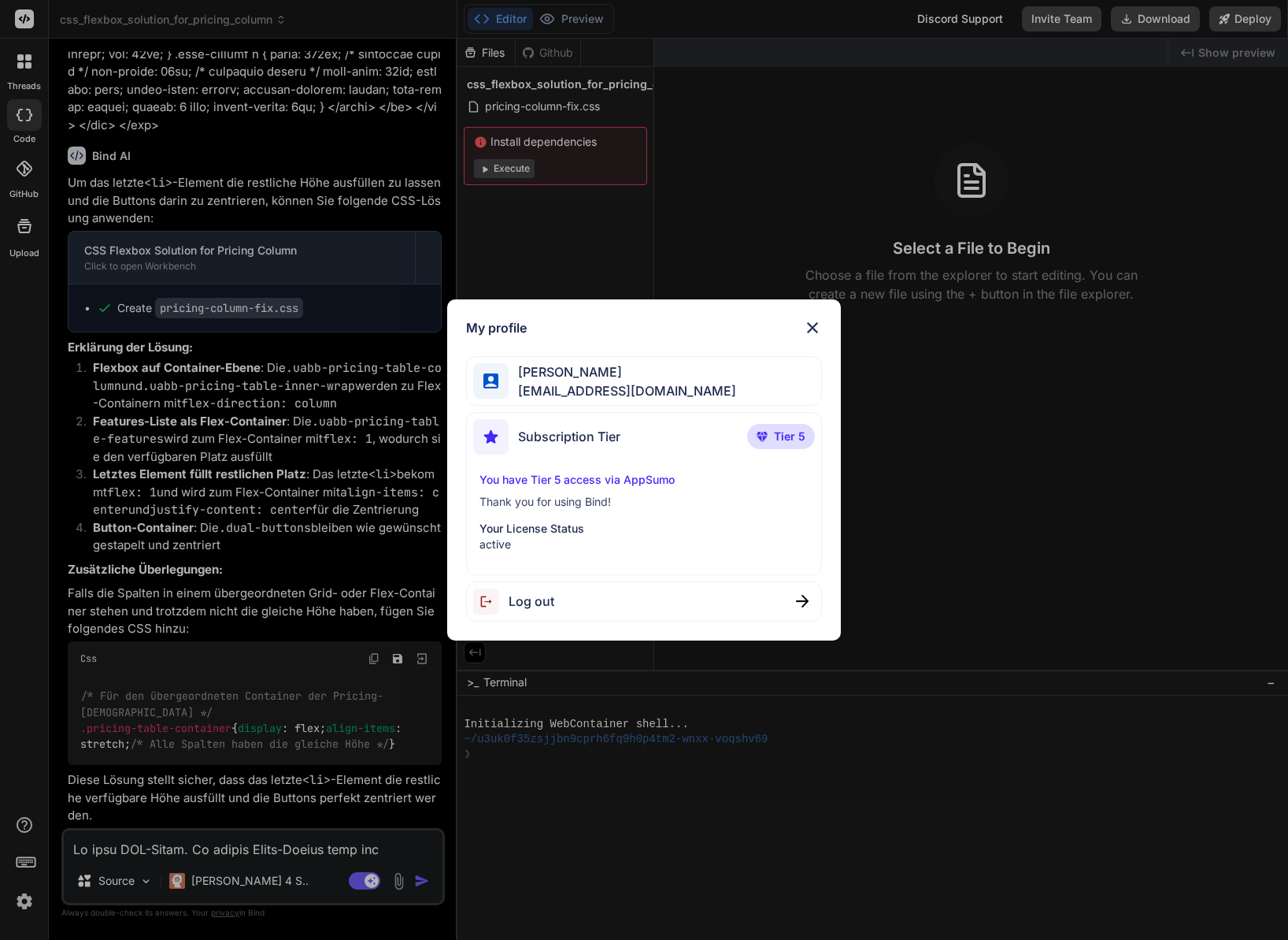
click at [822, 321] on div "My profile Michael Salzer ms@flinkthink.ch Subscription Tier Tier 5 You have Ti…" at bounding box center [644, 470] width 394 height 341
click at [806, 327] on img at bounding box center [813, 328] width 19 height 19
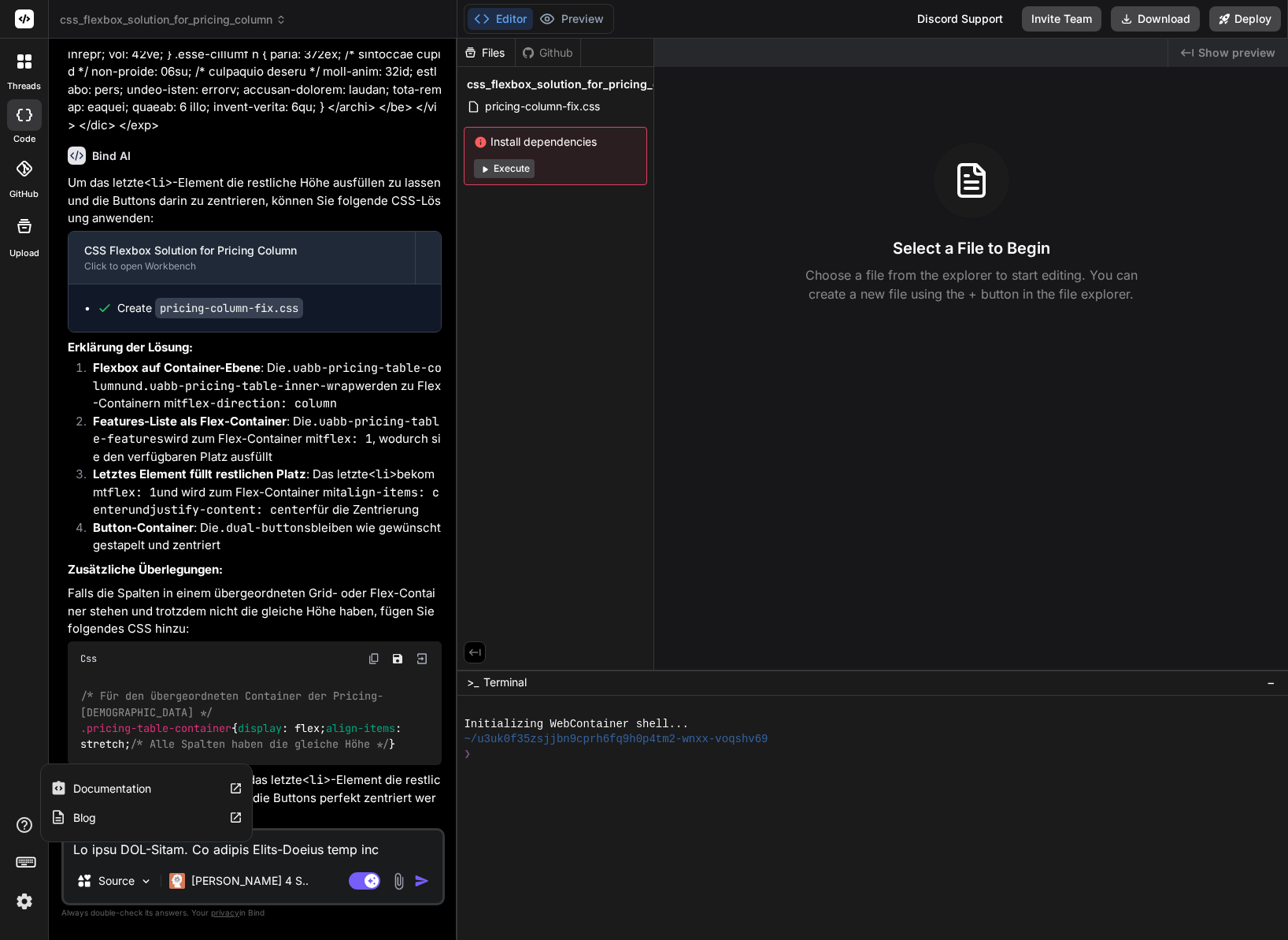
click at [27, 657] on icon at bounding box center [24, 824] width 16 height 16
click at [27, 657] on icon at bounding box center [25, 860] width 22 height 22
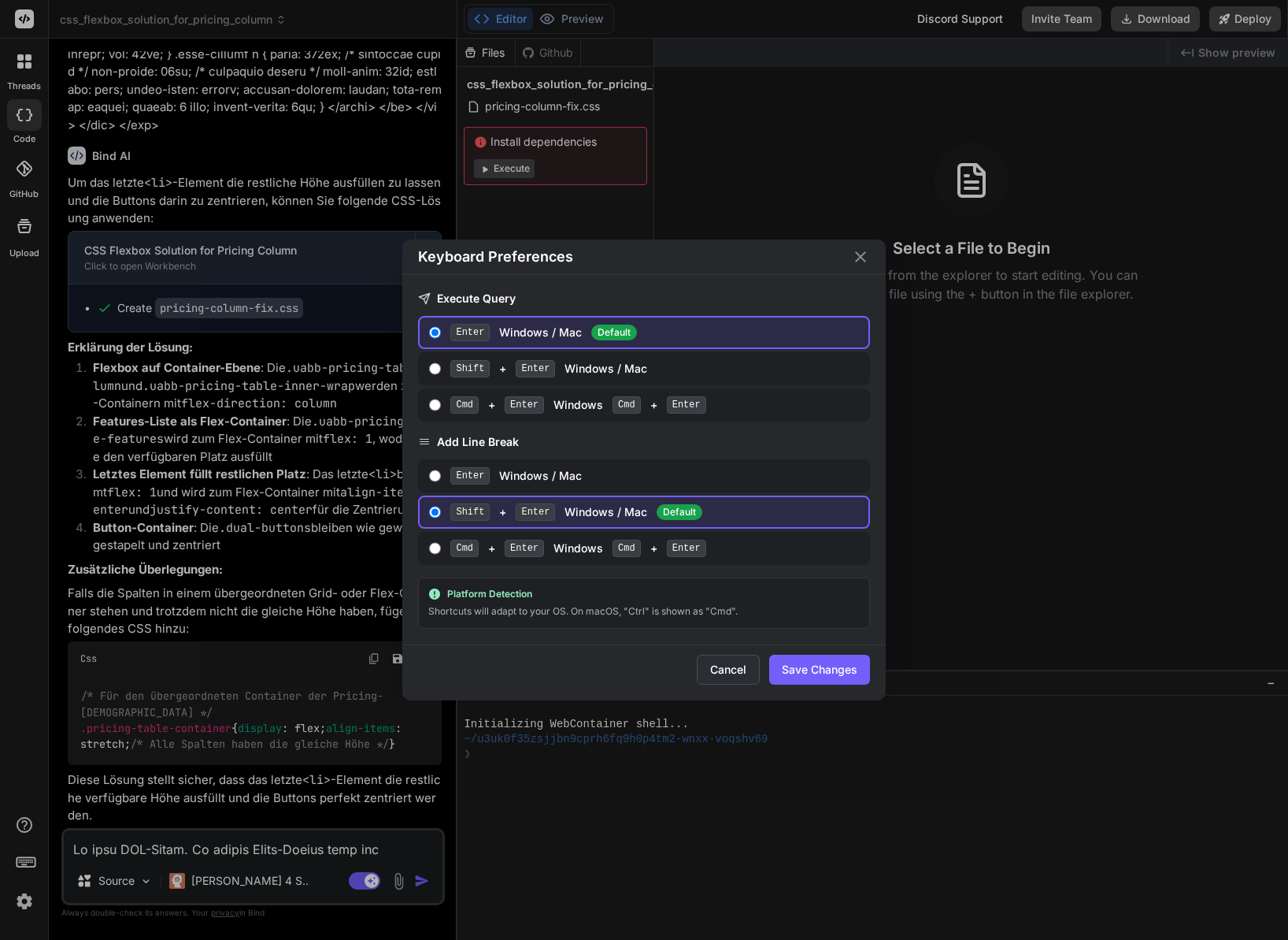
click at [732, 657] on button "Cancel" at bounding box center [728, 670] width 63 height 30
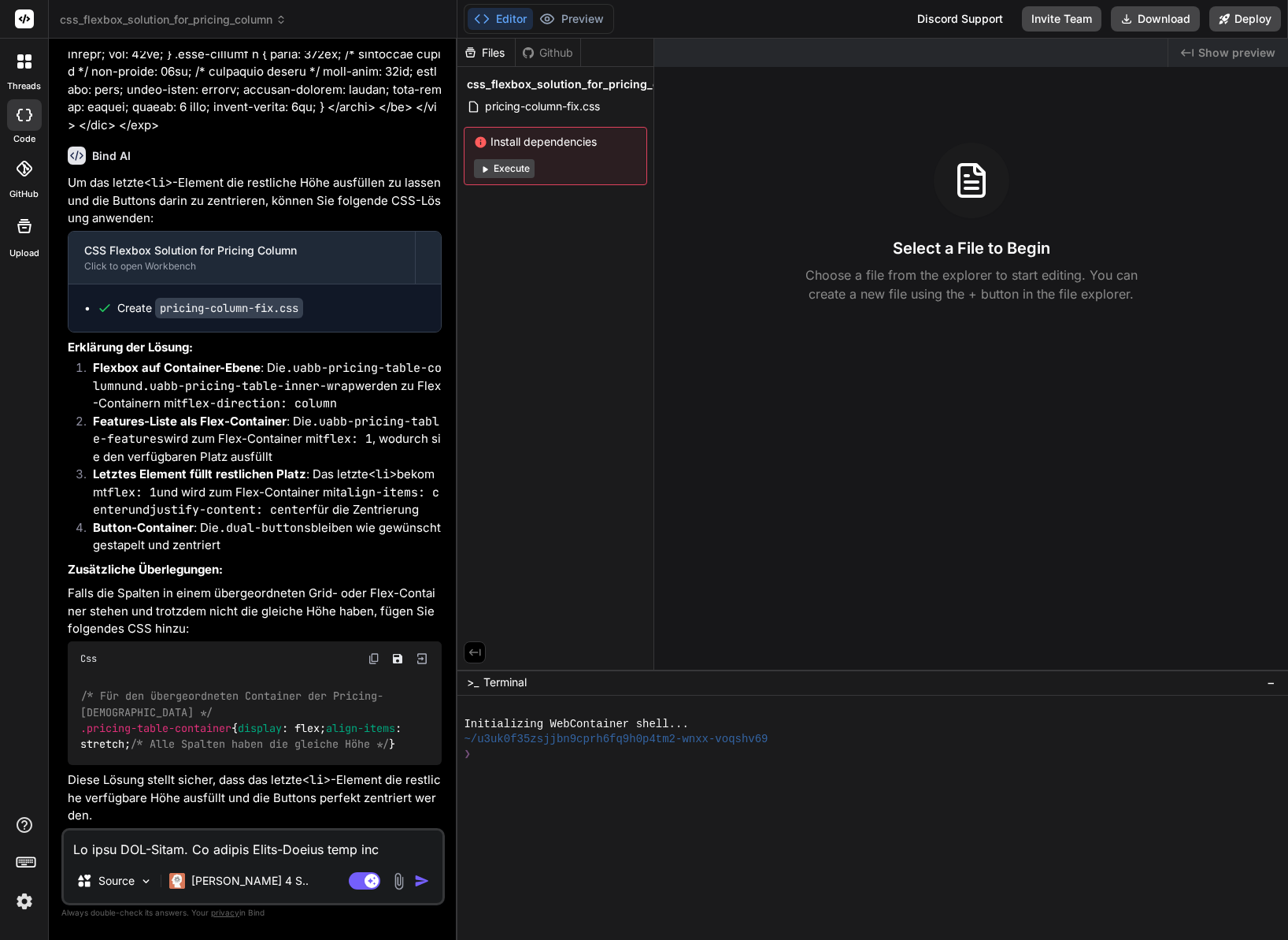
click at [24, 657] on img at bounding box center [24, 901] width 27 height 27
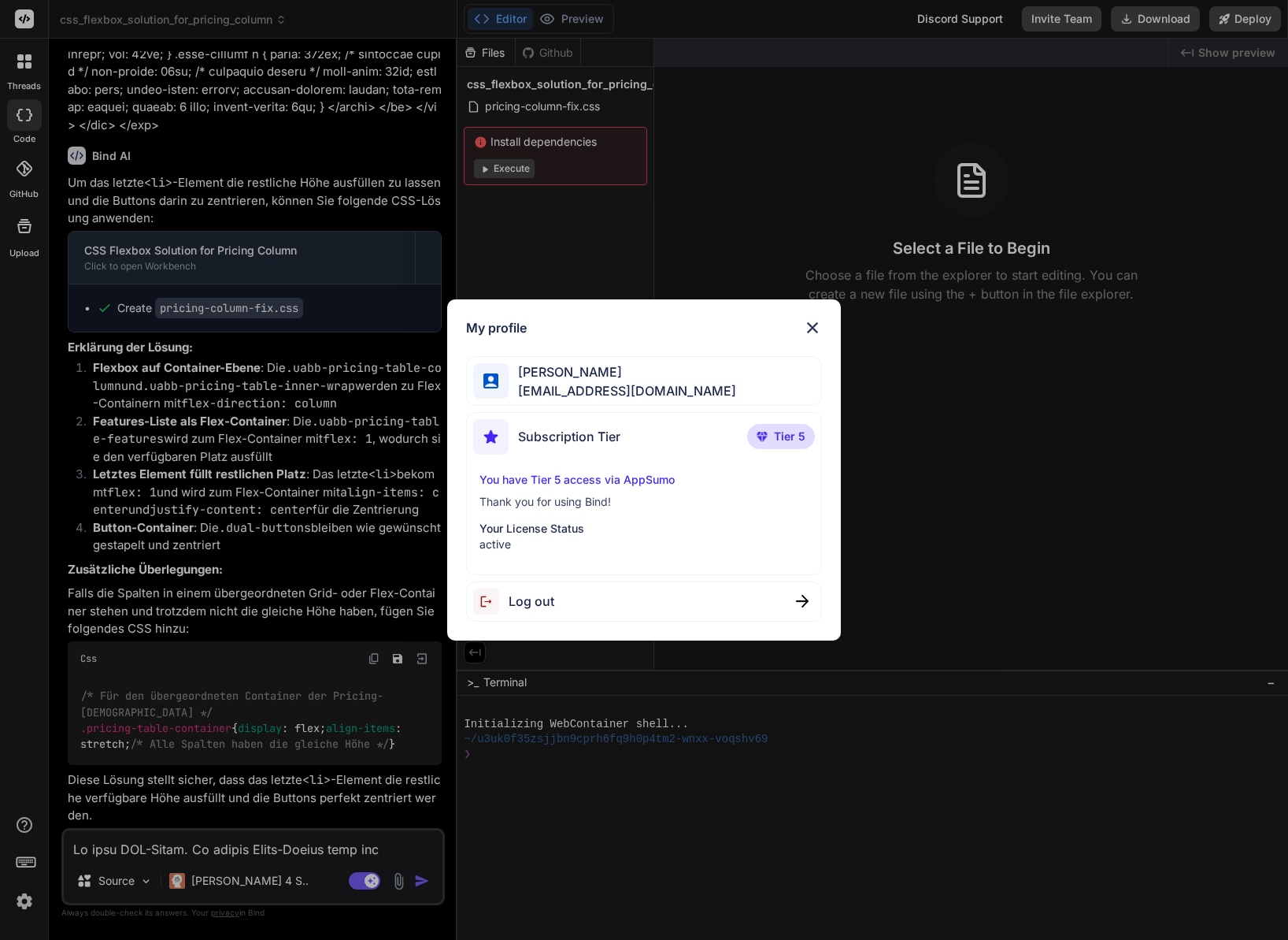
click at [564, 438] on span "Subscription Tier" at bounding box center [569, 437] width 102 height 19
click at [542, 522] on p "Your License Status" at bounding box center [644, 529] width 329 height 16
click at [543, 529] on p "Your License Status" at bounding box center [644, 529] width 329 height 16
click at [559, 370] on span "Michael Salzer" at bounding box center [622, 372] width 228 height 19
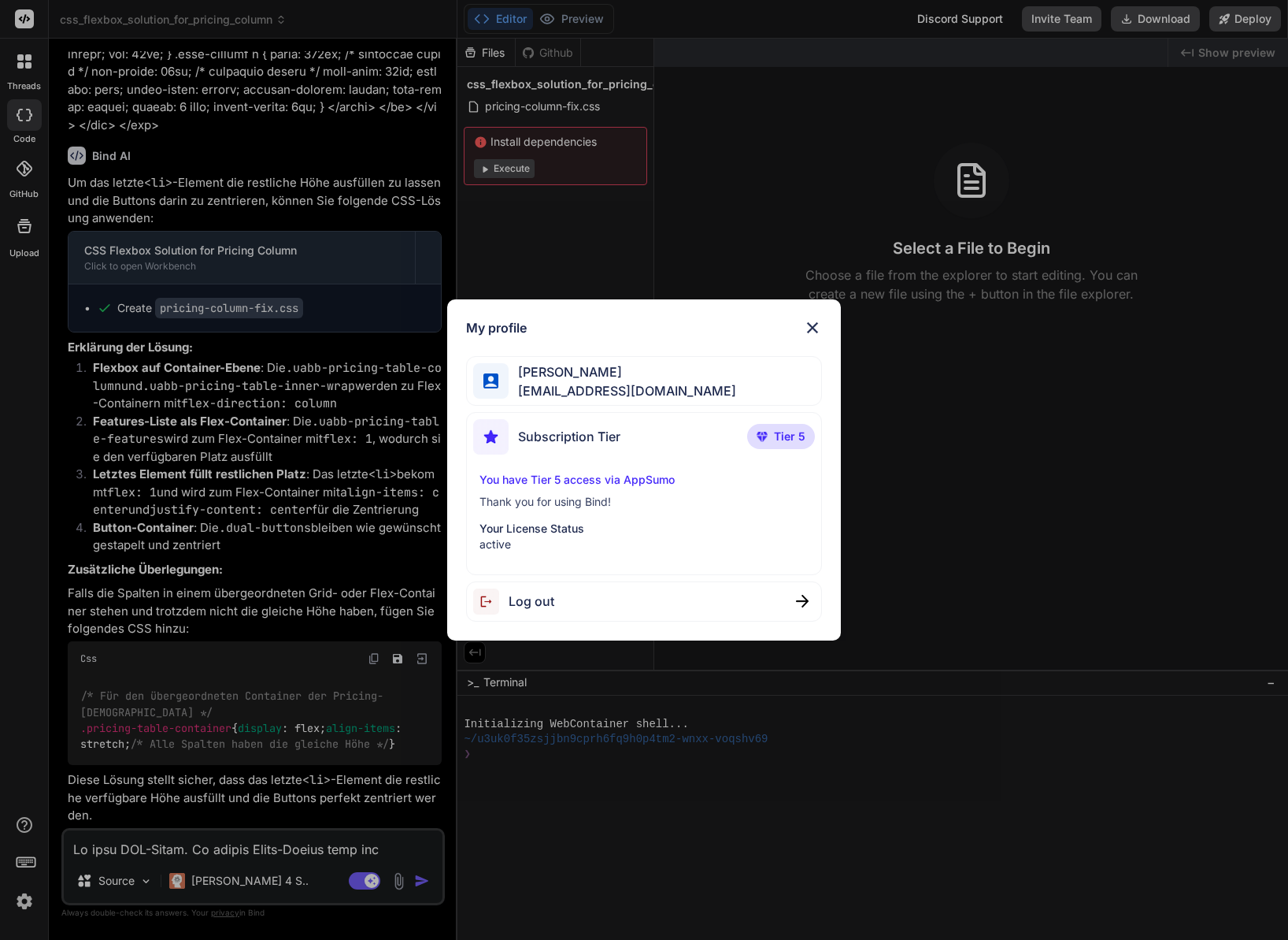
click at [809, 326] on img at bounding box center [813, 328] width 19 height 19
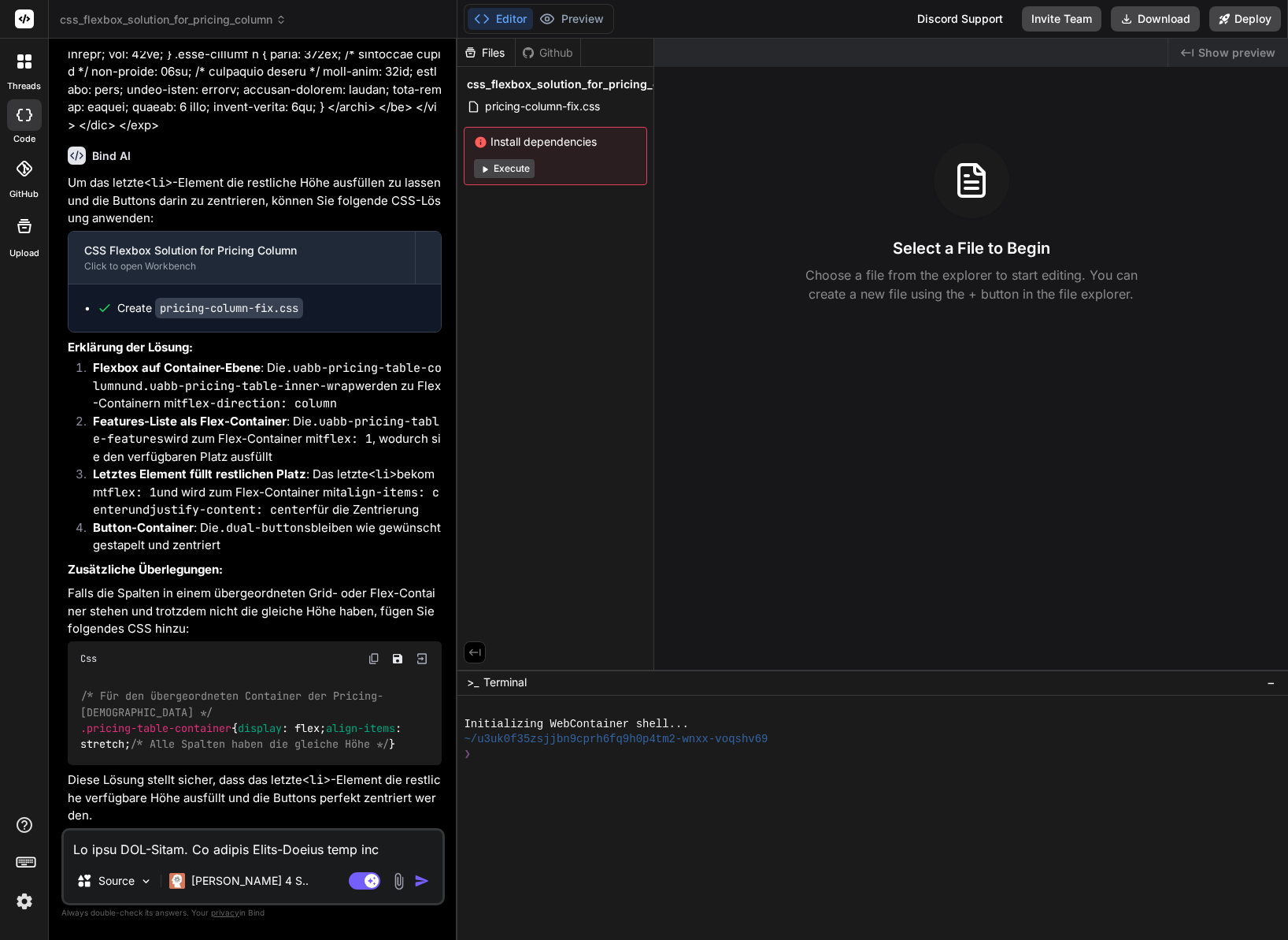
click at [38, 69] on div at bounding box center [24, 61] width 33 height 33
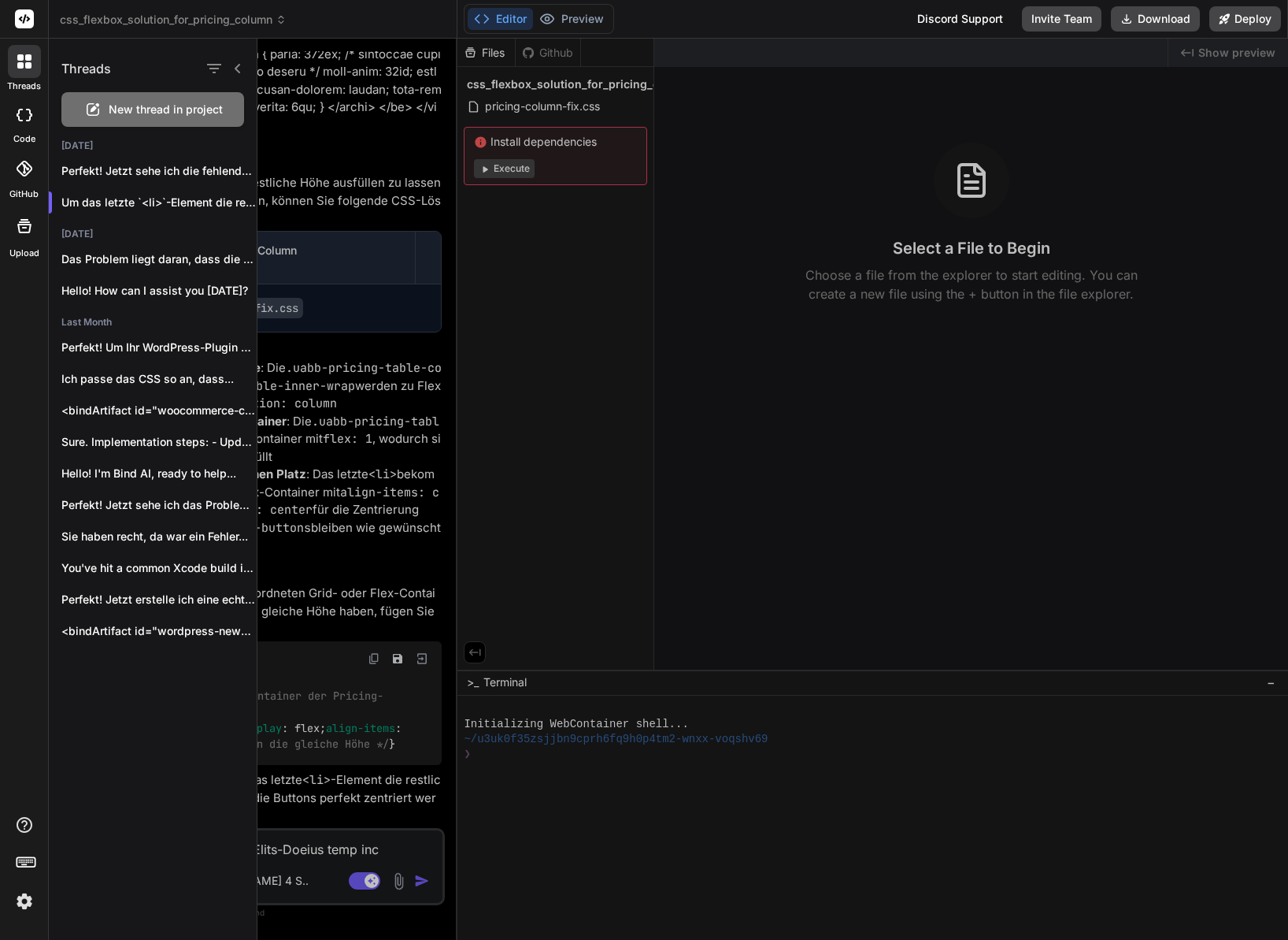
click at [24, 175] on icon at bounding box center [24, 169] width 16 height 16
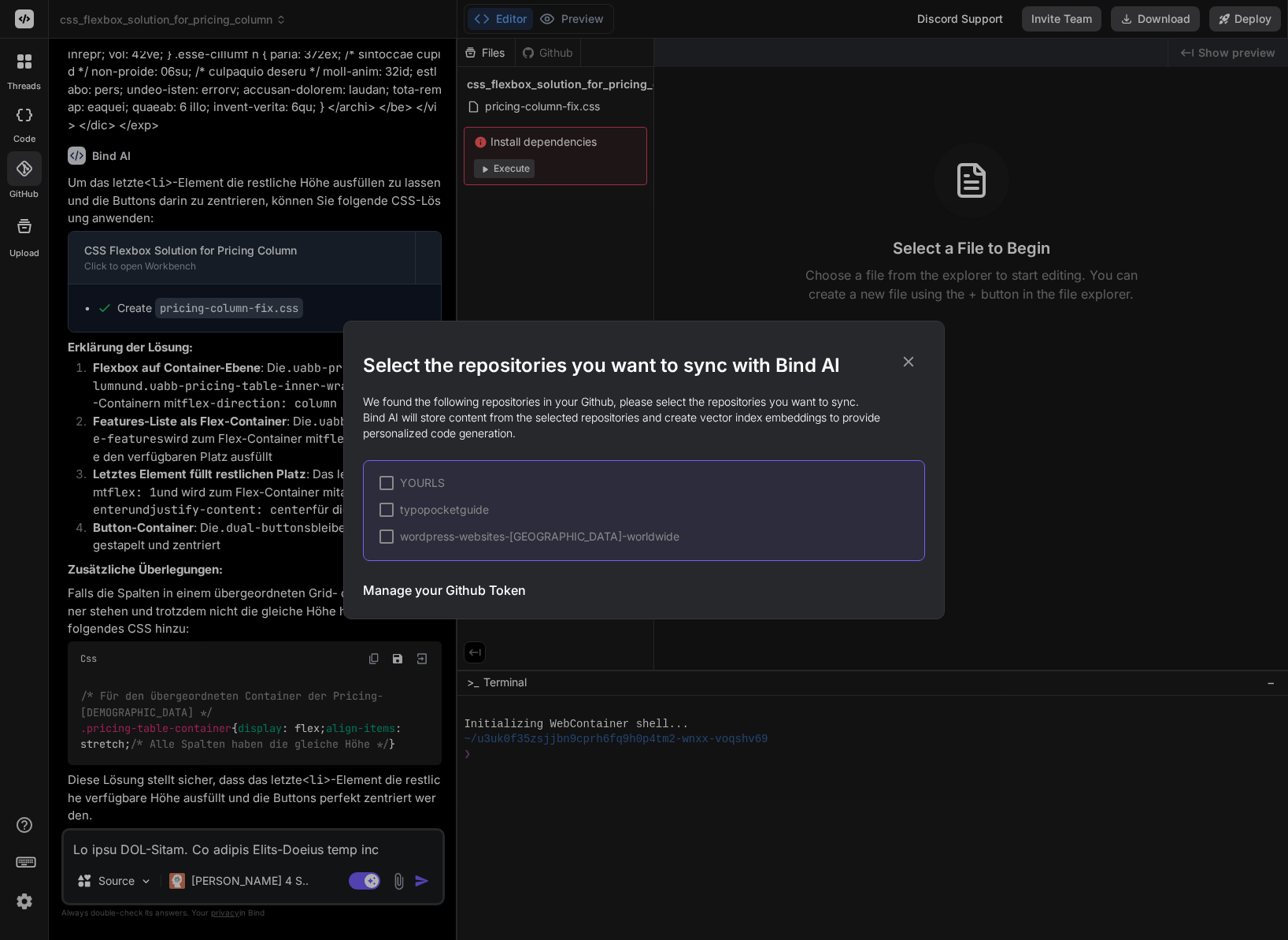
click at [22, 232] on div "Select the repositories you want to sync with Bind AI We found the following re…" at bounding box center [644, 470] width 1288 height 940
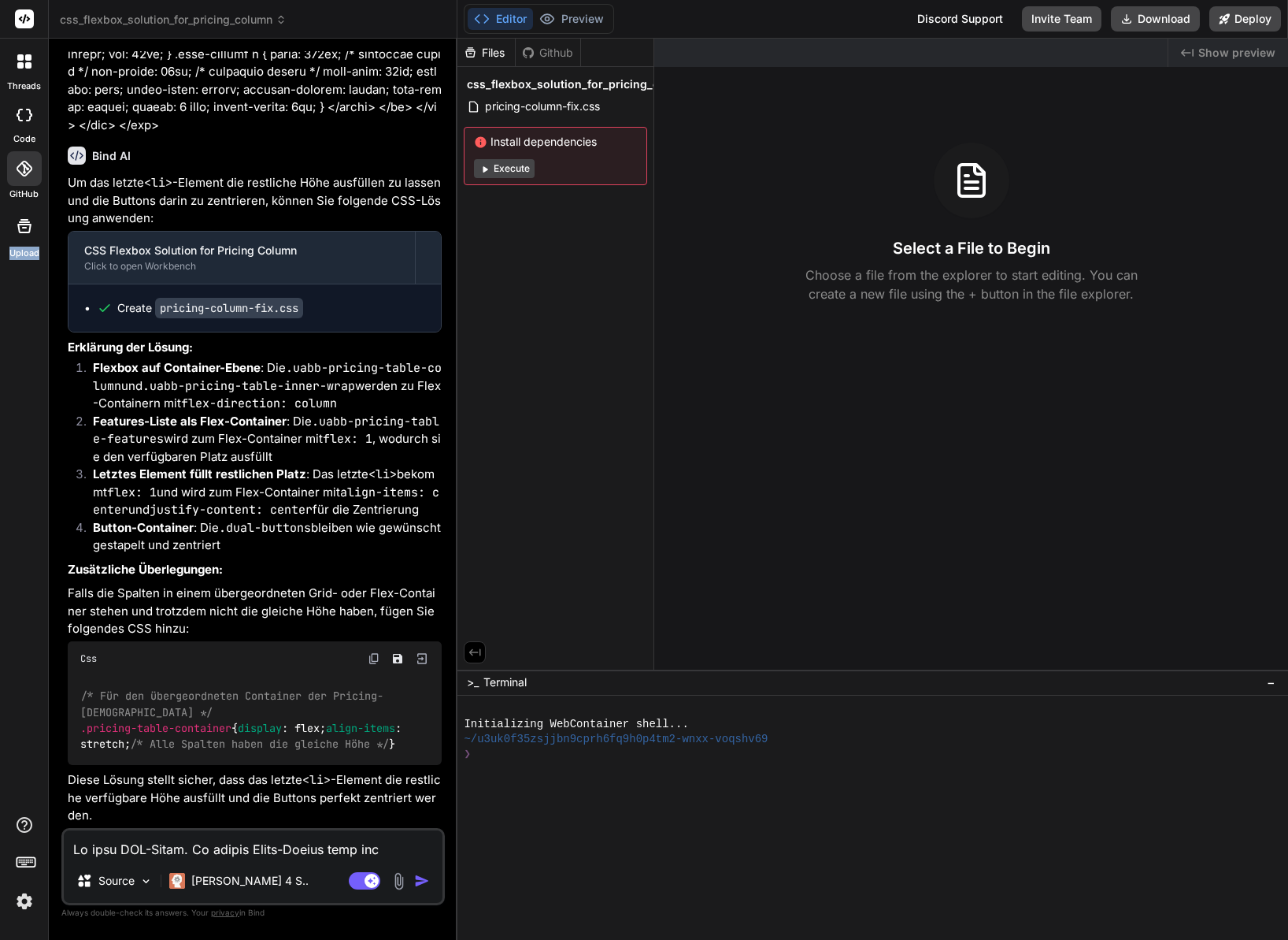
click at [23, 232] on icon at bounding box center [24, 226] width 14 height 14
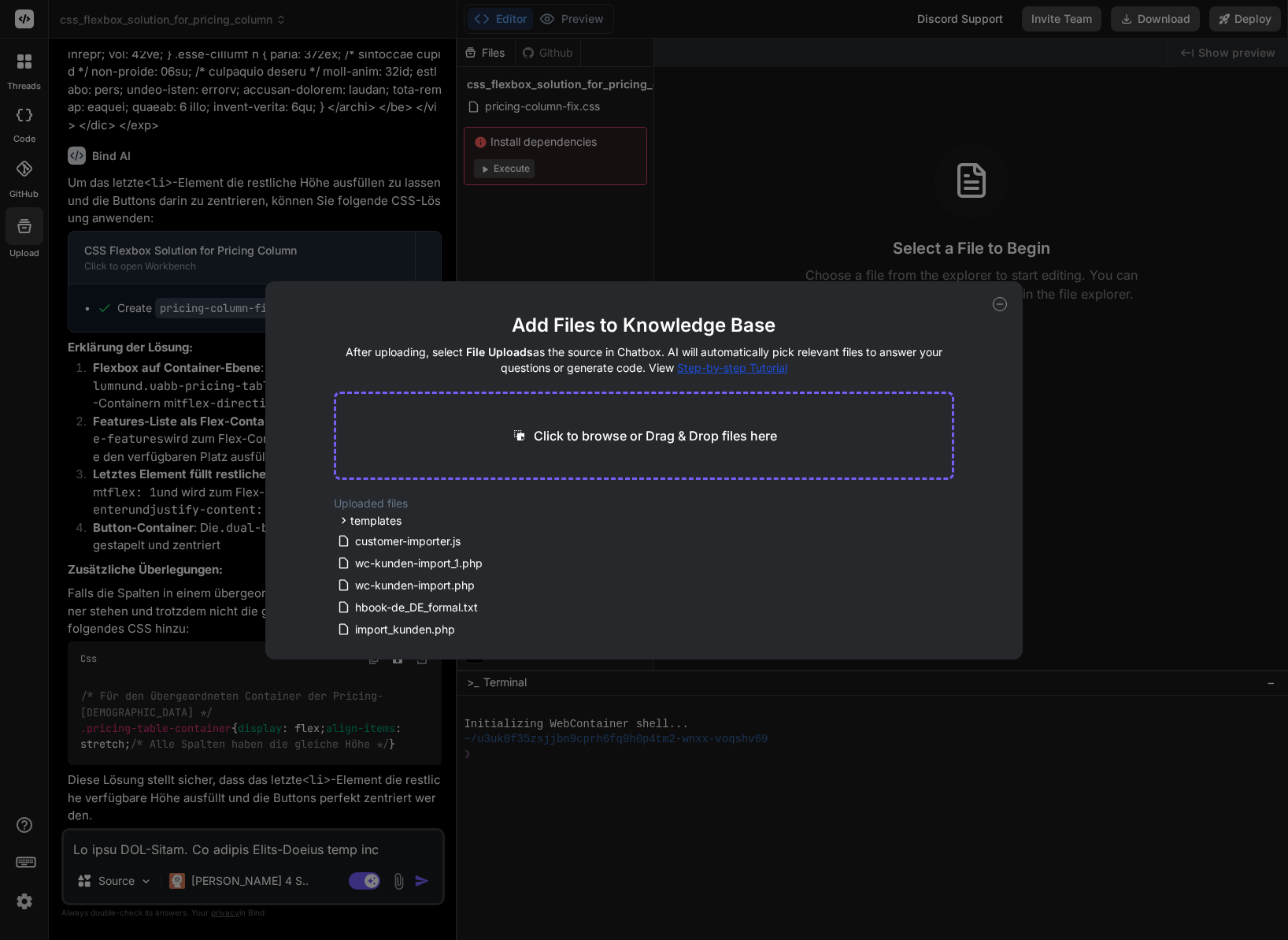
click at [318, 227] on div "Add Files to Knowledge Base After uploading, select File Uploads as the source …" at bounding box center [644, 470] width 1288 height 940
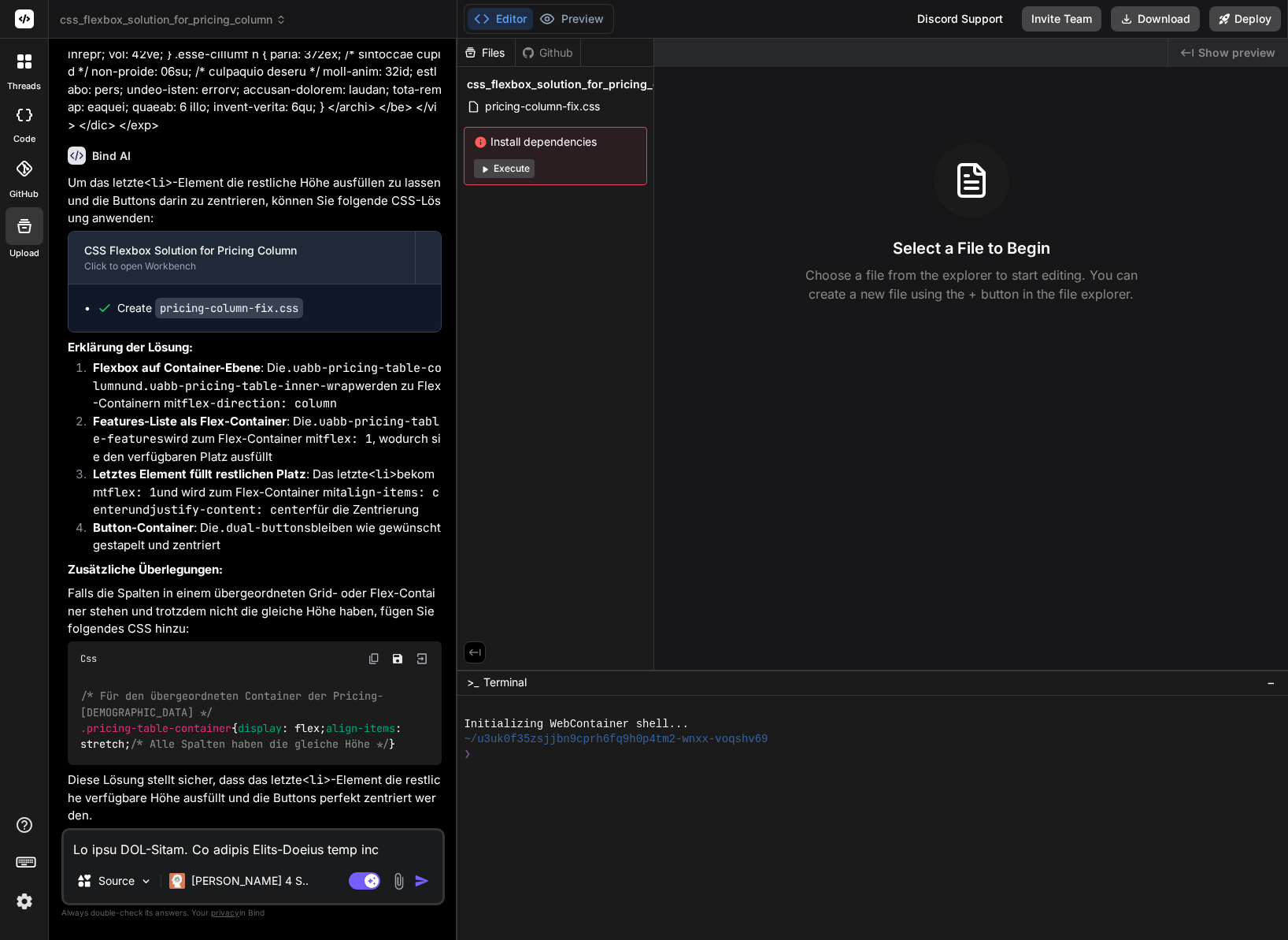
click at [26, 17] on icon at bounding box center [24, 18] width 11 height 10
click at [26, 18] on rect at bounding box center [24, 19] width 19 height 19
click at [25, 165] on icon at bounding box center [24, 169] width 16 height 16
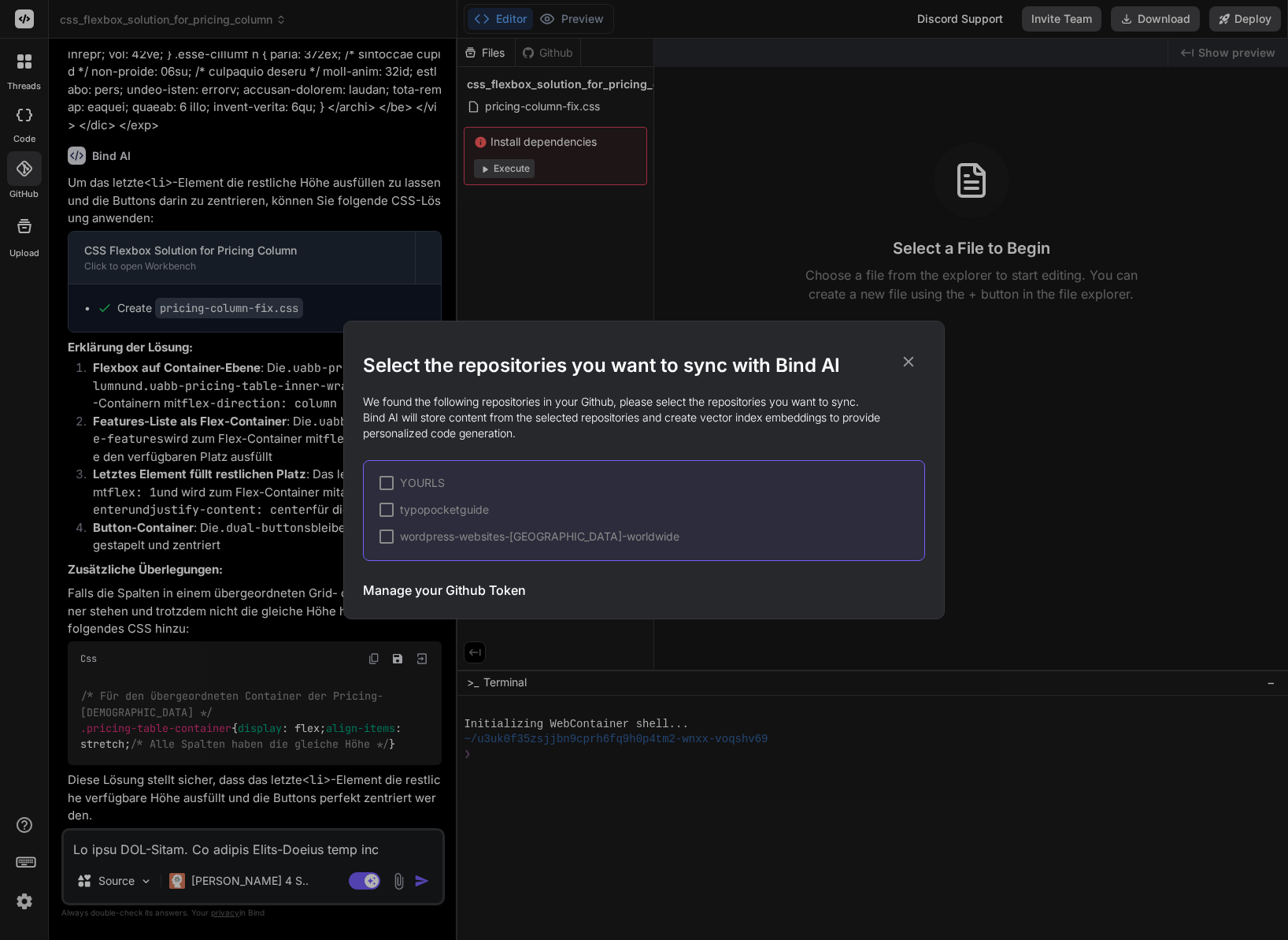
click at [333, 289] on div "Select the repositories you want to sync with Bind AI We found the following re…" at bounding box center [644, 470] width 1288 height 940
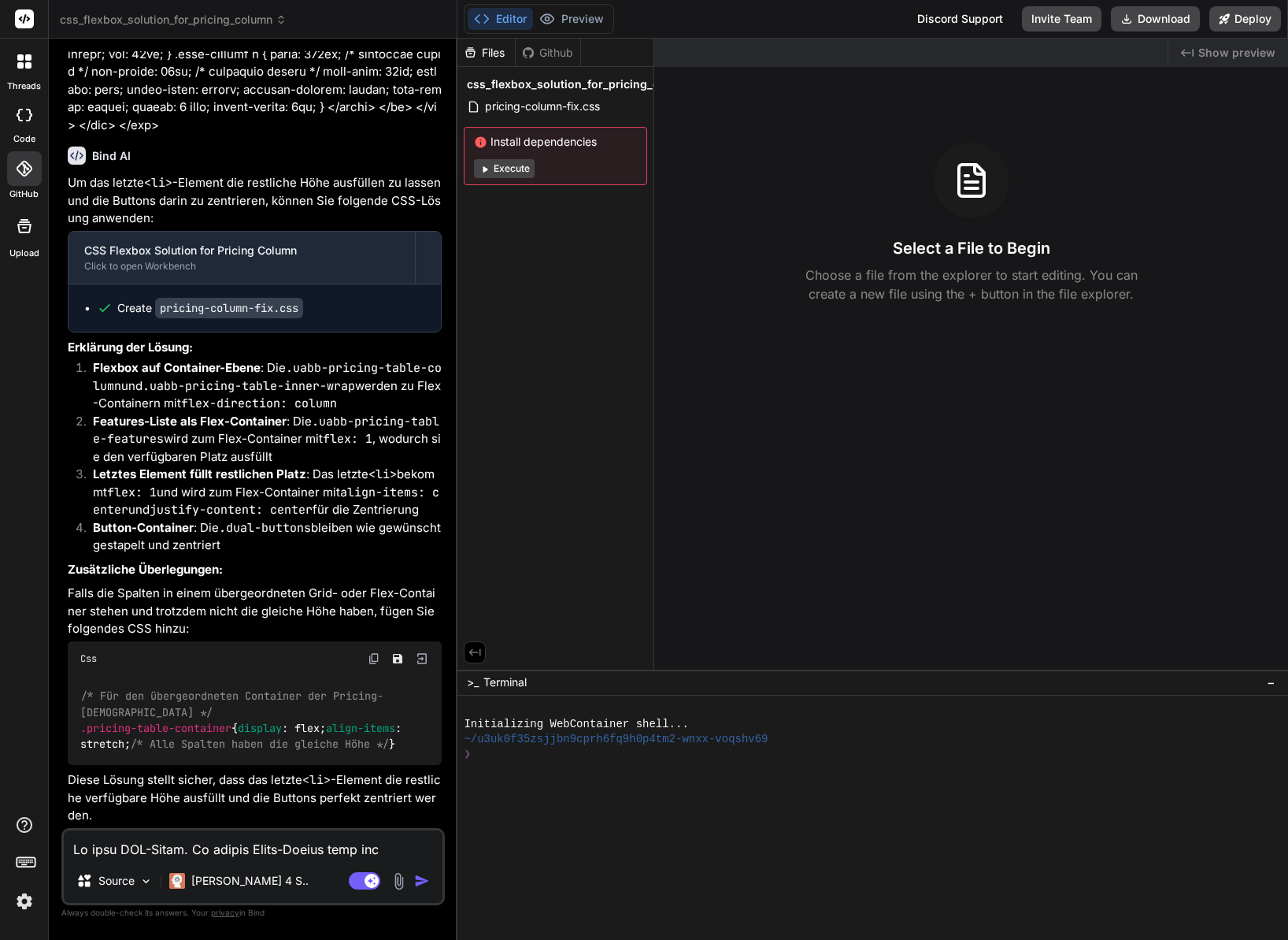
click at [23, 233] on icon at bounding box center [24, 226] width 19 height 19
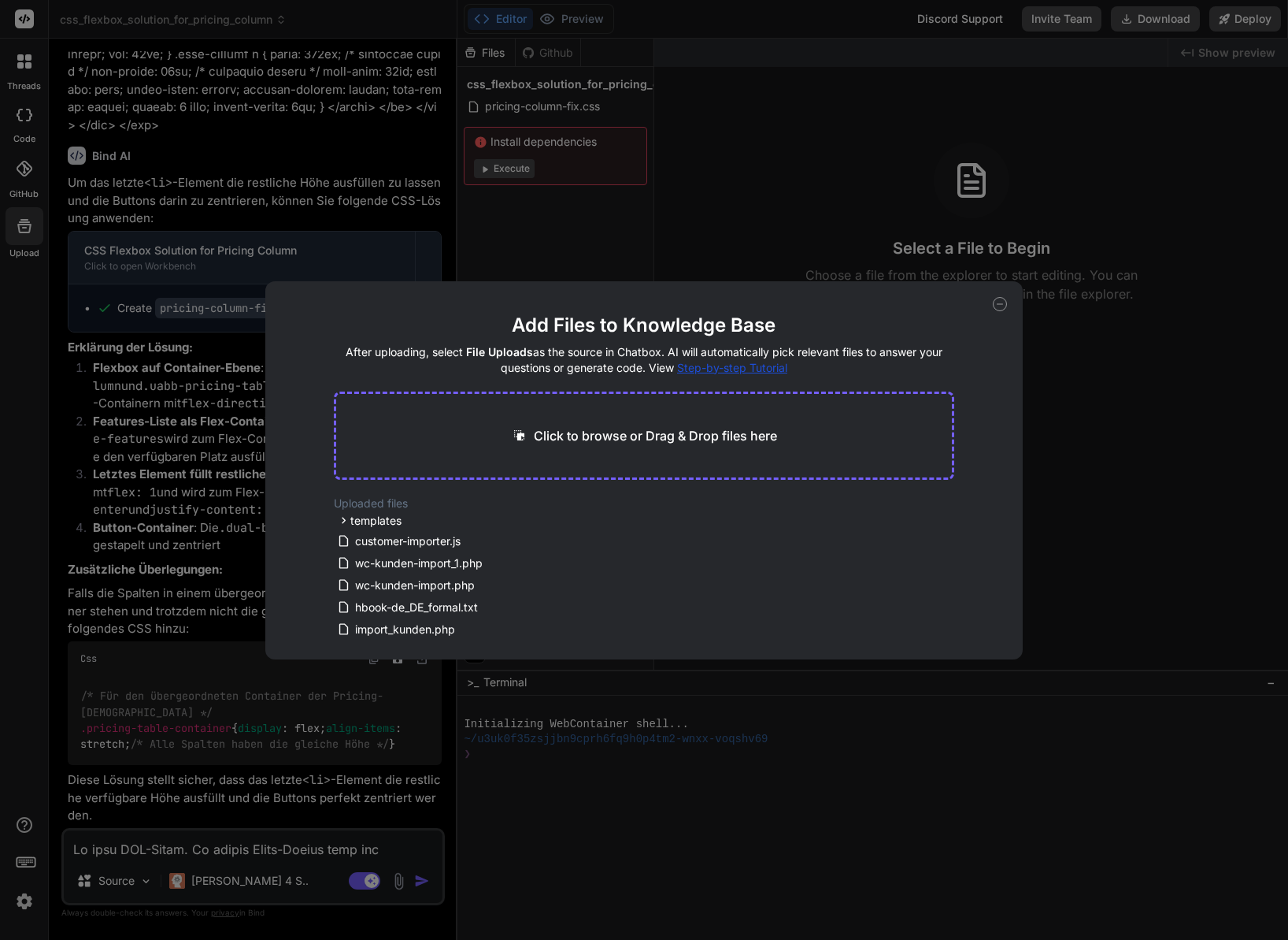
click at [303, 220] on div "Add Files to Knowledge Base After uploading, select File Uploads as the source …" at bounding box center [644, 470] width 1288 height 940
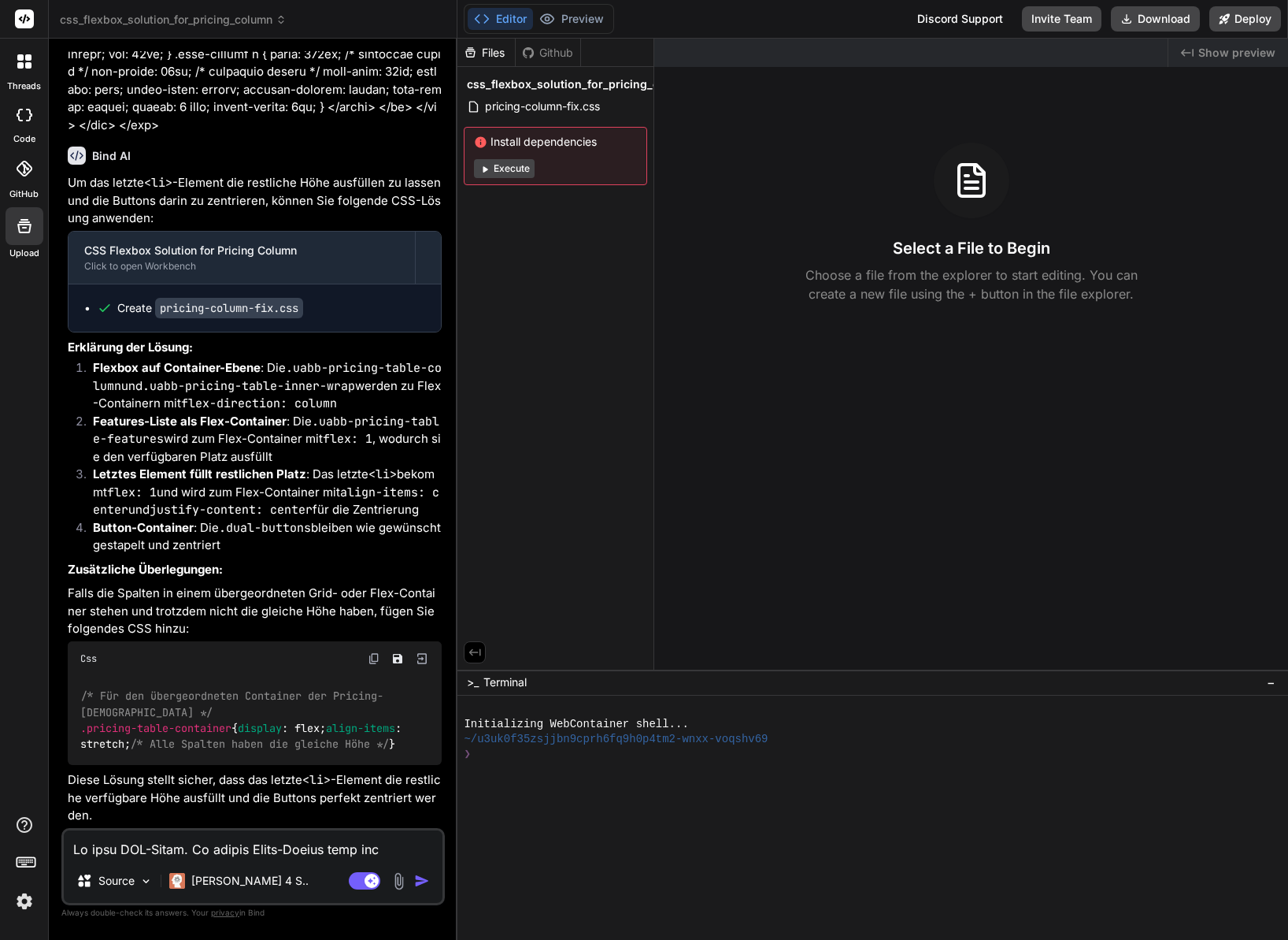
click at [24, 118] on icon at bounding box center [24, 115] width 16 height 12
click at [27, 74] on div at bounding box center [24, 61] width 33 height 33
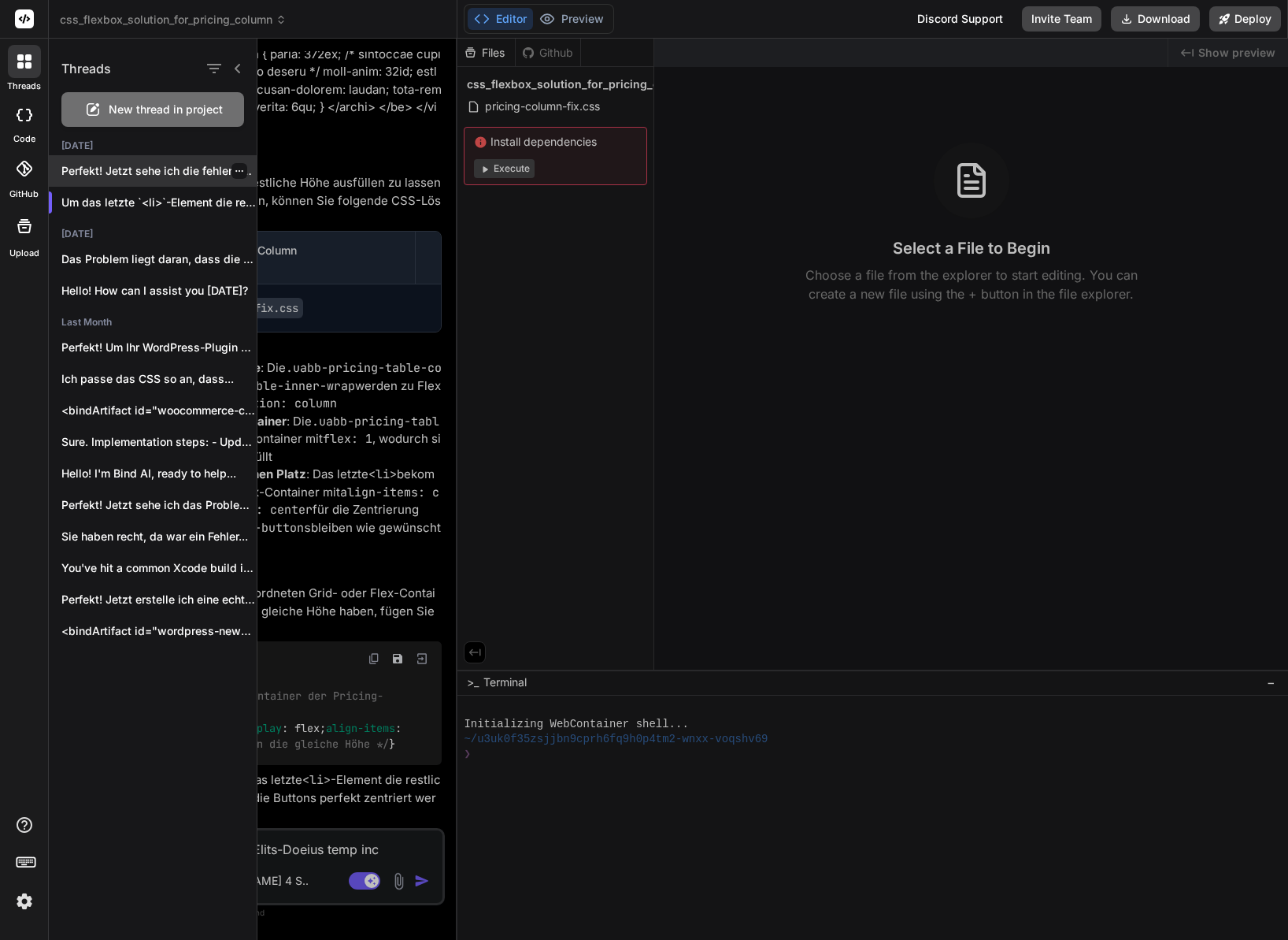
click at [151, 174] on p "Perfekt! Jetzt sehe ich die fehlende Stelle...." at bounding box center [158, 171] width 195 height 16
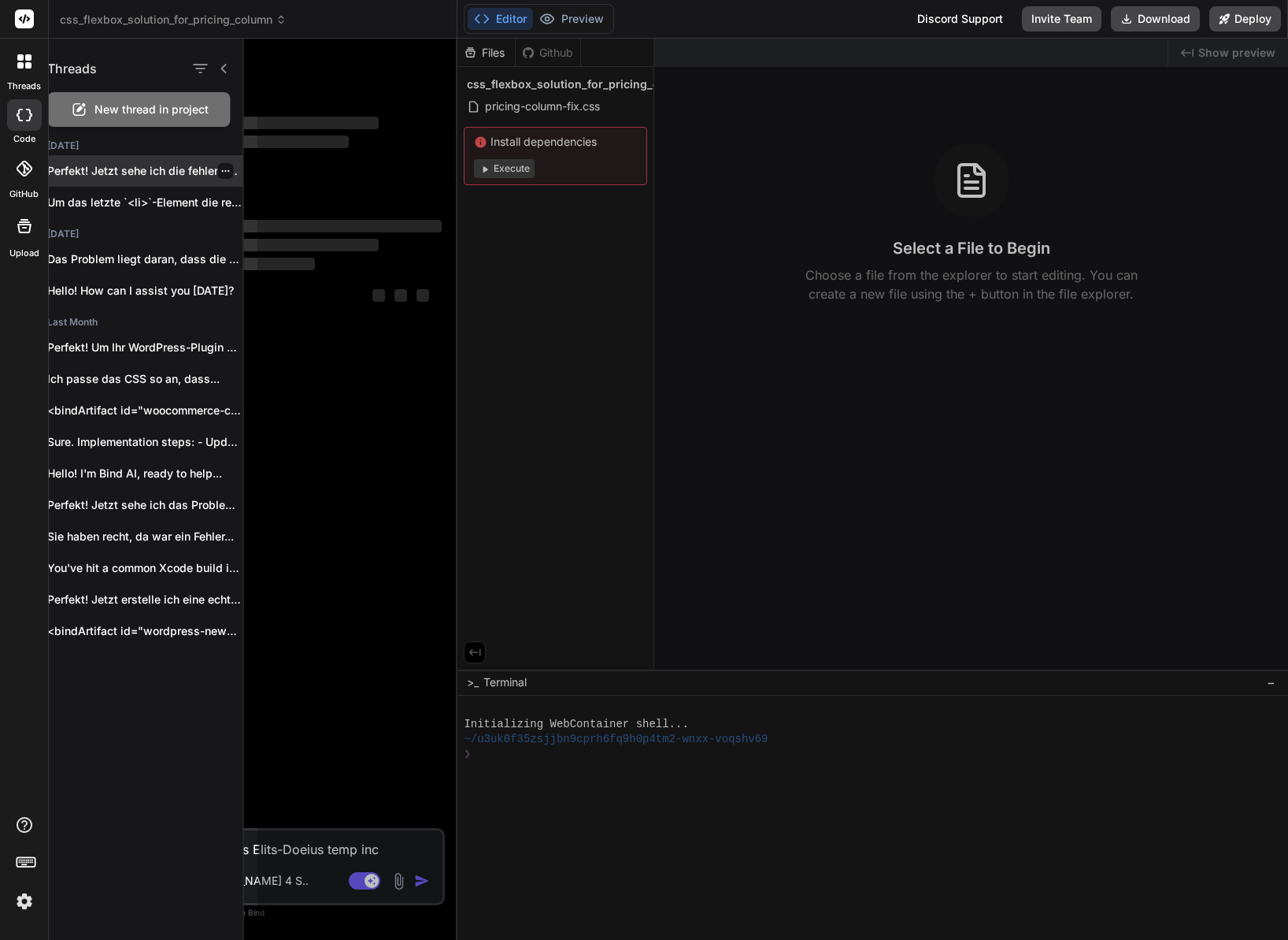
scroll to position [0, 0]
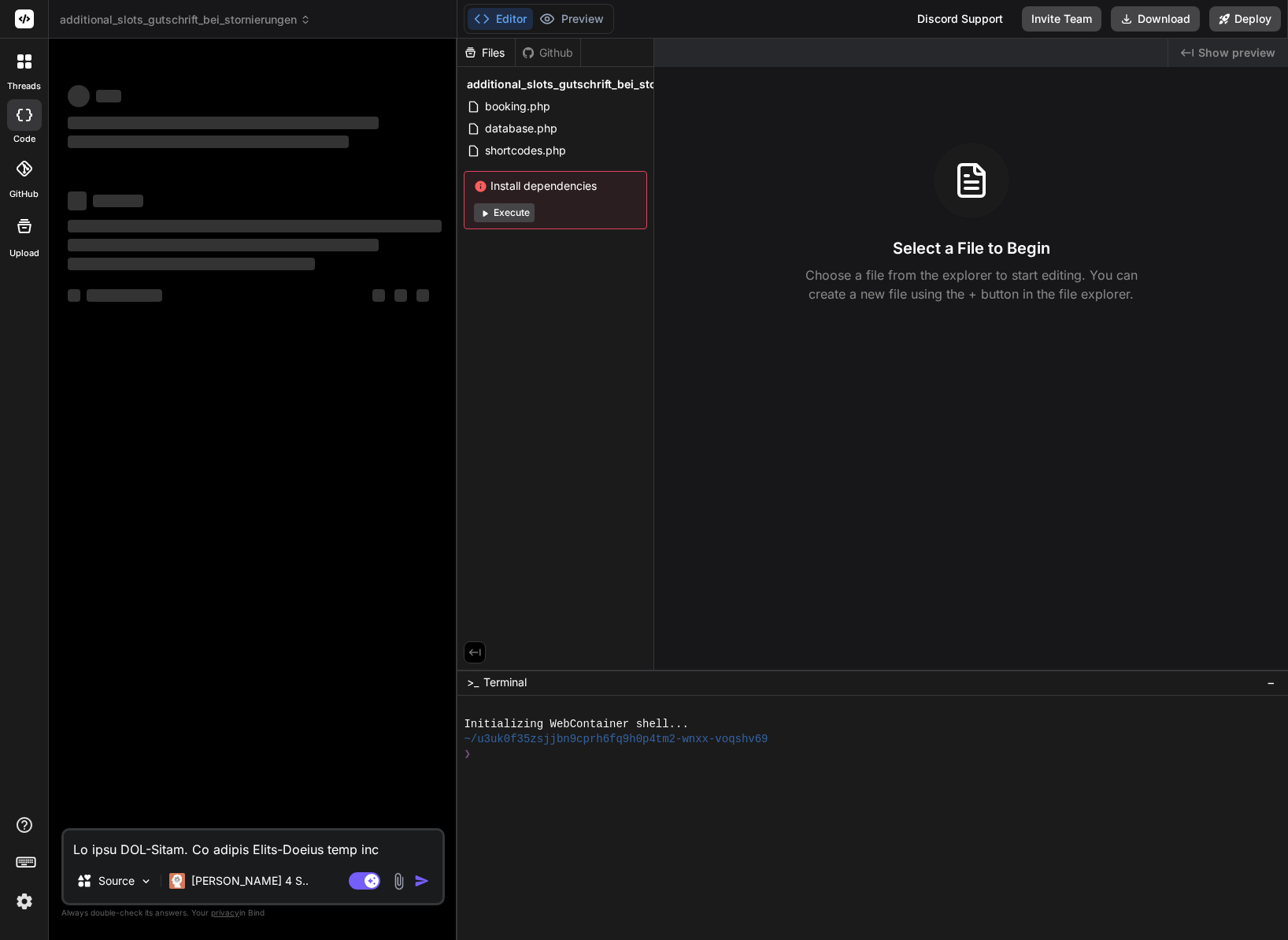
type textarea "x"
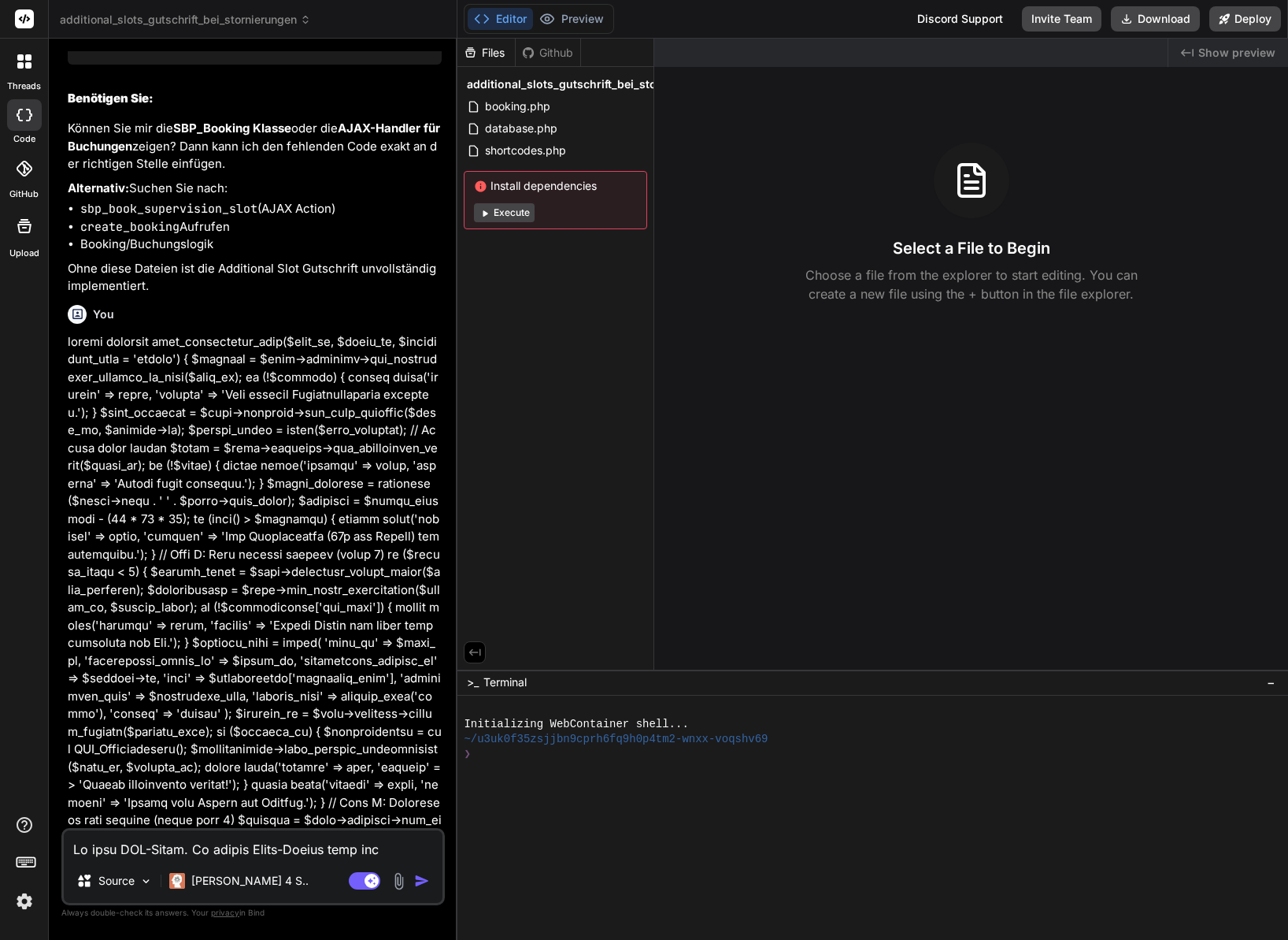
scroll to position [16227, 0]
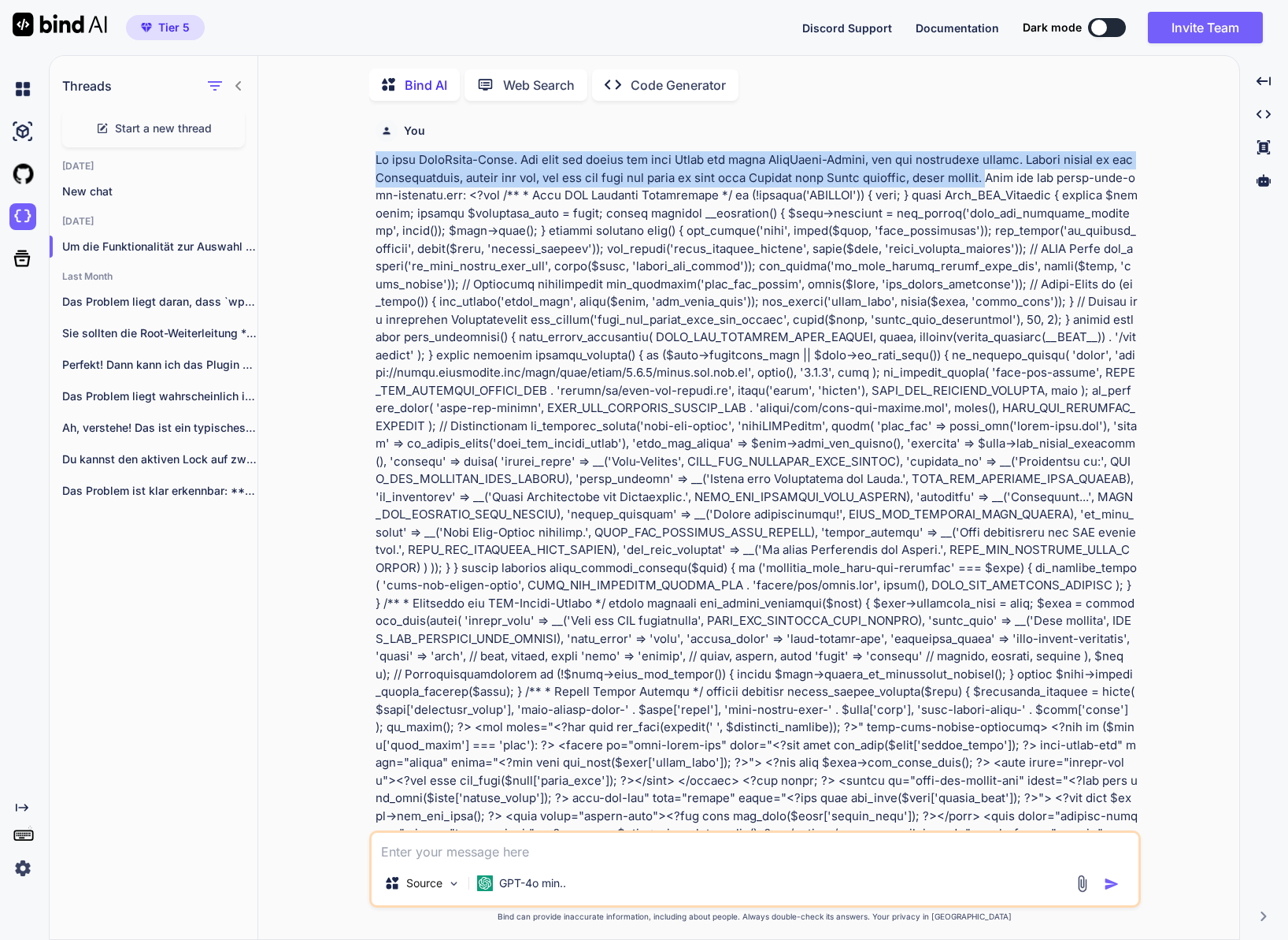
scroll to position [6, 0]
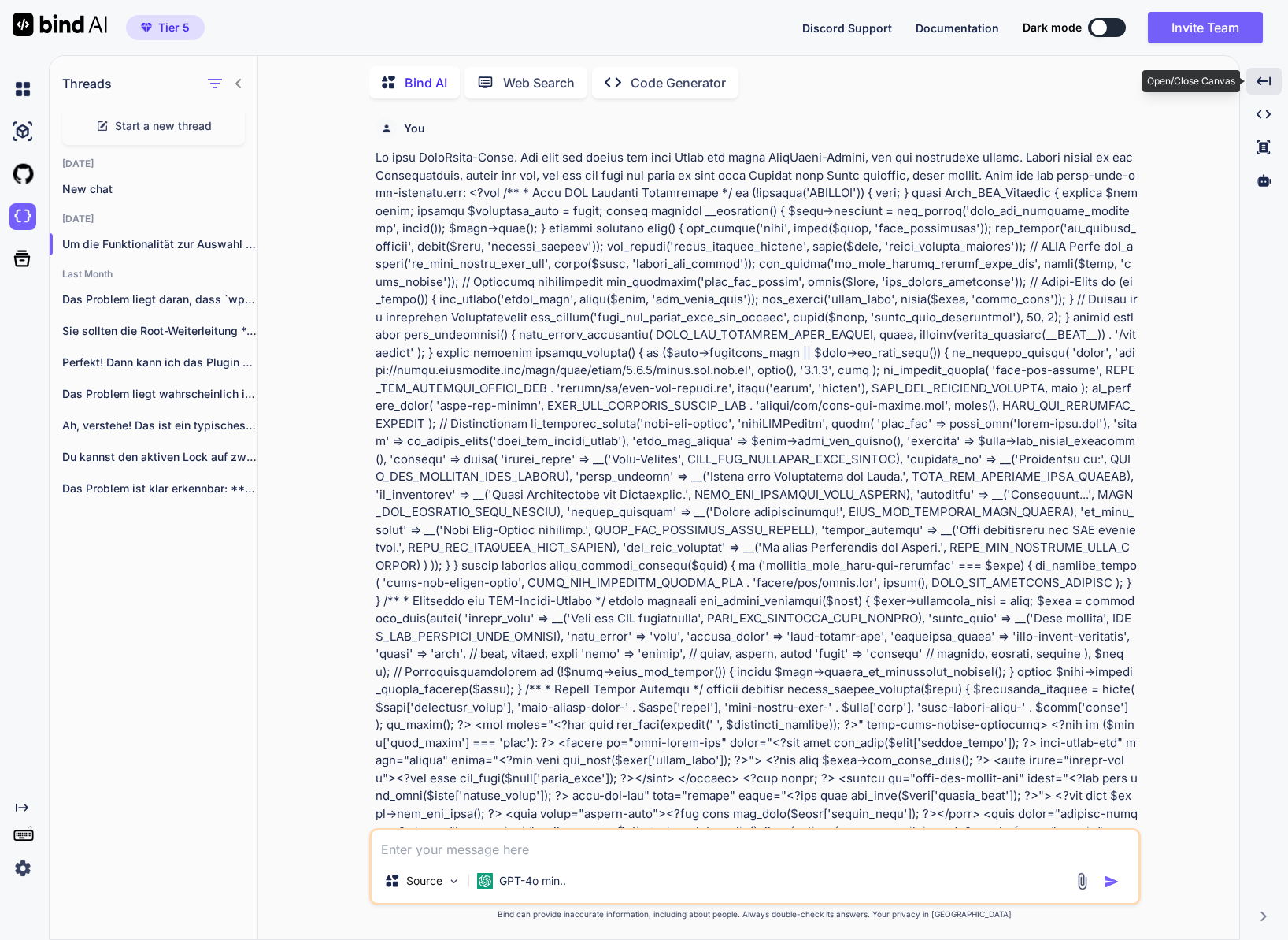
click at [1263, 73] on div "Created with Pixso." at bounding box center [1264, 81] width 35 height 27
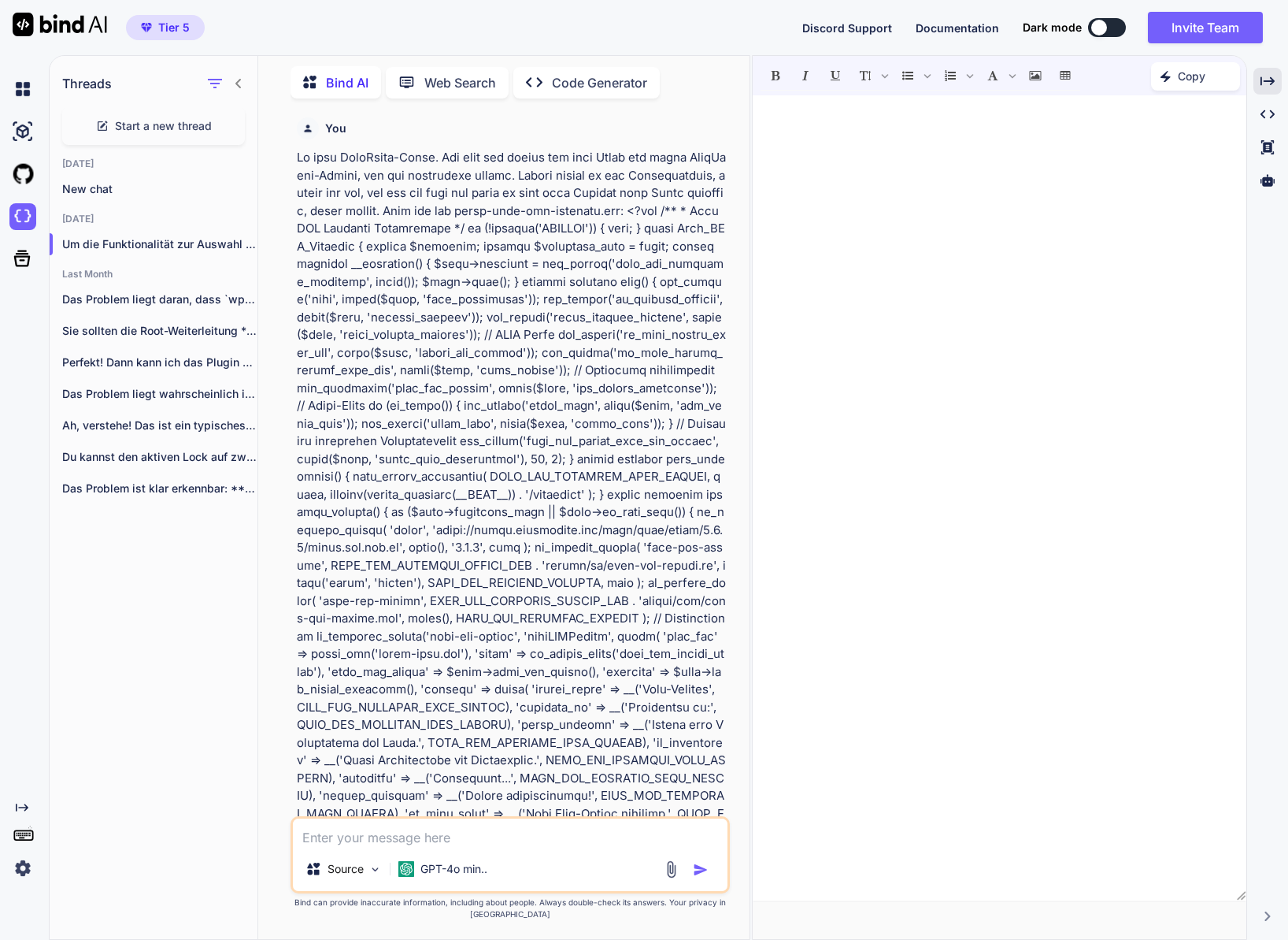
click at [1263, 911] on icon "Created with Pixso." at bounding box center [1267, 915] width 10 height 10
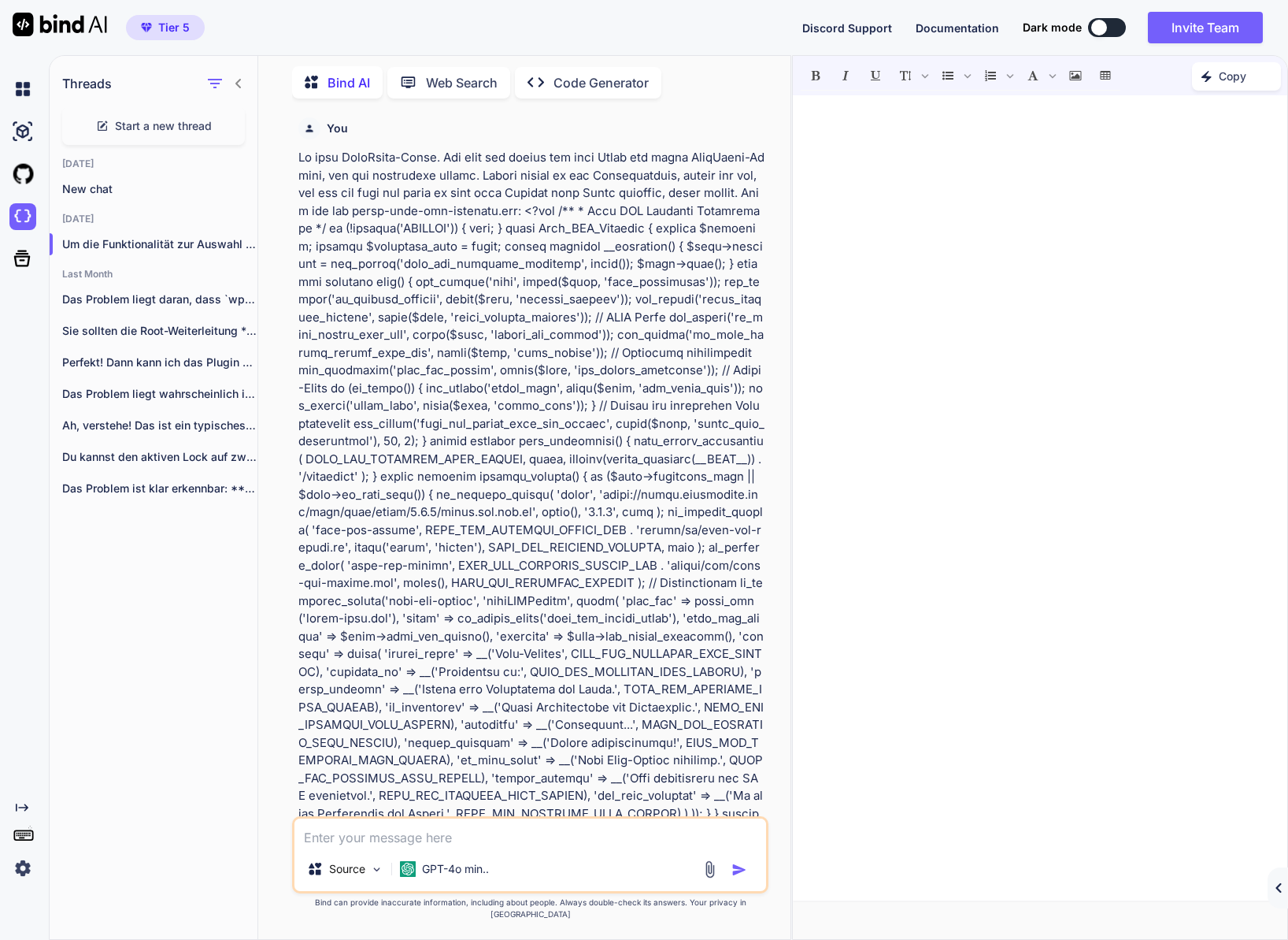
click at [1270, 885] on div "Created with Pixso." at bounding box center [1278, 887] width 20 height 41
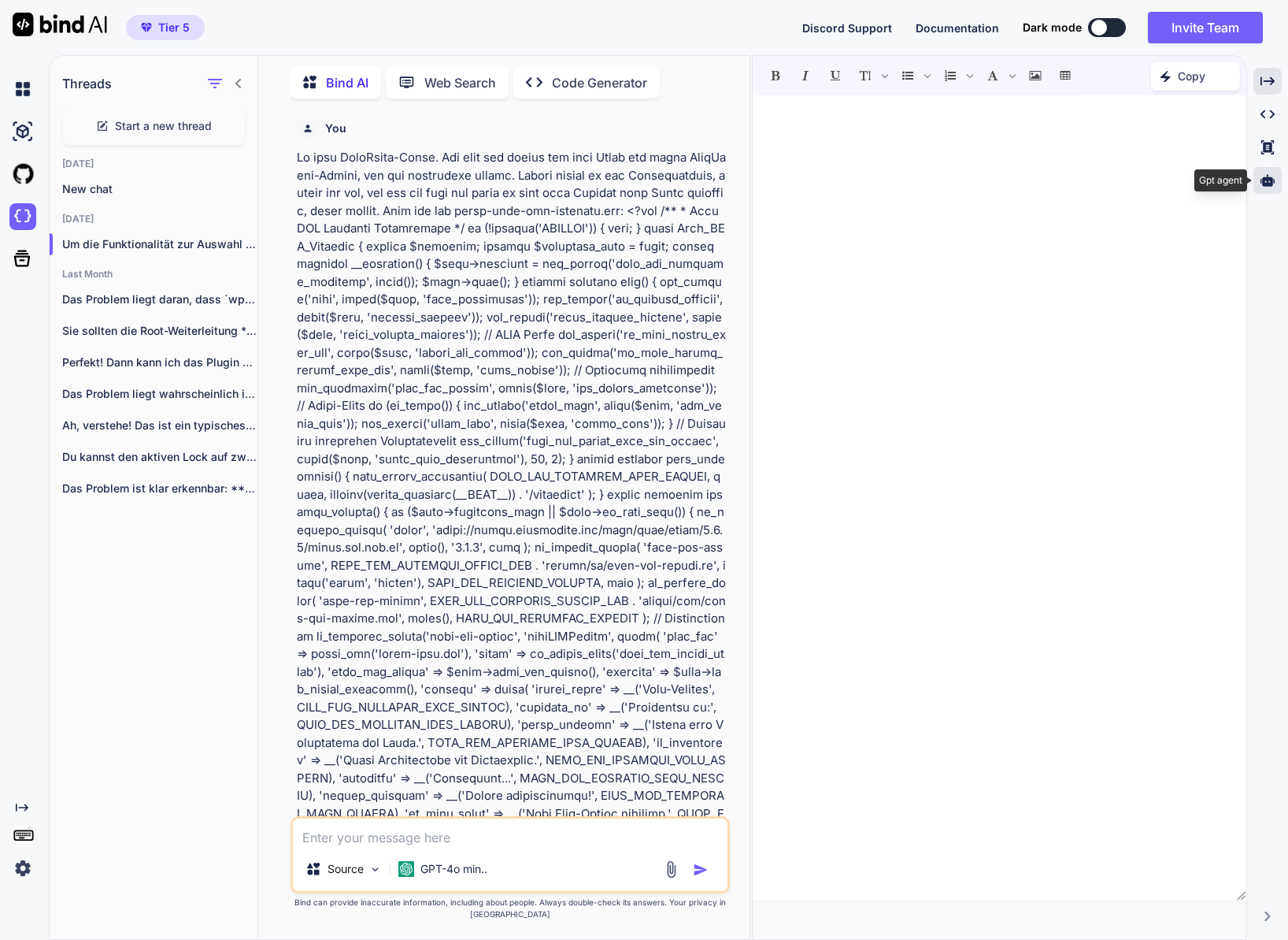
click at [1273, 175] on icon at bounding box center [1268, 180] width 14 height 14
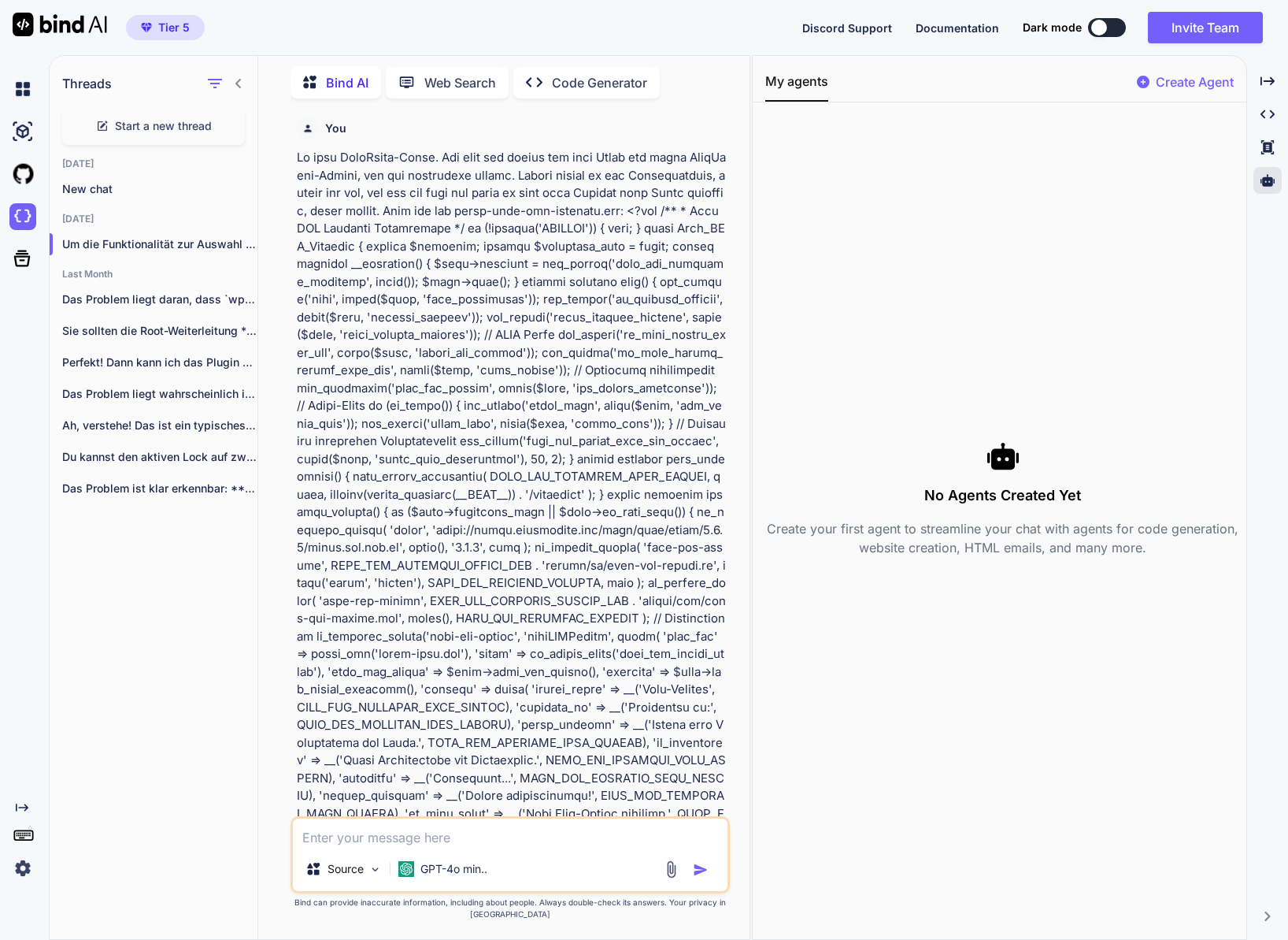
click at [1156, 85] on p "Create Agent" at bounding box center [1194, 82] width 78 height 19
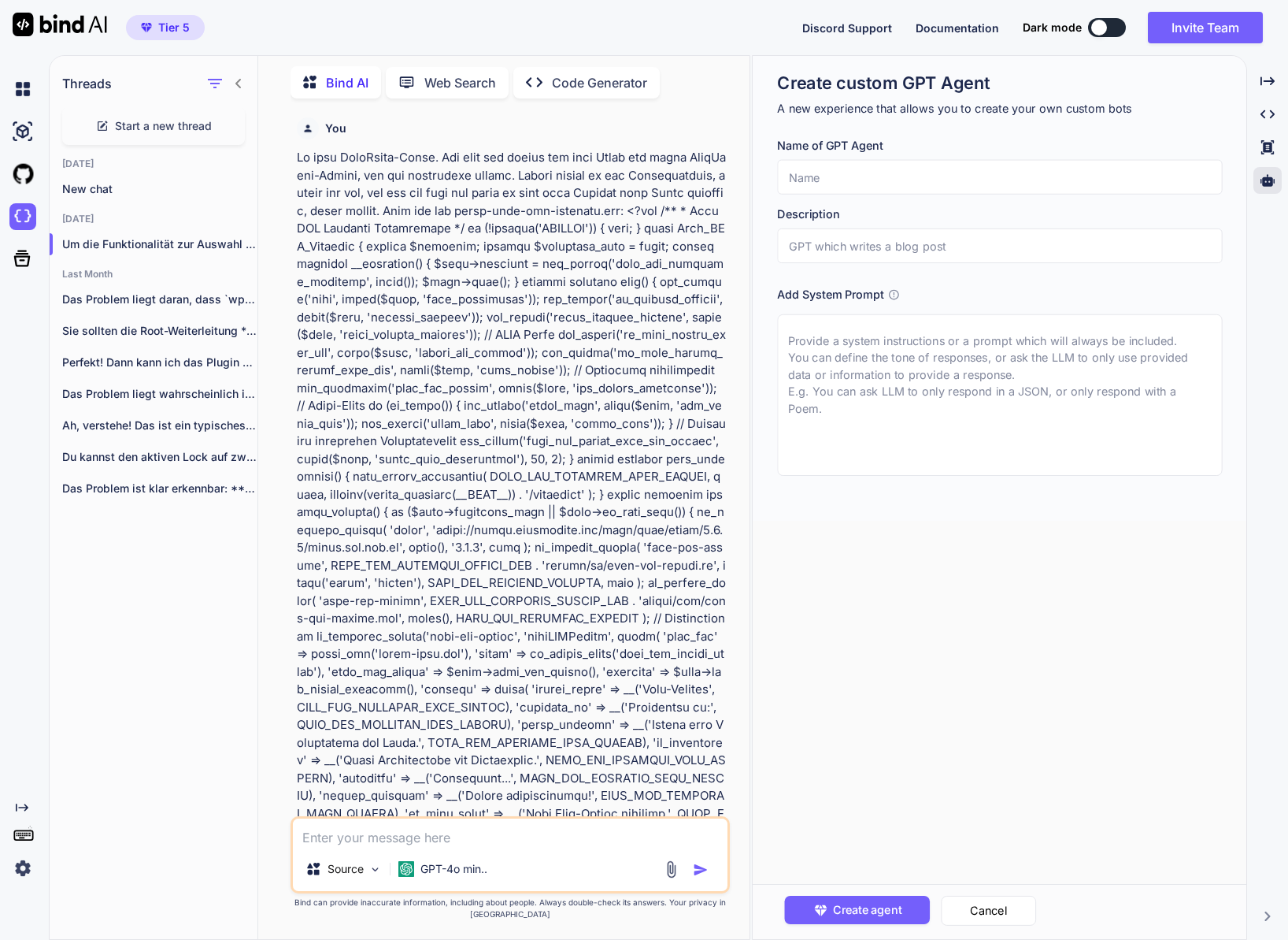
type textarea "x"
click at [39, 25] on img at bounding box center [60, 24] width 94 height 24
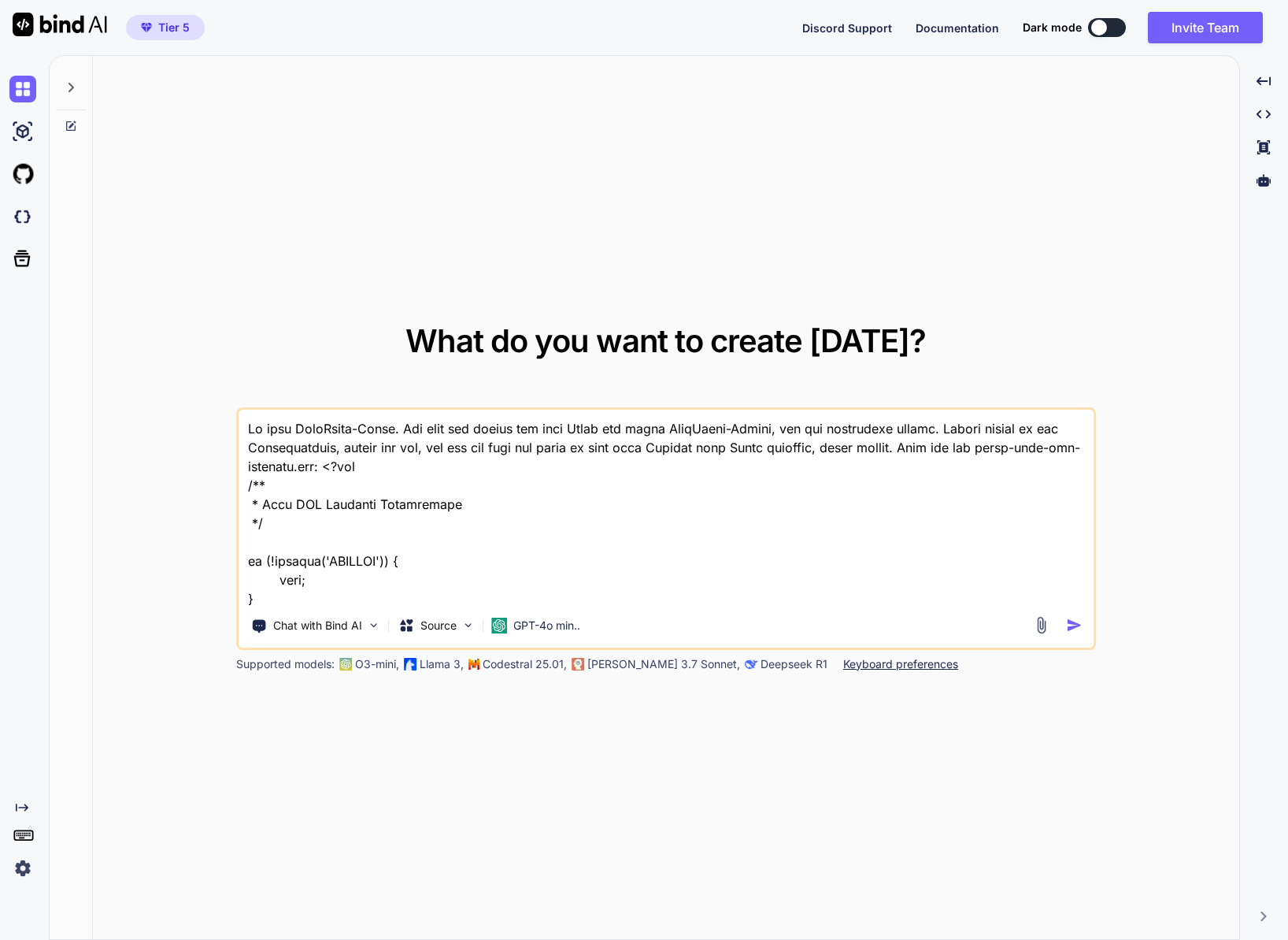
type textarea "x"
drag, startPoint x: 934, startPoint y: 450, endPoint x: 220, endPoint y: 434, distance: 714.2
click at [220, 434] on div "What do you want to create today? Chat with Bind AI Source GPT-4o min.. Support…" at bounding box center [666, 498] width 1146 height 885
click at [844, 664] on p "Keyboard preferences" at bounding box center [900, 664] width 115 height 16
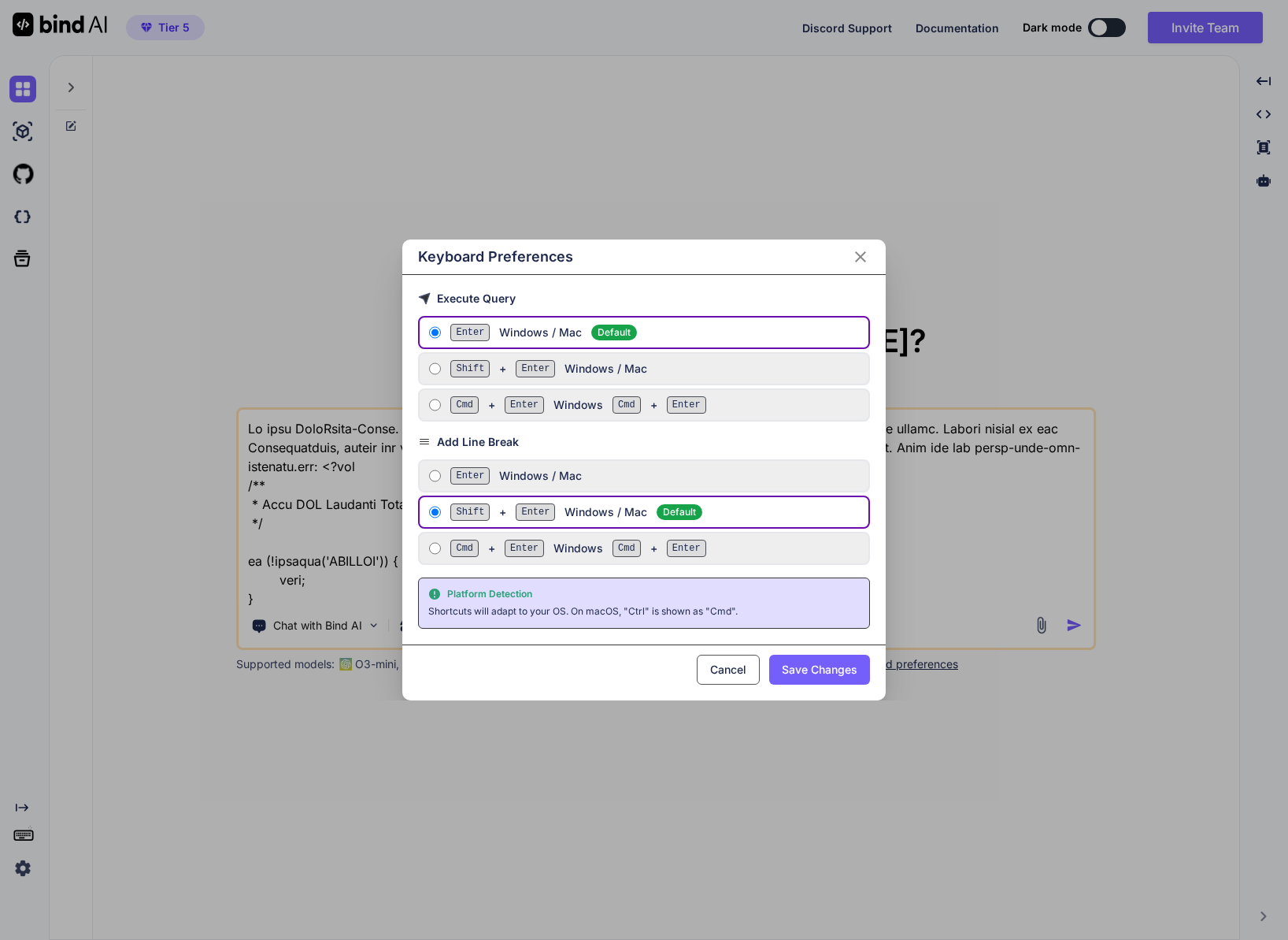
click at [744, 678] on button "Cancel" at bounding box center [728, 670] width 63 height 30
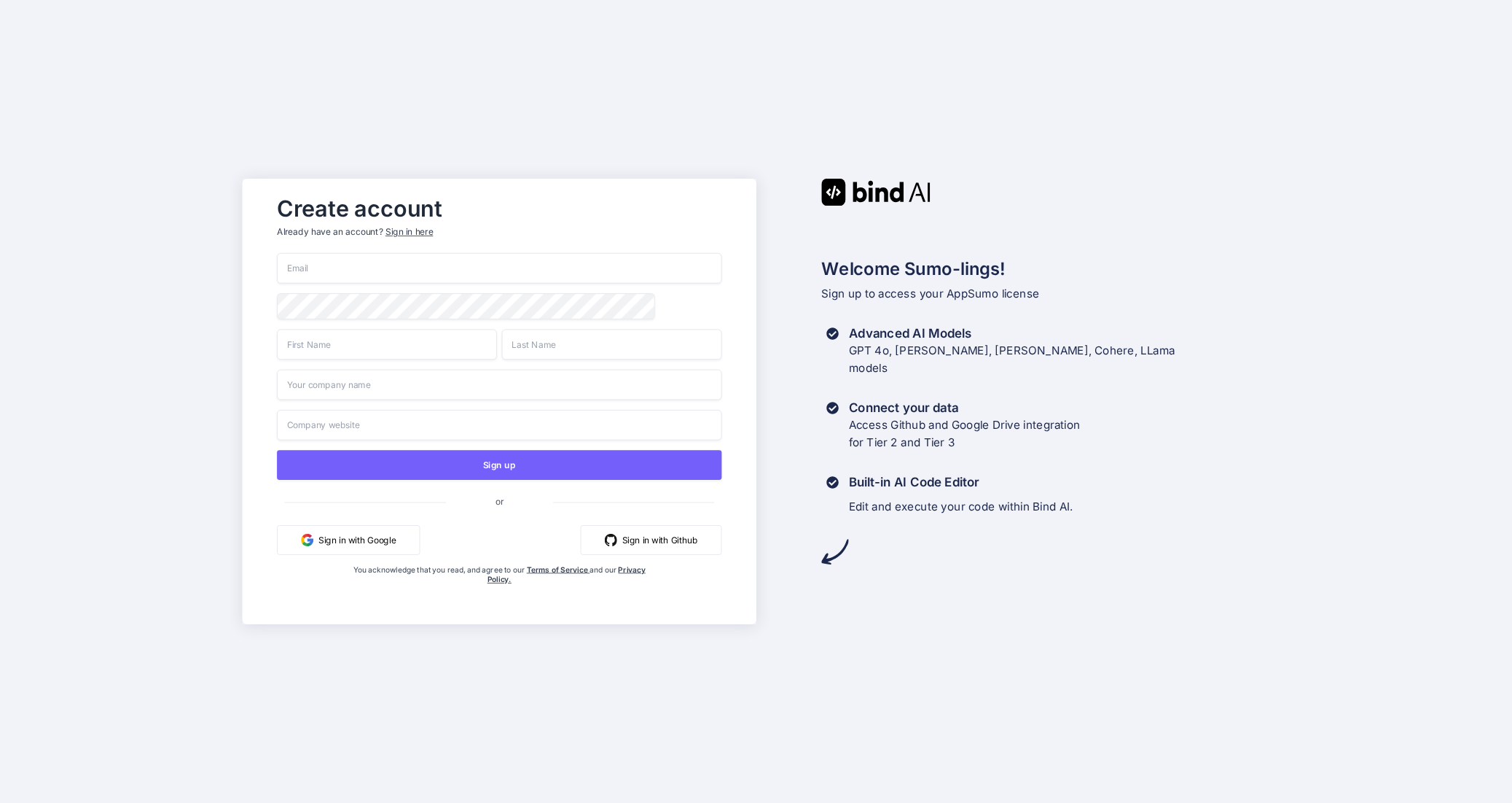
click at [346, 543] on button "Sign in with Google" at bounding box center [348, 540] width 143 height 30
click at [335, 532] on button "Sign in with Google" at bounding box center [348, 540] width 143 height 30
click at [337, 540] on button "Sign in with Google" at bounding box center [348, 540] width 143 height 30
click at [420, 229] on div "Sign in here" at bounding box center [408, 232] width 47 height 12
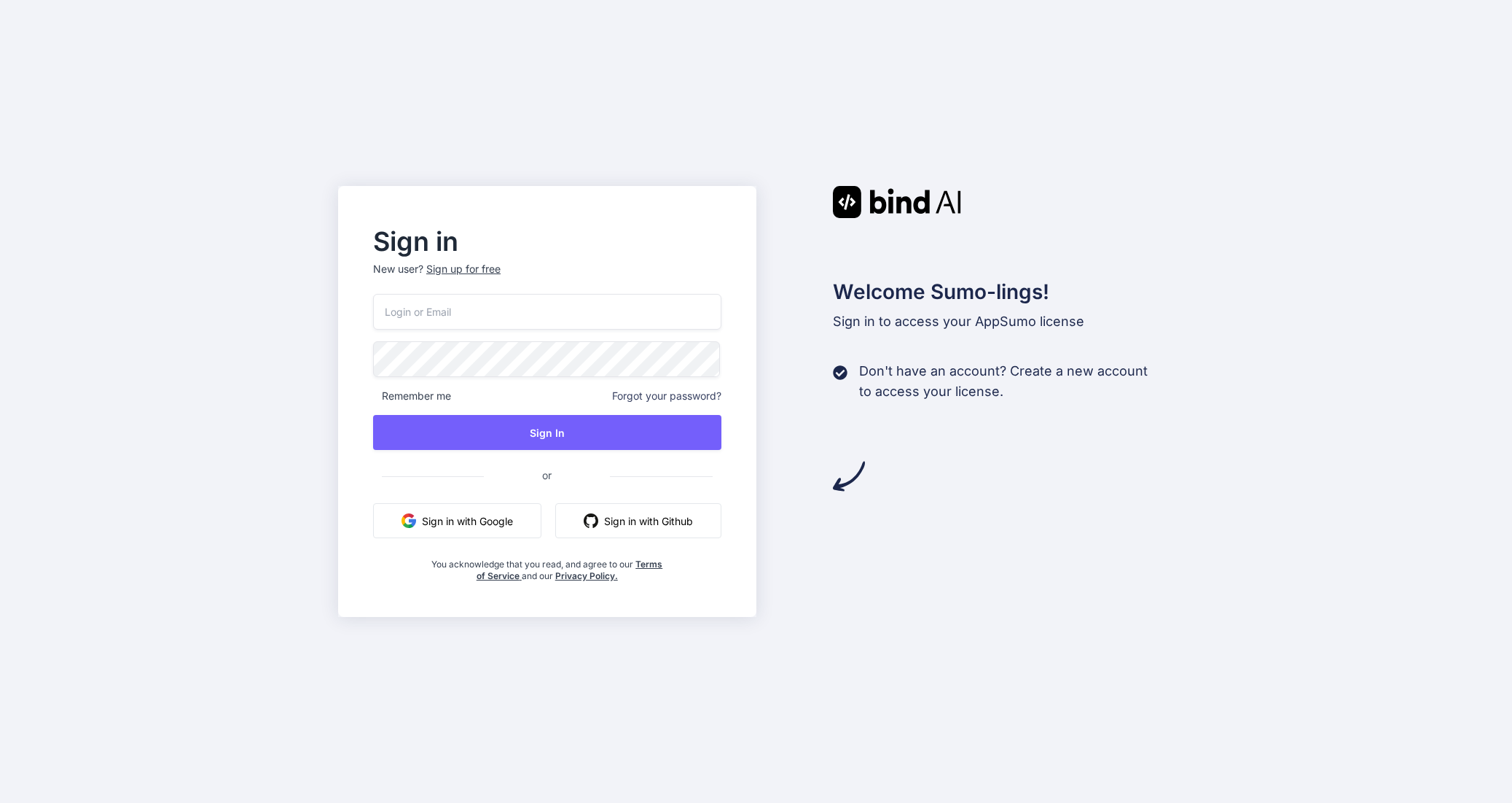
click at [448, 323] on input "email" at bounding box center [547, 312] width 348 height 36
click at [687, 310] on input "email" at bounding box center [547, 312] width 348 height 36
click at [0, 802] on com-1password-button at bounding box center [0, 803] width 0 height 0
type input "[EMAIL_ADDRESS][DOMAIN_NAME]"
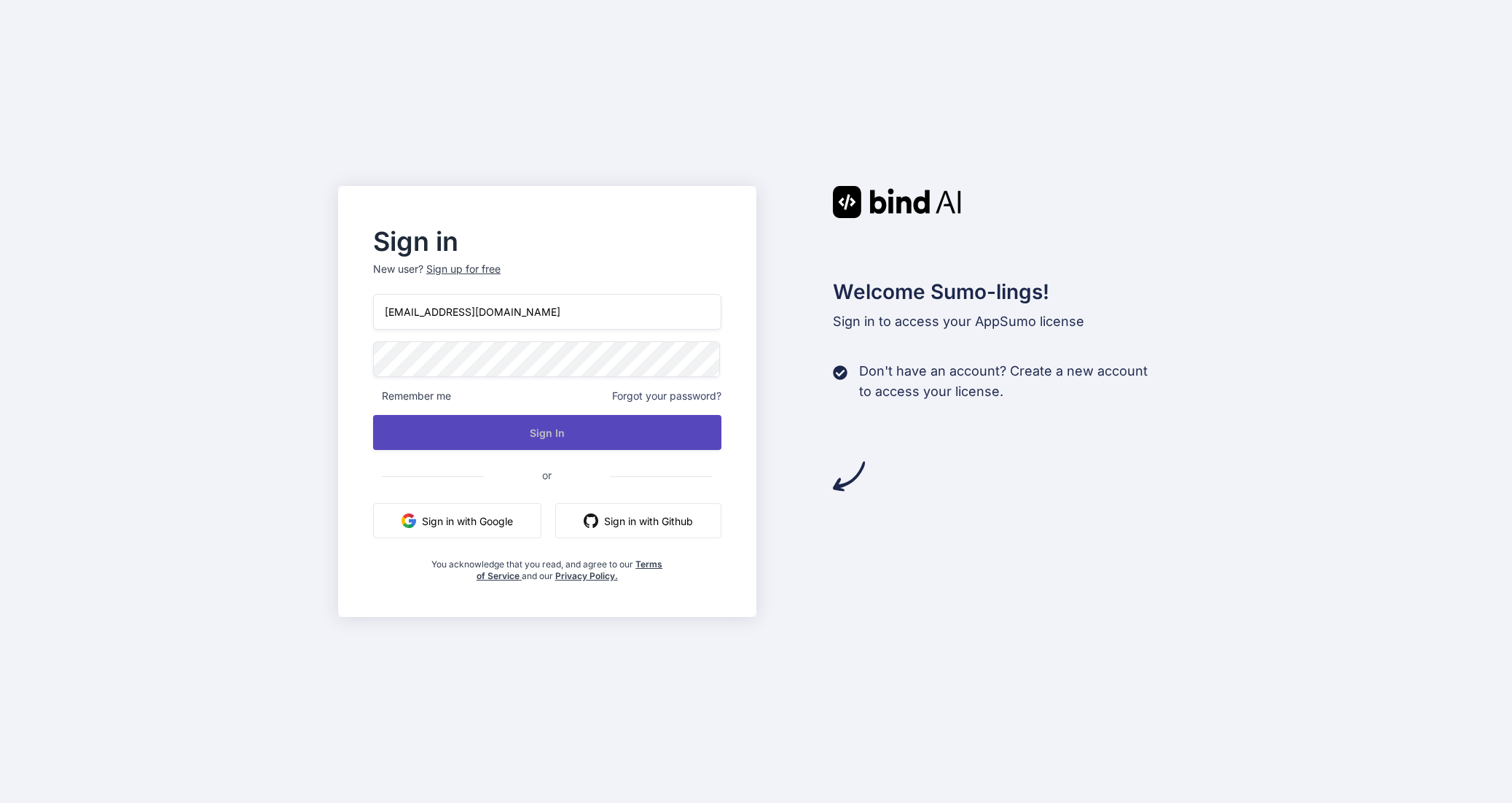
click at [539, 436] on button "Sign In" at bounding box center [547, 432] width 348 height 35
